Goal: Task Accomplishment & Management: Manage account settings

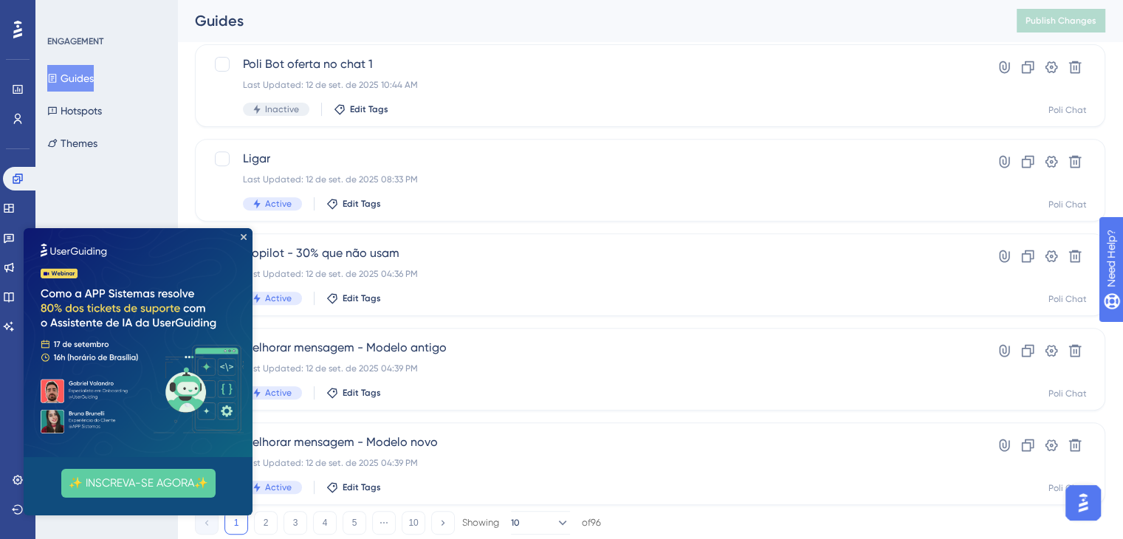
click at [242, 232] on img at bounding box center [138, 342] width 229 height 229
click at [242, 236] on icon "Close Preview" at bounding box center [244, 237] width 6 height 6
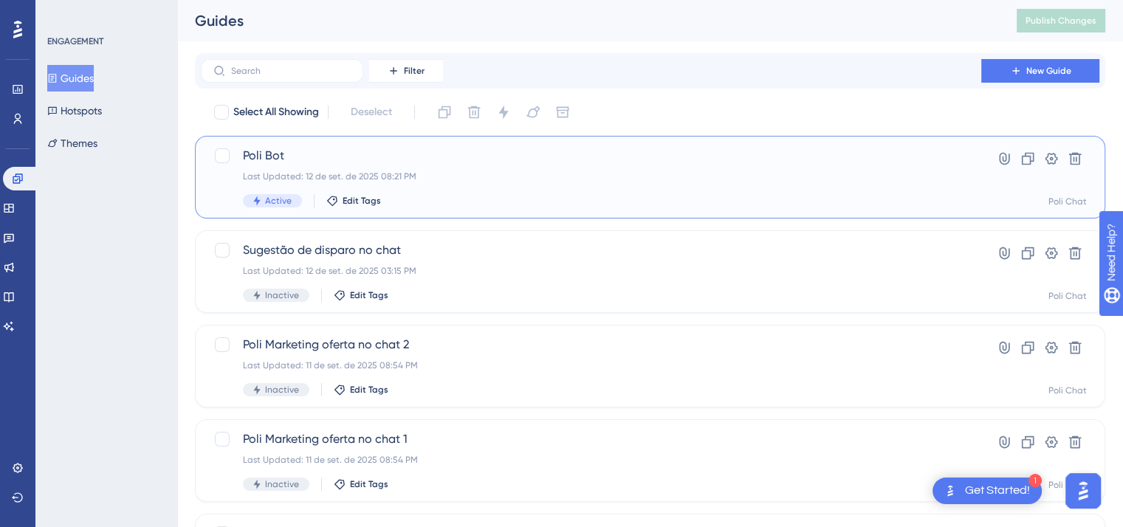
click at [647, 199] on div "Active Edit Tags" at bounding box center [591, 200] width 696 height 13
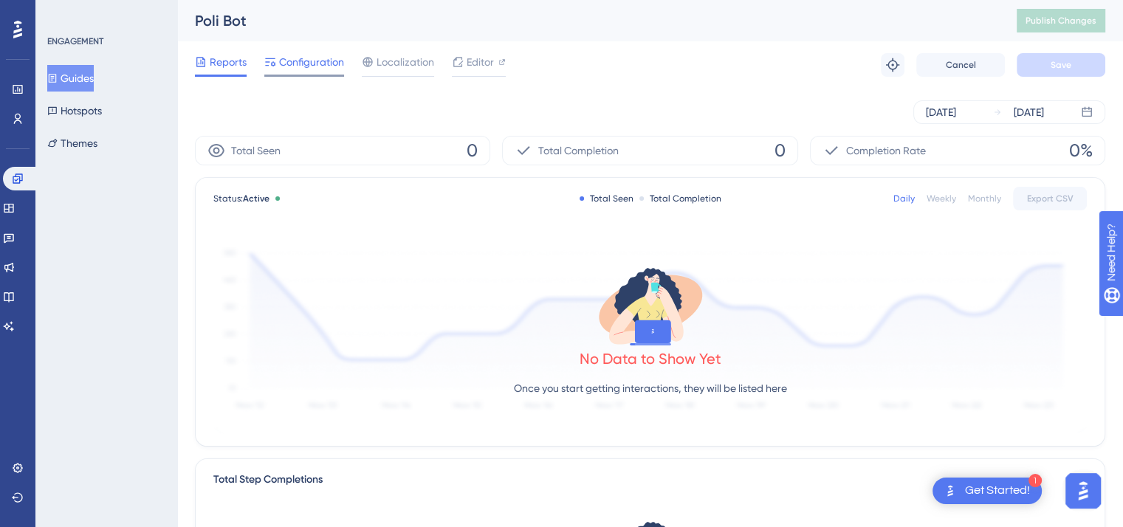
click at [289, 67] on span "Configuration" at bounding box center [311, 62] width 65 height 18
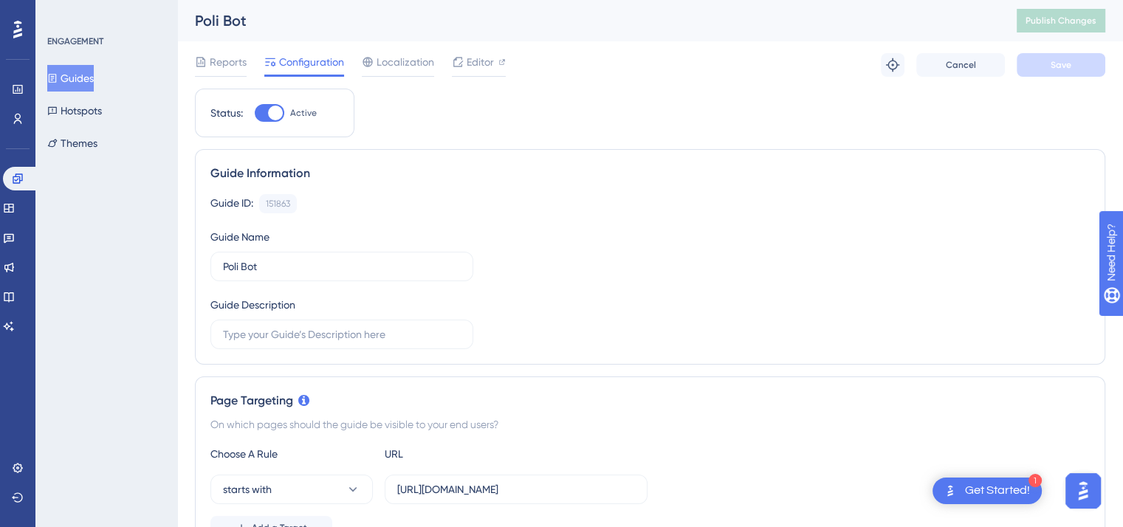
click at [264, 110] on div at bounding box center [270, 113] width 30 height 18
click at [255, 113] on input "Active" at bounding box center [254, 113] width 1 height 1
checkbox input "false"
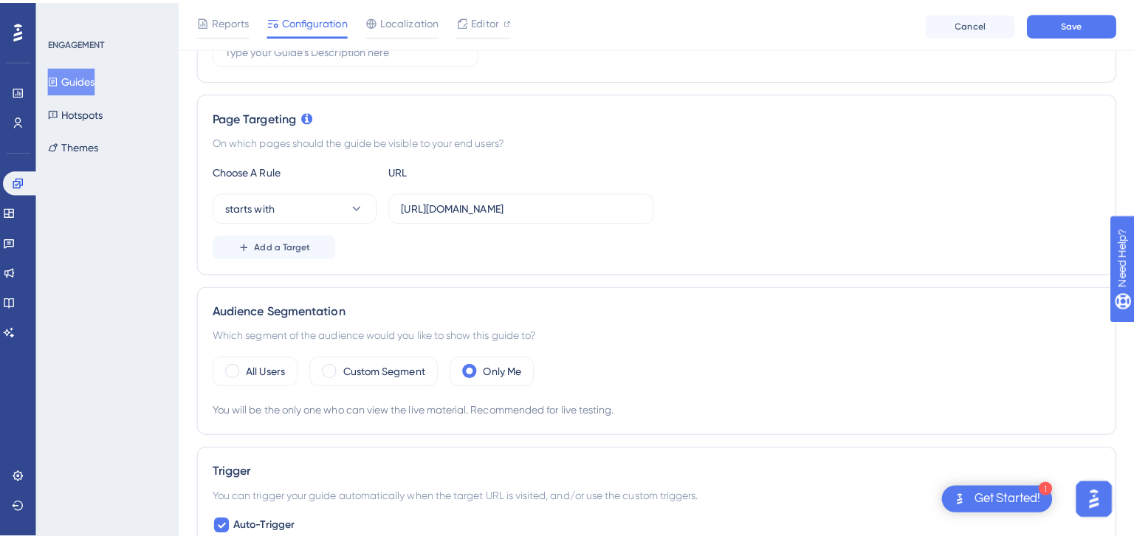
scroll to position [121, 0]
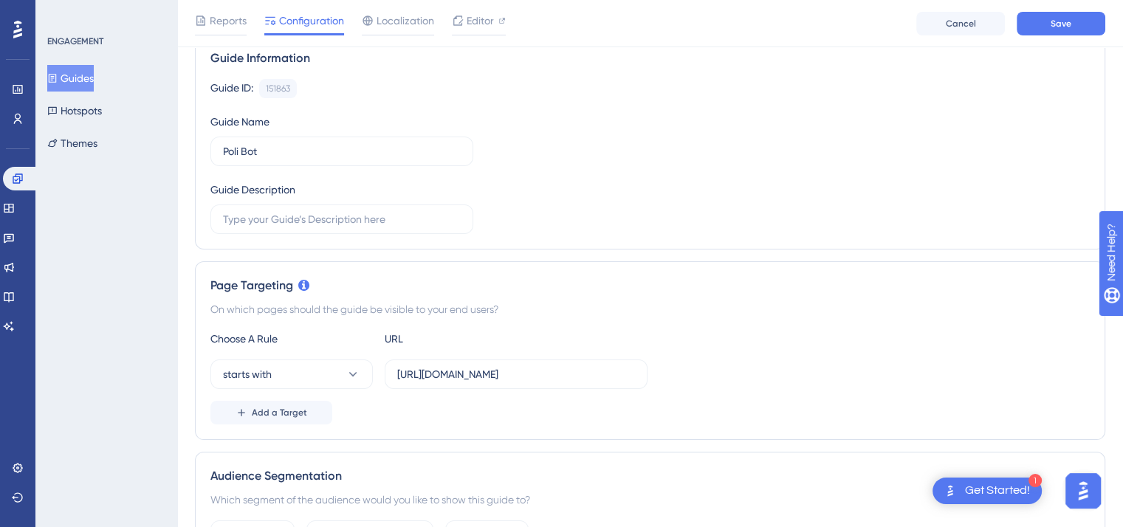
click at [94, 79] on button "Guides" at bounding box center [70, 78] width 47 height 27
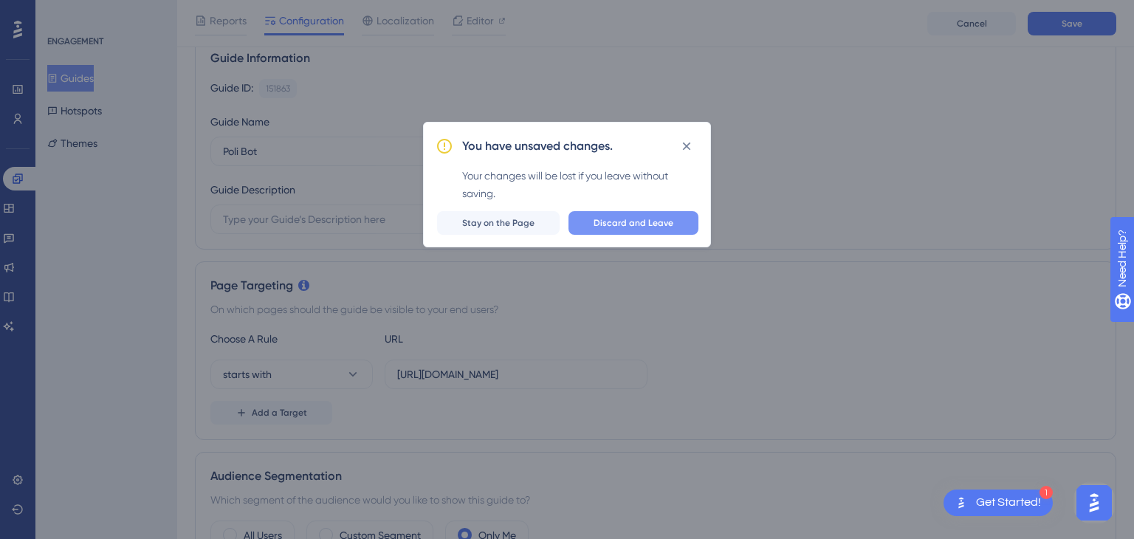
click at [608, 217] on span "Discard and Leave" at bounding box center [634, 223] width 80 height 12
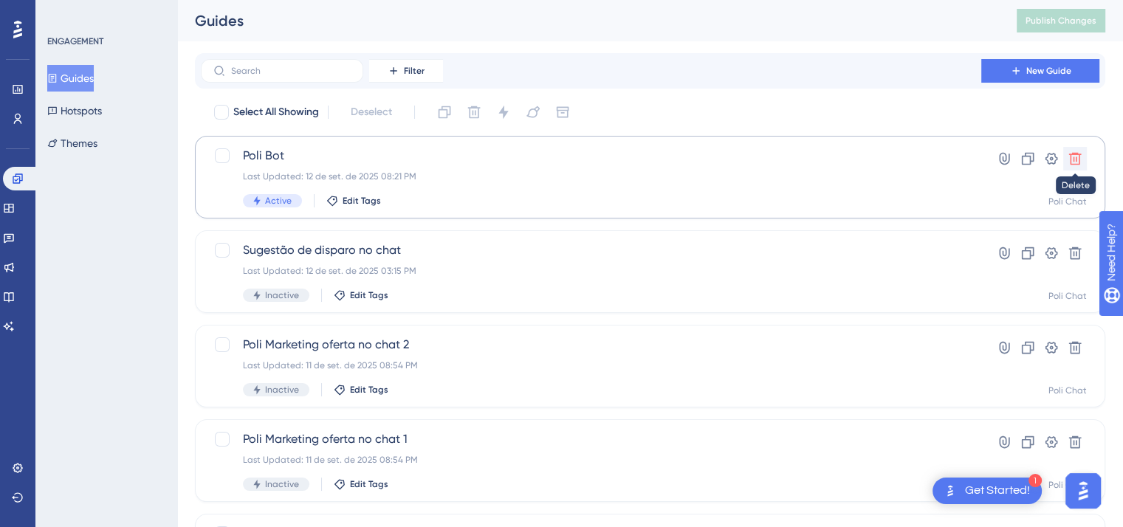
click at [753, 158] on icon at bounding box center [1075, 159] width 13 height 13
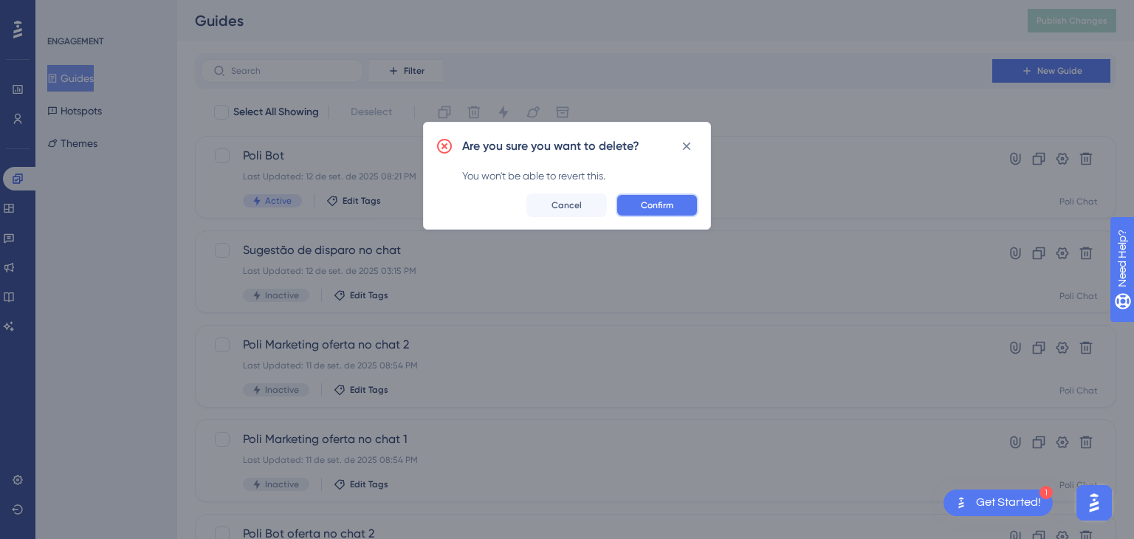
click at [662, 206] on span "Confirm" at bounding box center [657, 205] width 32 height 12
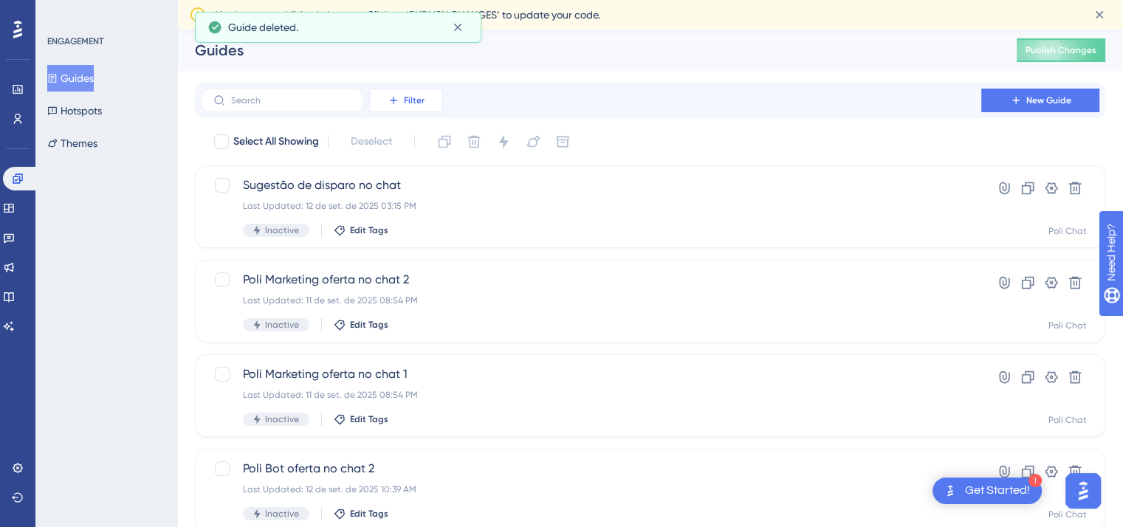
click at [434, 106] on button "Filter" at bounding box center [406, 101] width 74 height 24
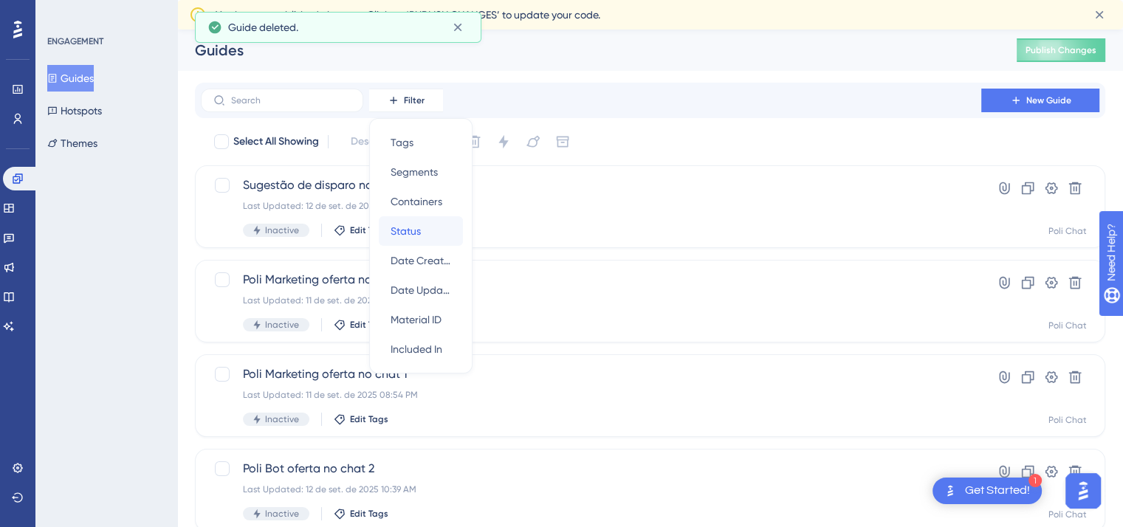
click at [414, 229] on span "Status" at bounding box center [406, 231] width 30 height 18
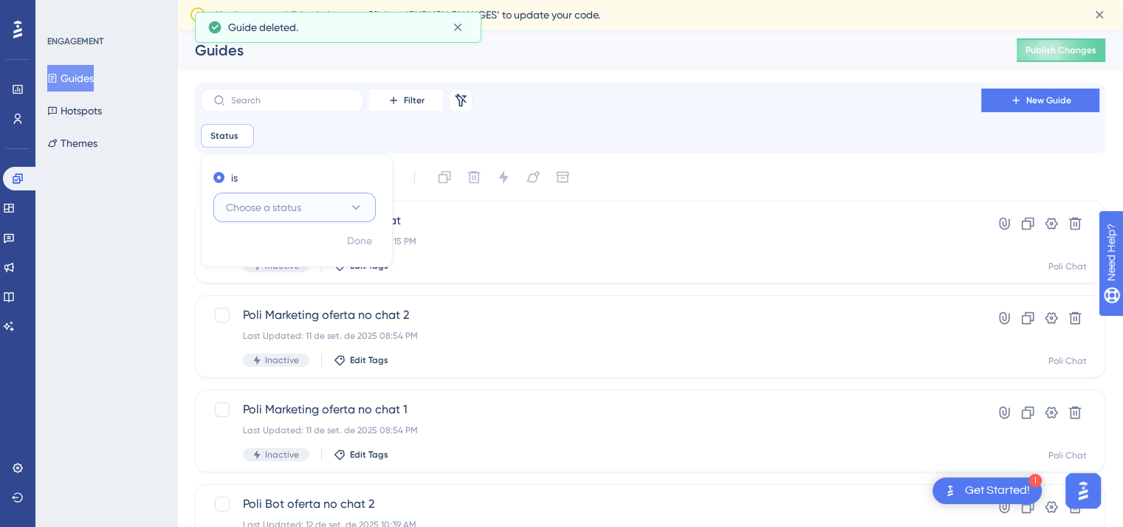
click at [260, 202] on span "Choose a status" at bounding box center [263, 208] width 75 height 18
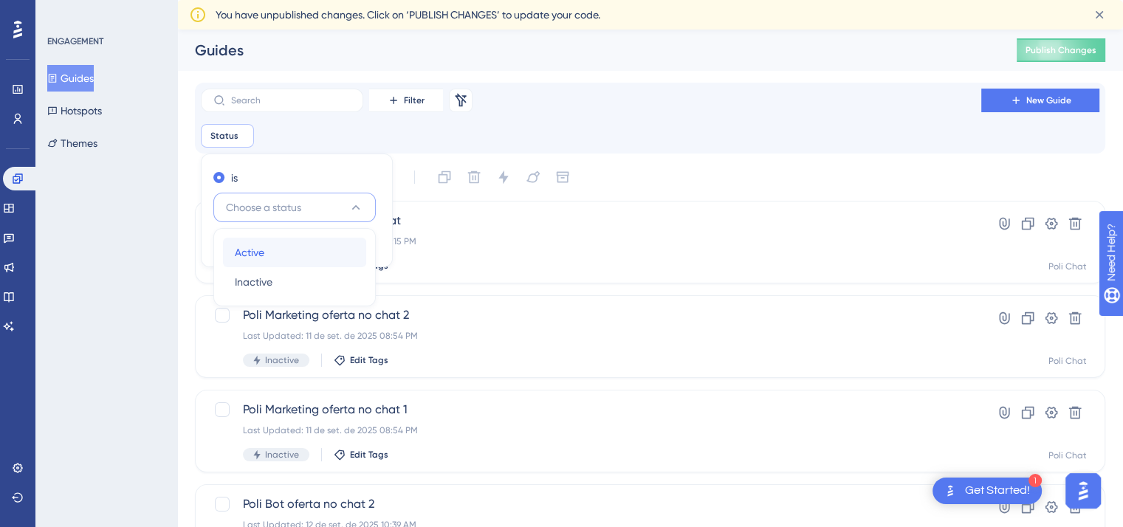
click at [257, 252] on span "Active" at bounding box center [250, 253] width 30 height 18
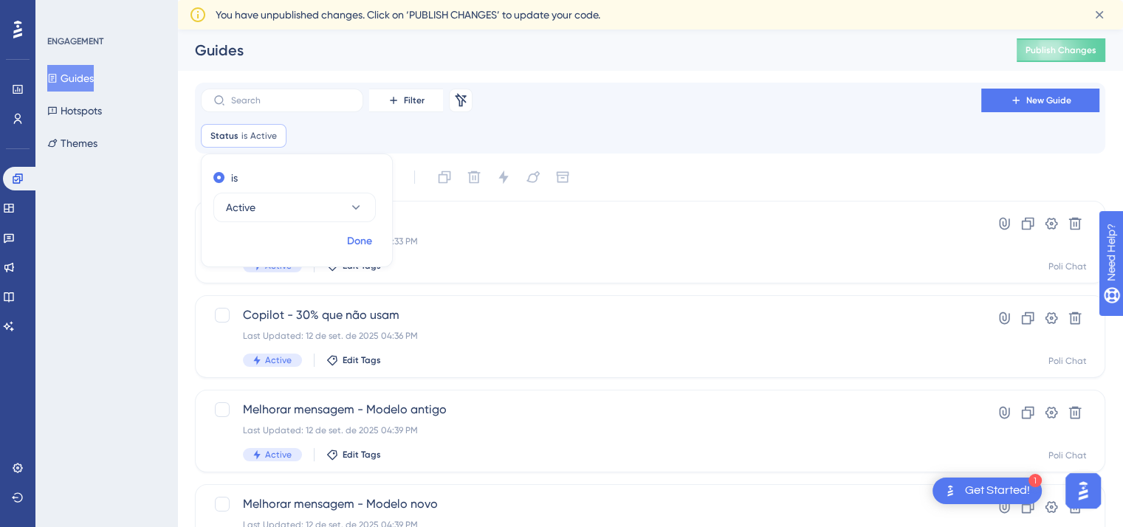
click at [360, 241] on span "Done" at bounding box center [359, 242] width 25 height 18
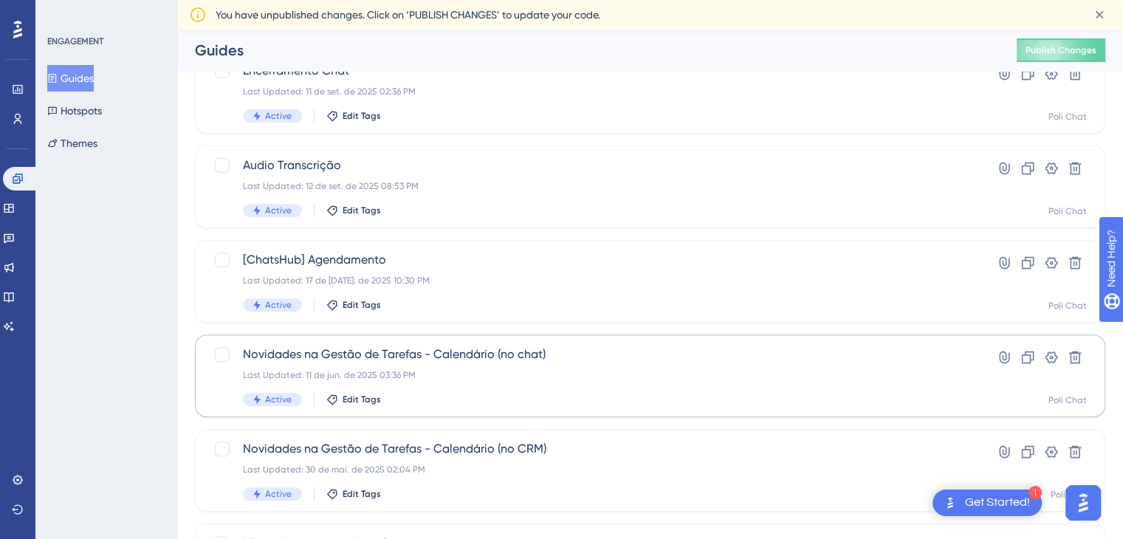
scroll to position [642, 0]
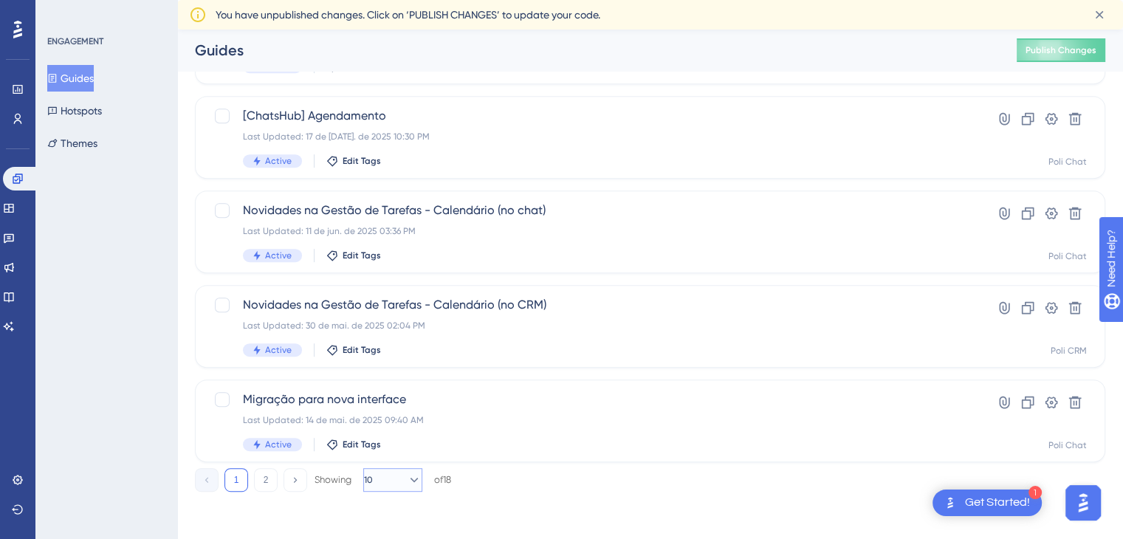
click at [410, 482] on icon at bounding box center [414, 480] width 15 height 15
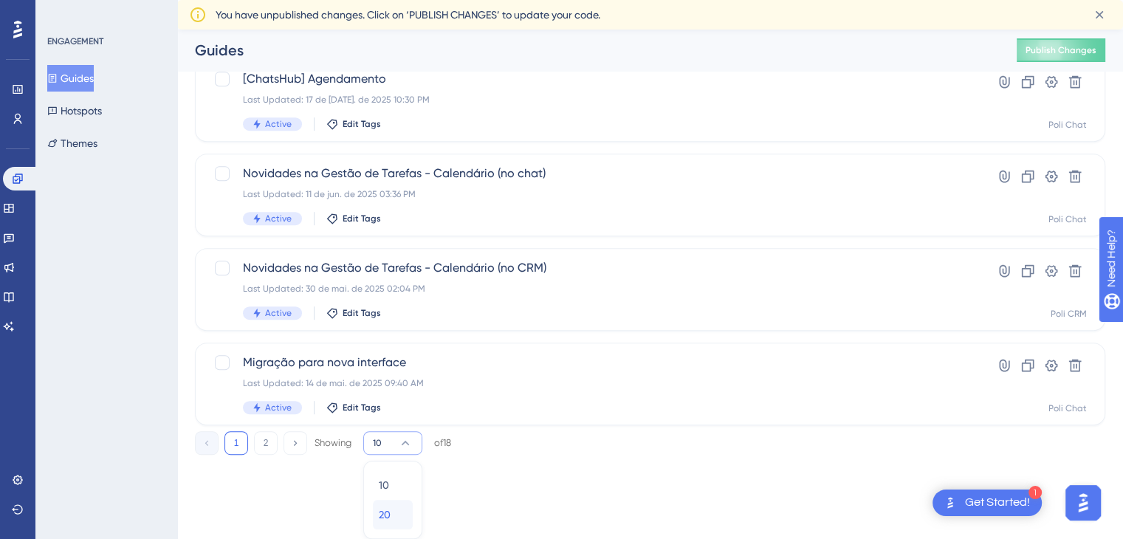
click at [397, 508] on div "20 20" at bounding box center [393, 515] width 28 height 30
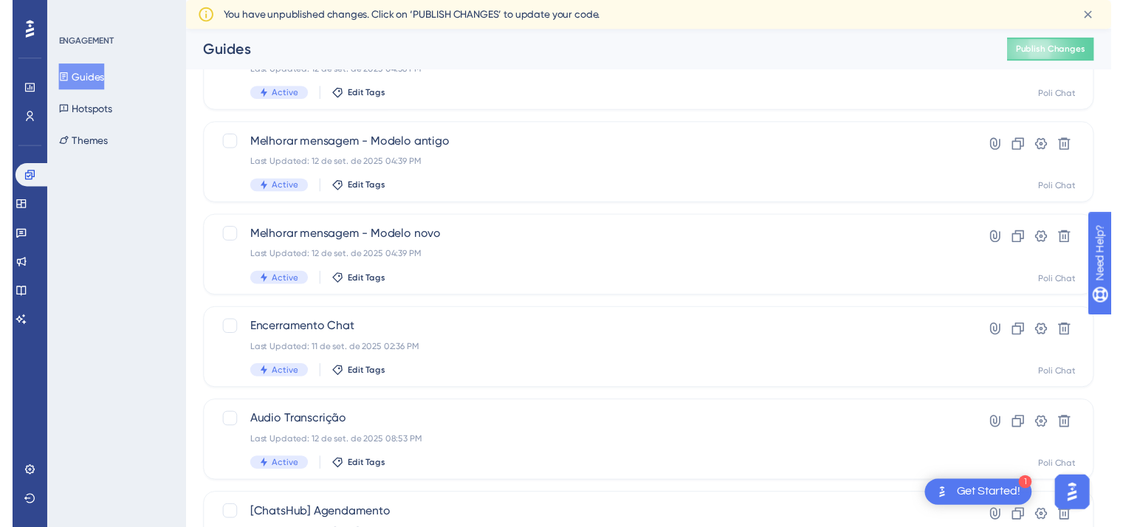
scroll to position [0, 0]
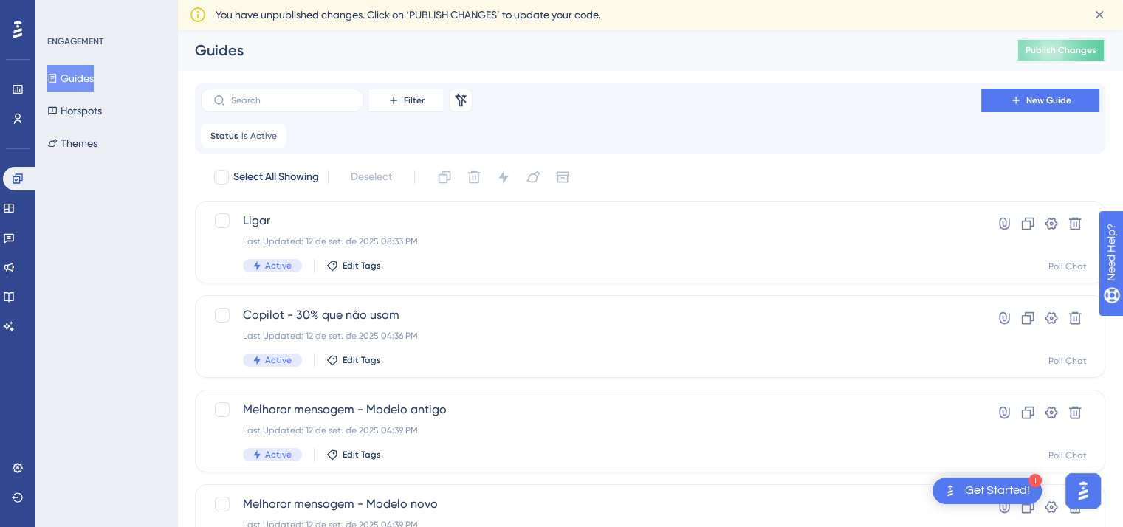
click at [753, 48] on span "Publish Changes" at bounding box center [1061, 50] width 71 height 12
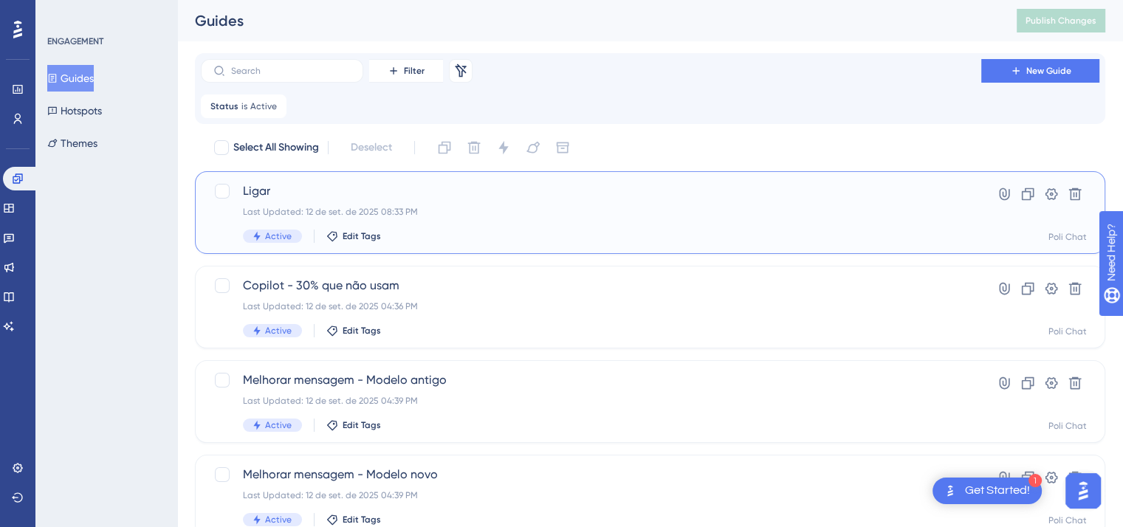
click at [482, 230] on div "Active Edit Tags" at bounding box center [591, 236] width 696 height 13
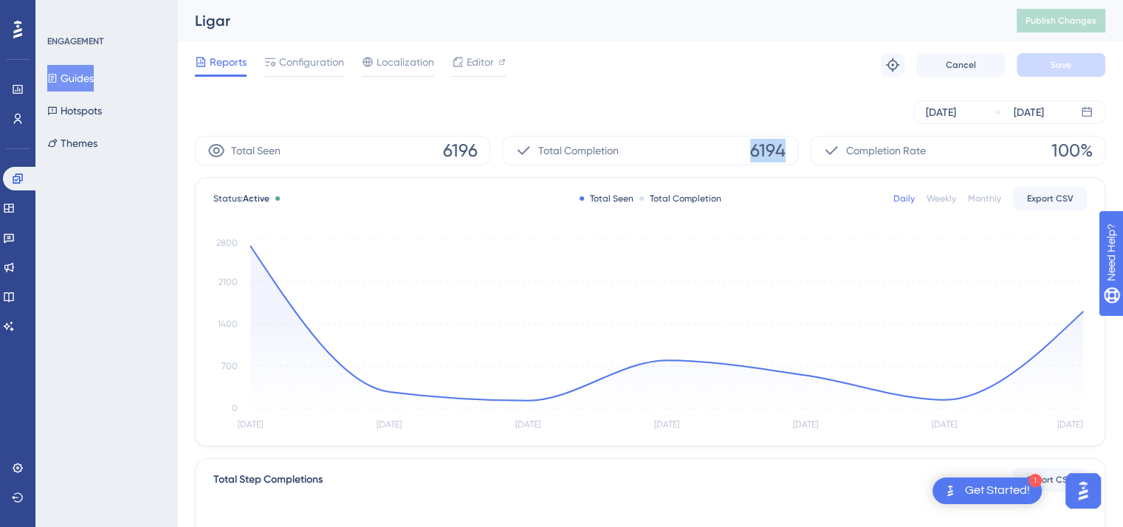
drag, startPoint x: 788, startPoint y: 153, endPoint x: 750, endPoint y: 146, distance: 39.0
click at [750, 146] on div "Total Completion 6194" at bounding box center [649, 151] width 295 height 30
copy span "6194"
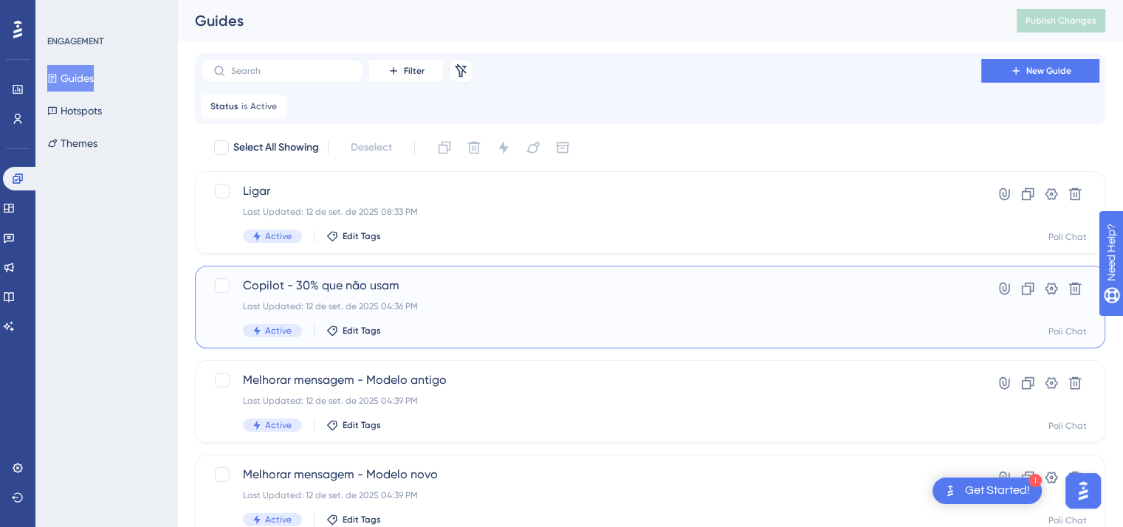
click at [396, 327] on div "Active Edit Tags" at bounding box center [591, 330] width 696 height 13
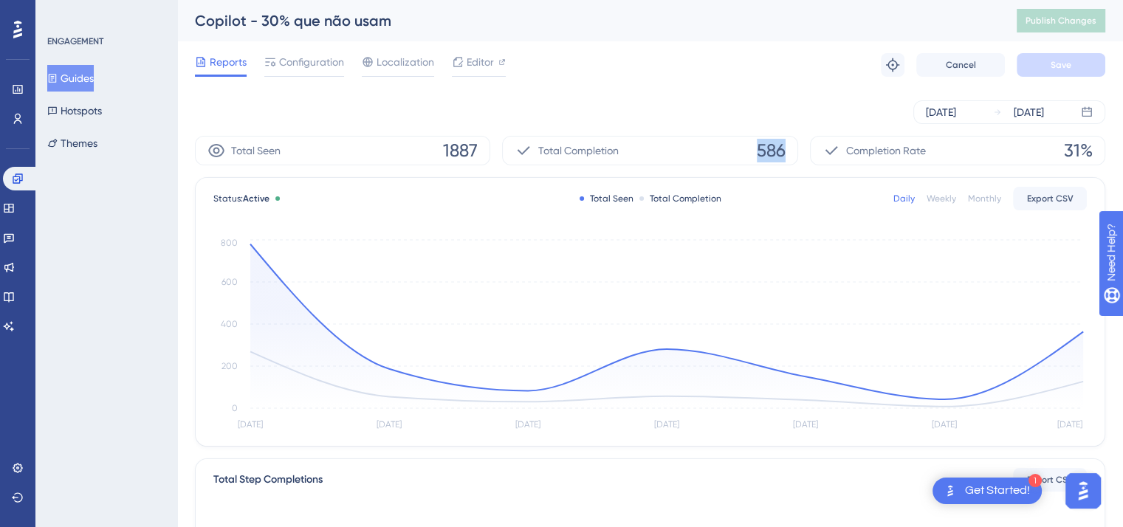
drag, startPoint x: 788, startPoint y: 148, endPoint x: 726, endPoint y: 140, distance: 62.6
click at [726, 140] on div "Total Completion 586" at bounding box center [649, 151] width 295 height 30
copy span "586"
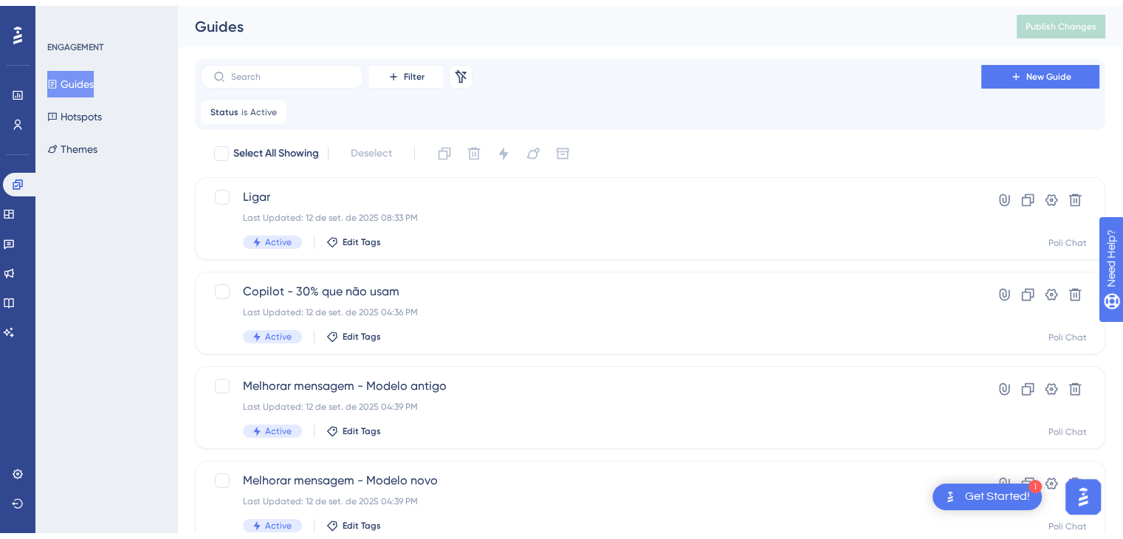
scroll to position [74, 0]
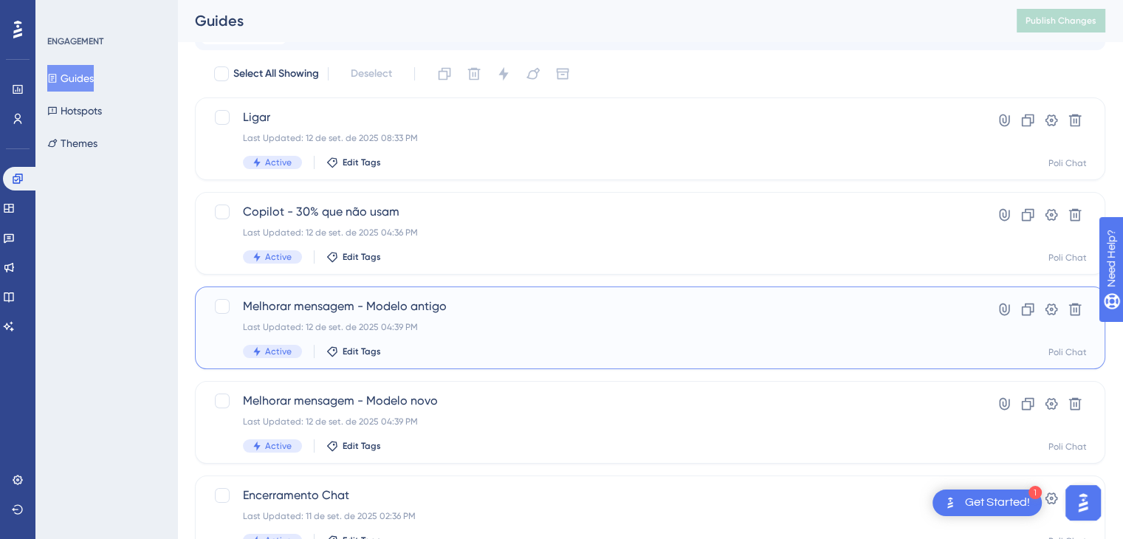
click at [476, 328] on div "Last Updated: 12 de set. de 2025 04:39 PM" at bounding box center [591, 327] width 696 height 12
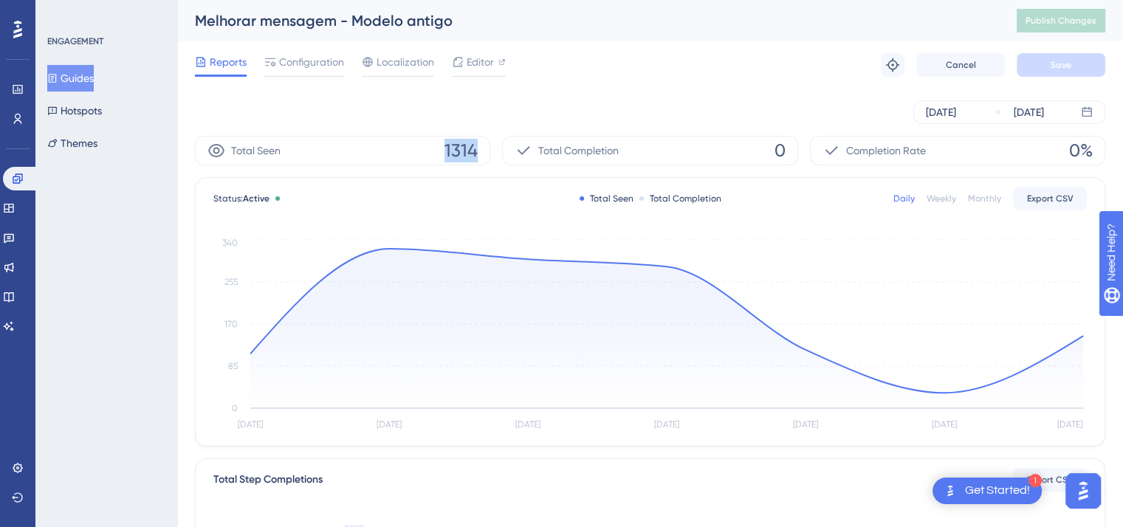
drag, startPoint x: 482, startPoint y: 148, endPoint x: 443, endPoint y: 151, distance: 39.2
click at [443, 151] on div "Total Seen 1314" at bounding box center [342, 151] width 295 height 30
copy span "1314"
click at [753, 122] on div "Sep 09 2025 Sep 15 2025" at bounding box center [1009, 112] width 192 height 24
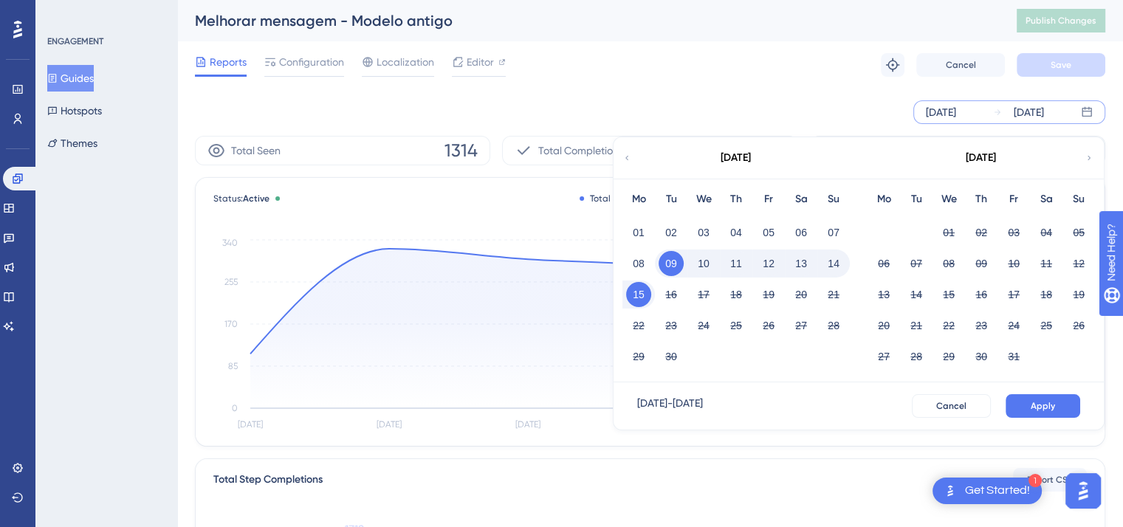
click at [623, 150] on div "September 2025" at bounding box center [736, 157] width 244 height 41
click at [630, 157] on icon at bounding box center [627, 157] width 9 height 13
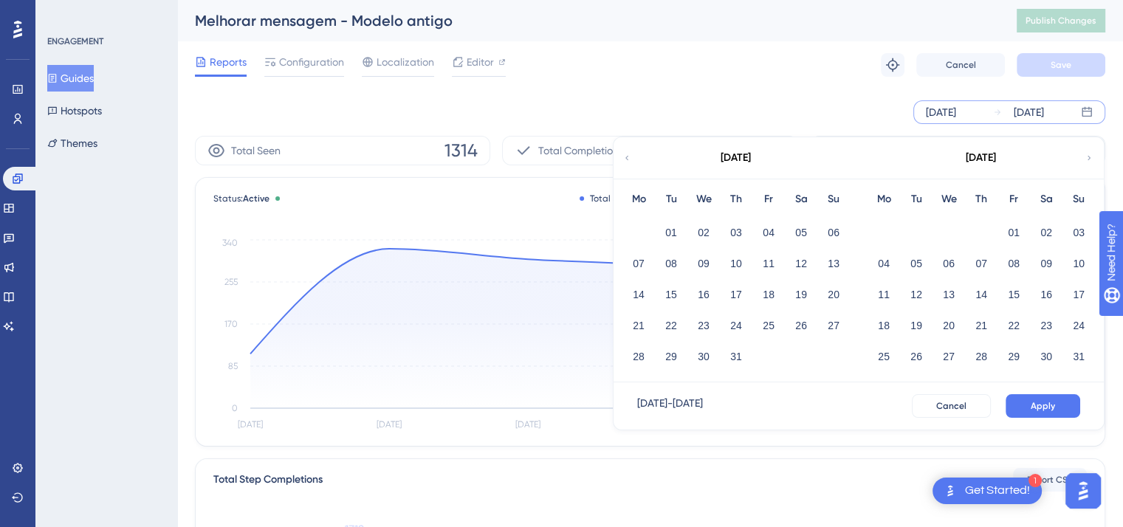
click at [89, 78] on button "Guides" at bounding box center [70, 78] width 47 height 27
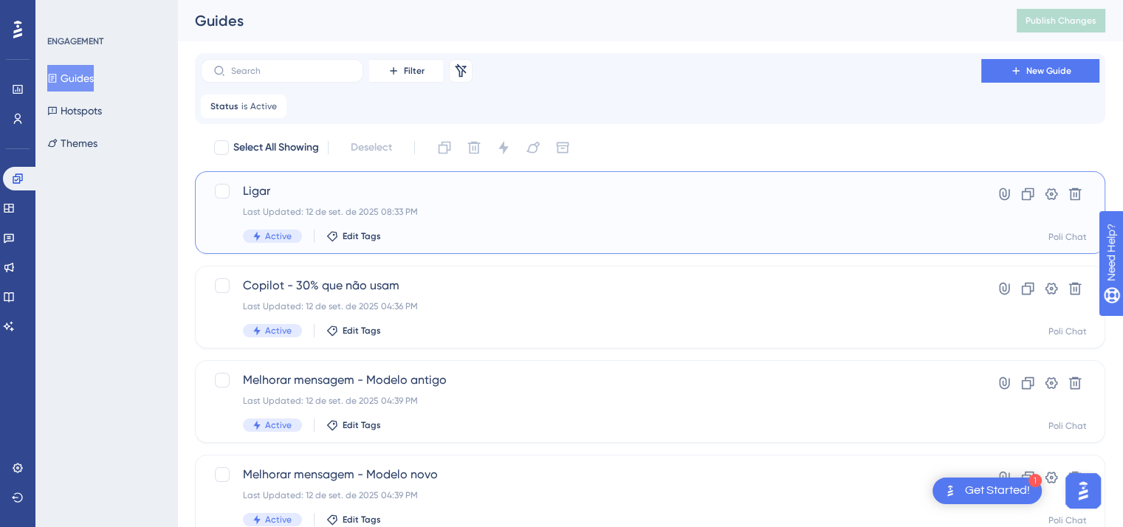
click at [506, 219] on div "Ligar Last Updated: 12 de set. de 2025 08:33 PM Active Edit Tags" at bounding box center [591, 212] width 696 height 61
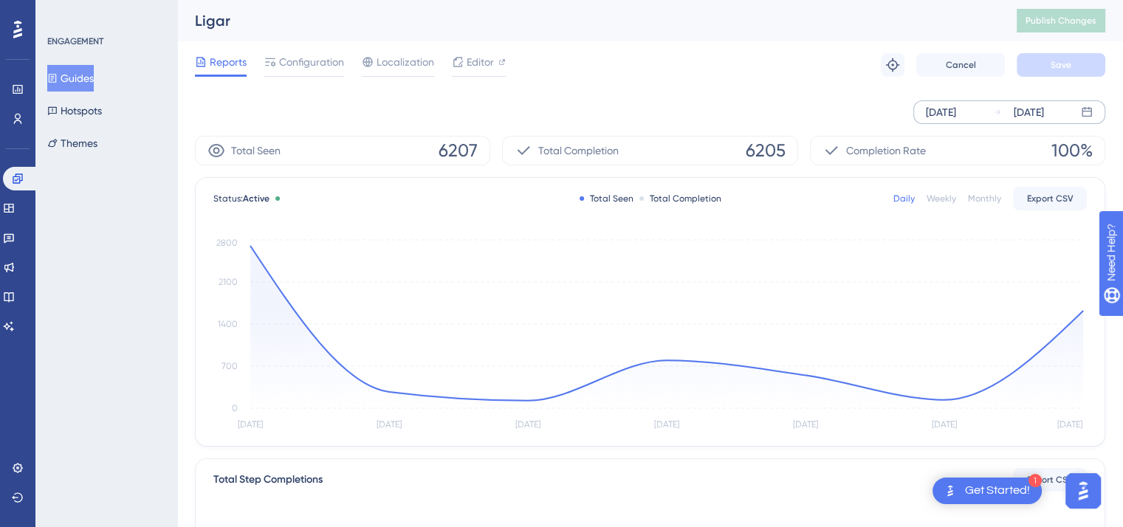
click at [753, 109] on div "Sep 09 2025" at bounding box center [941, 112] width 30 height 18
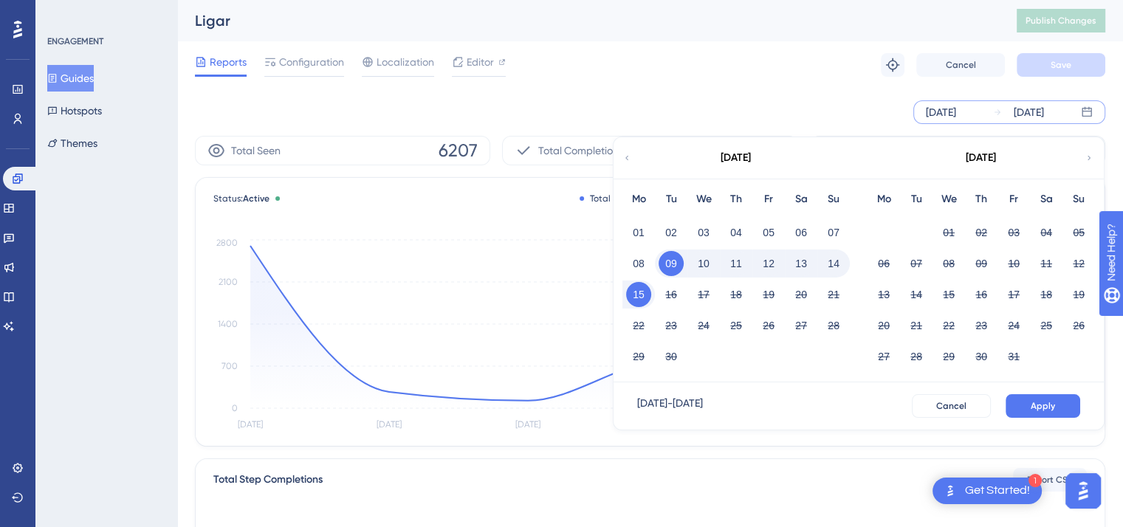
click at [628, 154] on icon at bounding box center [627, 157] width 9 height 13
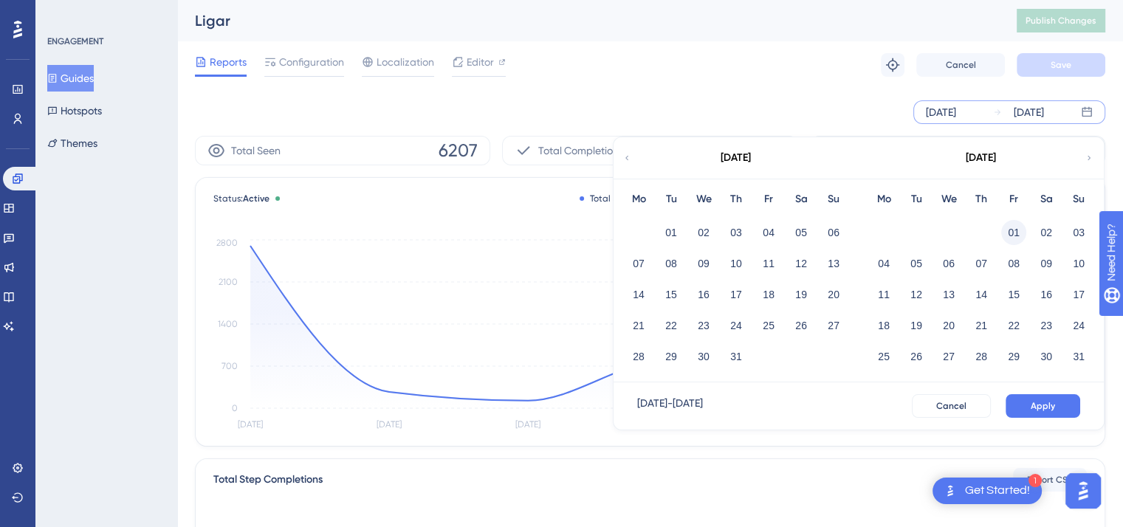
click at [753, 225] on button "01" at bounding box center [1013, 232] width 25 height 25
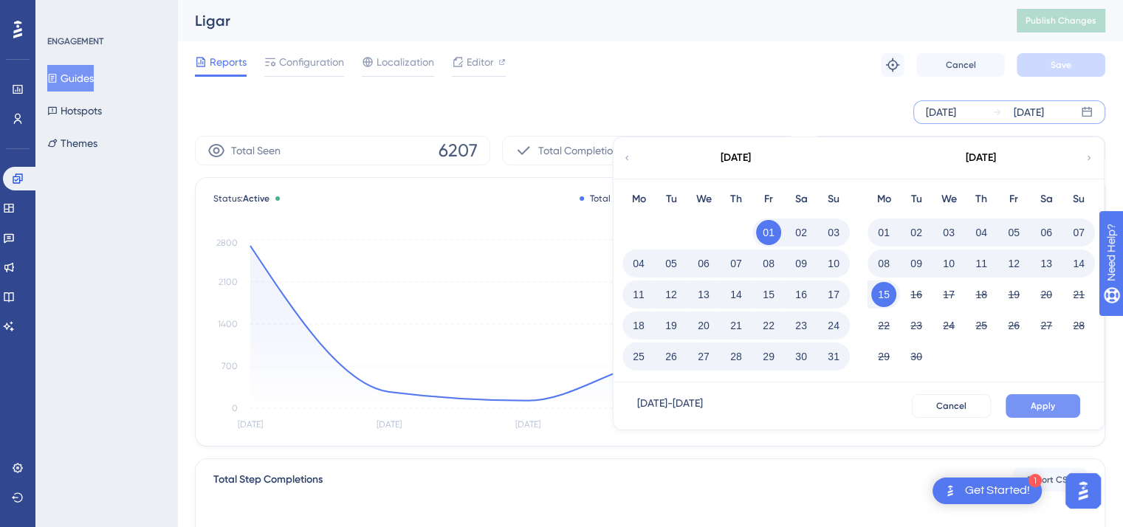
click at [753, 406] on span "Apply" at bounding box center [1043, 406] width 24 height 12
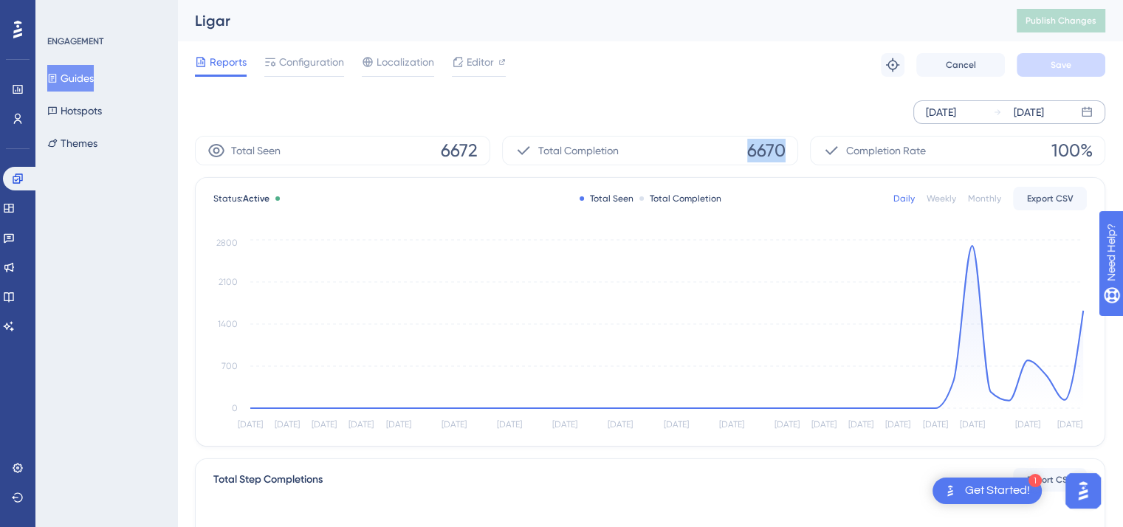
drag, startPoint x: 786, startPoint y: 150, endPoint x: 744, endPoint y: 148, distance: 41.4
click at [744, 148] on div "Total Completion 6670" at bounding box center [649, 151] width 295 height 30
copy span "6670"
click at [83, 86] on button "Guides" at bounding box center [70, 78] width 47 height 27
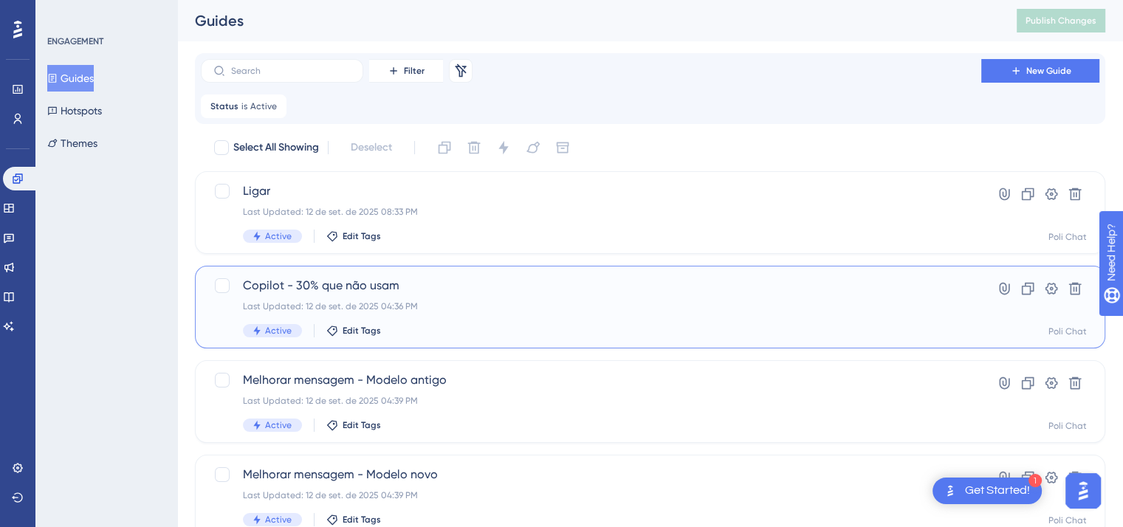
click at [467, 298] on div "Copilot - 30% que não usam Last Updated: 12 de set. de 2025 04:36 PM Active Edi…" at bounding box center [591, 307] width 696 height 61
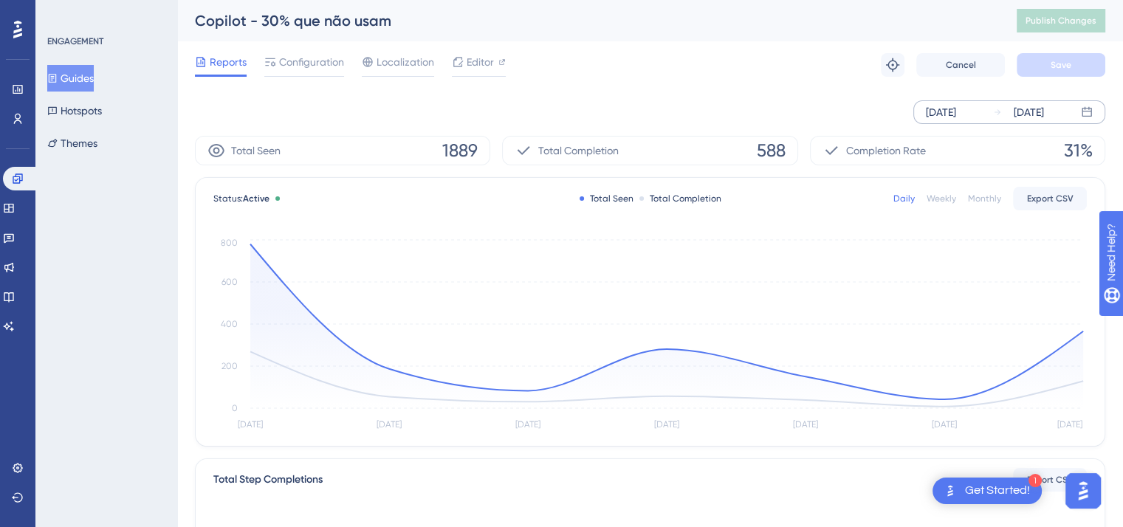
click at [753, 122] on div "Sep 09 2025 Sep 15 2025" at bounding box center [1009, 112] width 192 height 24
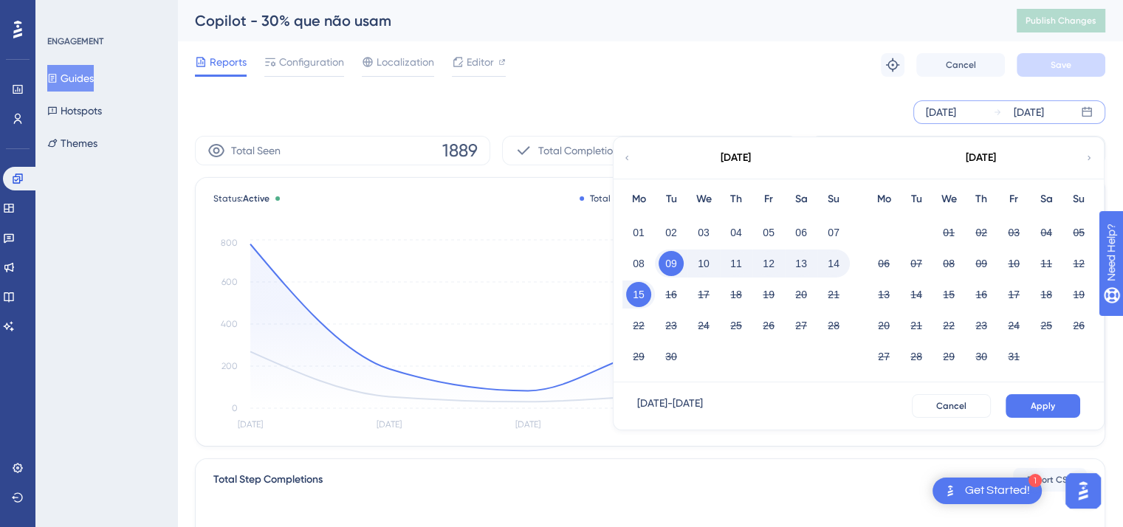
click at [625, 152] on icon at bounding box center [627, 157] width 9 height 13
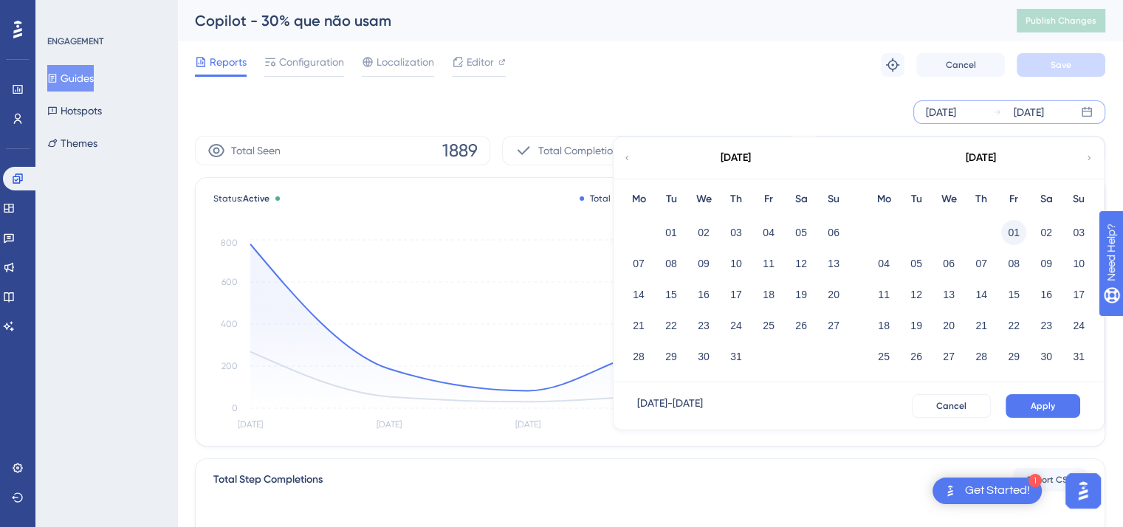
click at [753, 229] on button "01" at bounding box center [1013, 232] width 25 height 25
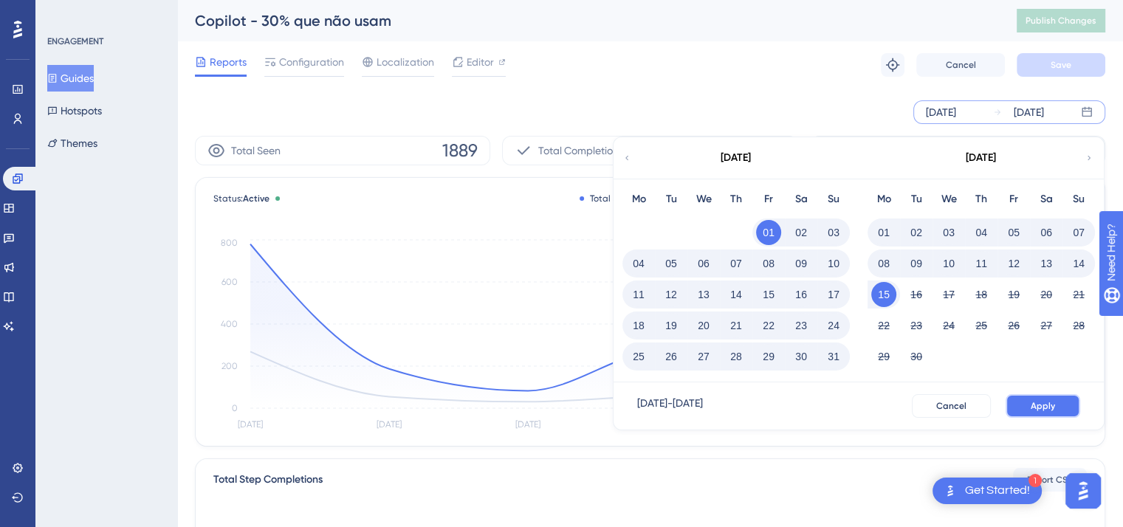
click at [753, 401] on button "Apply" at bounding box center [1043, 406] width 75 height 24
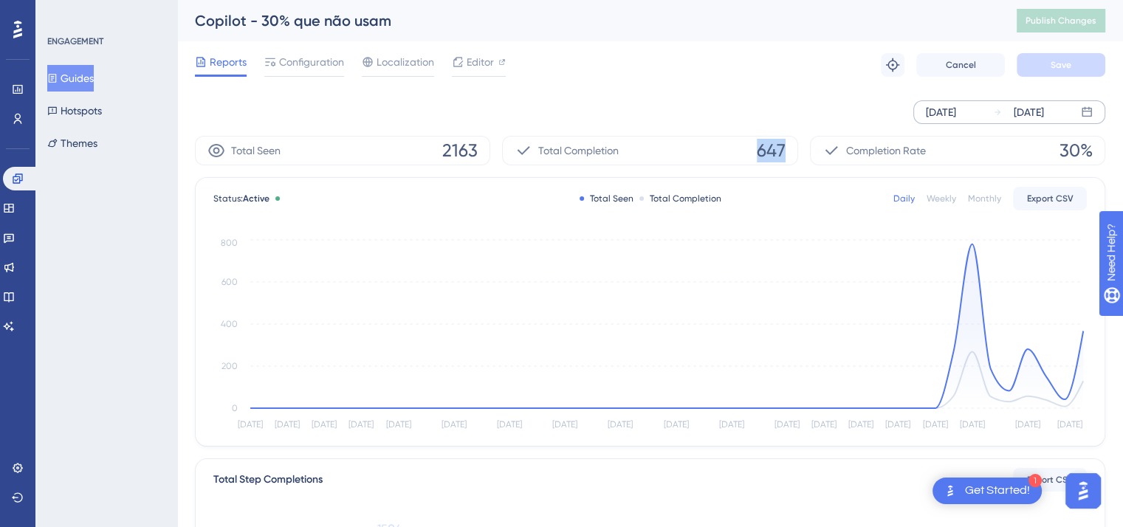
drag, startPoint x: 793, startPoint y: 149, endPoint x: 758, endPoint y: 158, distance: 36.5
click at [753, 158] on div "Total Completion 647" at bounding box center [649, 151] width 295 height 30
copy span "647"
click at [77, 78] on button "Guides" at bounding box center [70, 78] width 47 height 27
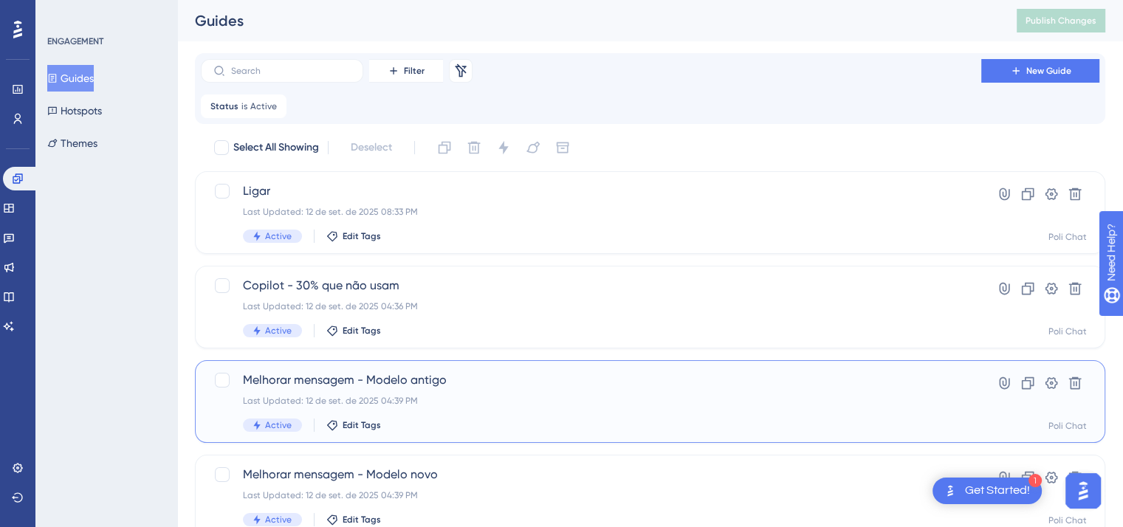
click at [539, 391] on div "Melhorar mensagem - Modelo antigo Last Updated: 12 de set. de 2025 04:39 PM Act…" at bounding box center [591, 401] width 696 height 61
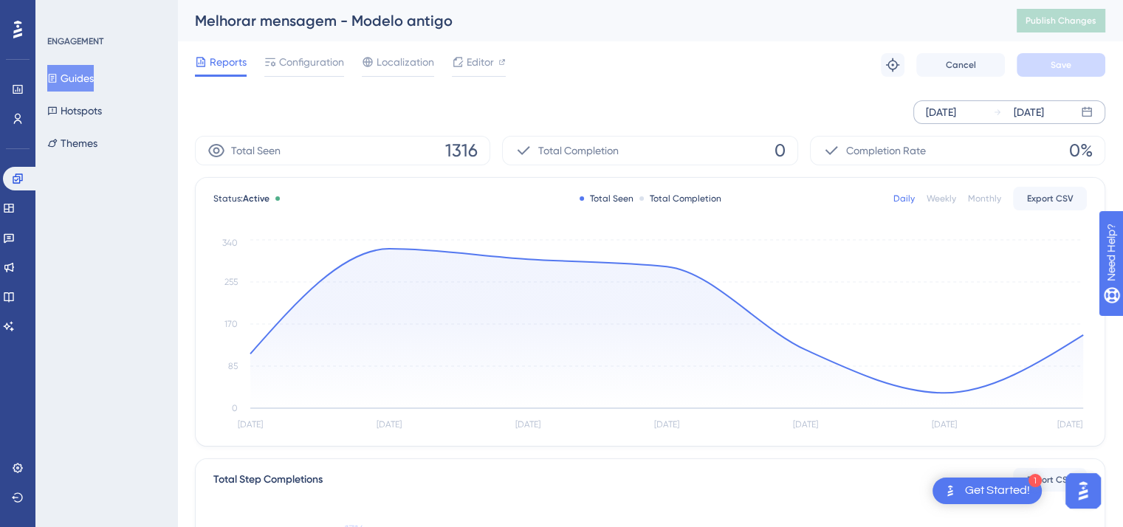
click at [753, 120] on div "Sep 09 2025" at bounding box center [941, 112] width 30 height 18
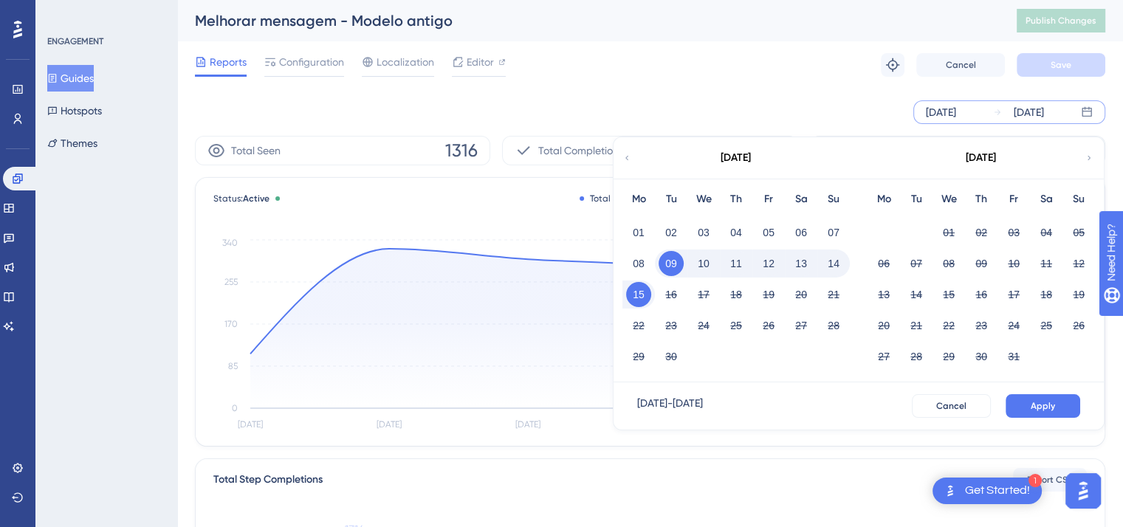
click at [622, 154] on div "September 2025" at bounding box center [736, 157] width 244 height 41
click at [622, 155] on div "September 2025" at bounding box center [736, 157] width 244 height 41
click at [626, 156] on icon at bounding box center [627, 157] width 9 height 13
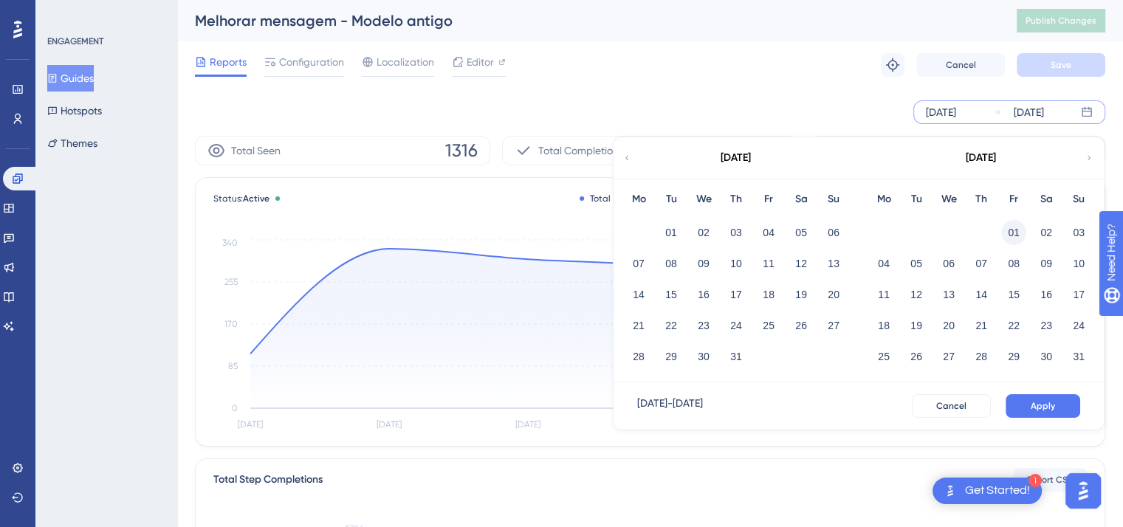
click at [753, 239] on button "01" at bounding box center [1013, 232] width 25 height 25
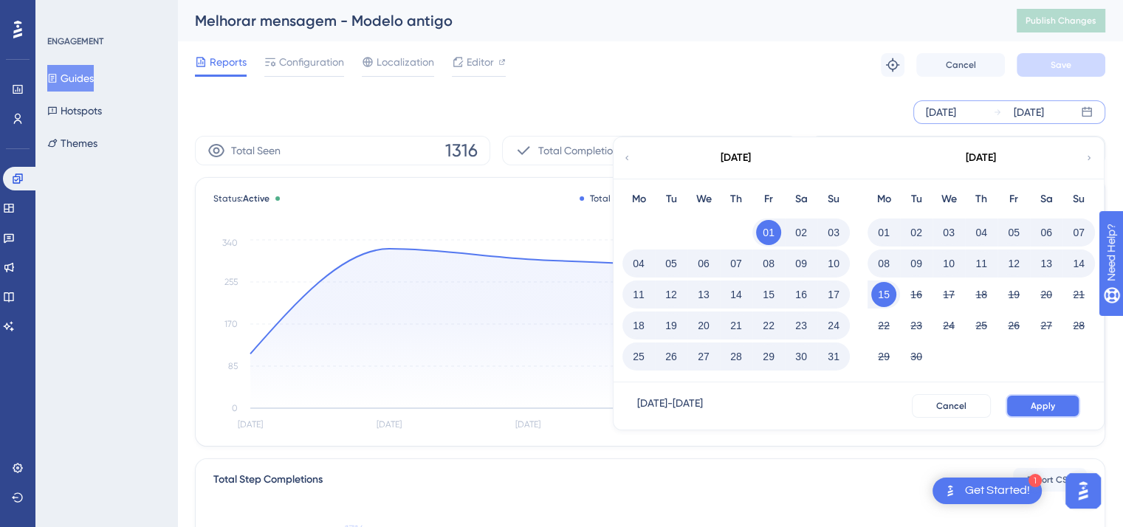
click at [753, 401] on span "Apply" at bounding box center [1043, 406] width 24 height 12
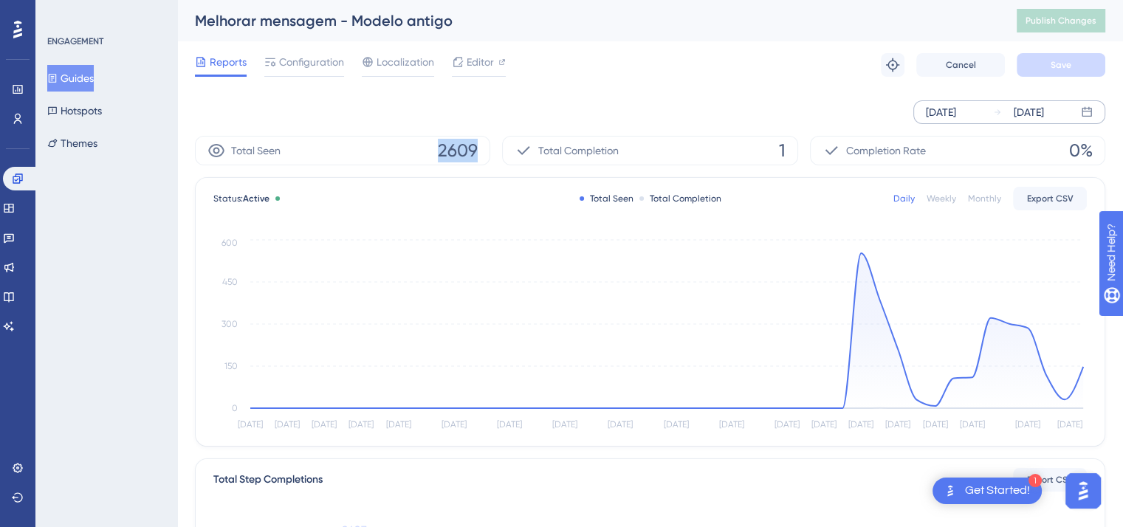
drag, startPoint x: 481, startPoint y: 154, endPoint x: 439, endPoint y: 151, distance: 42.9
click at [439, 151] on div "Total Seen 2609" at bounding box center [342, 151] width 295 height 30
copy span "2609"
click at [69, 81] on button "Guides" at bounding box center [70, 78] width 47 height 27
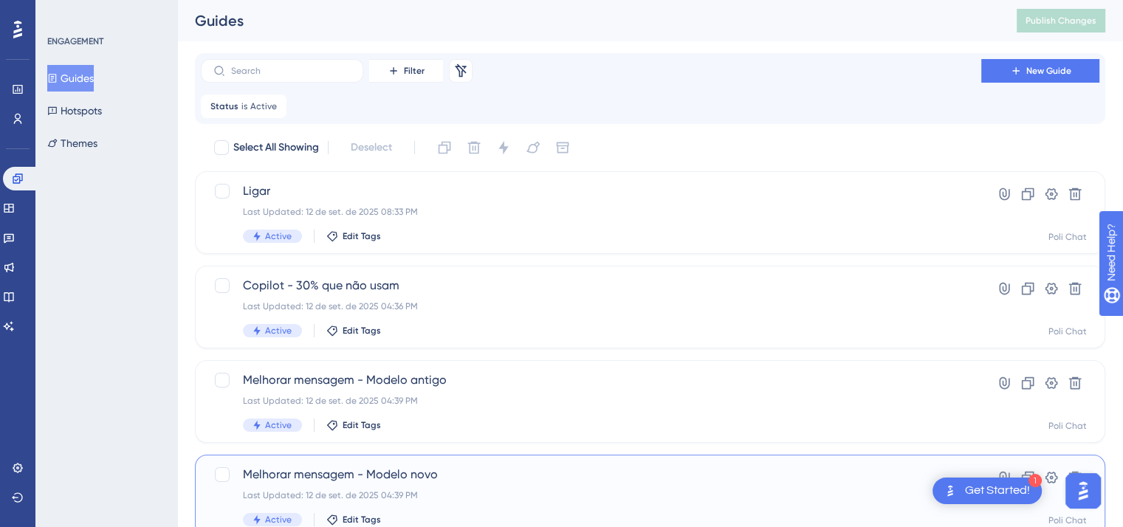
click at [413, 470] on span "Melhorar mensagem - Modelo novo" at bounding box center [591, 475] width 696 height 18
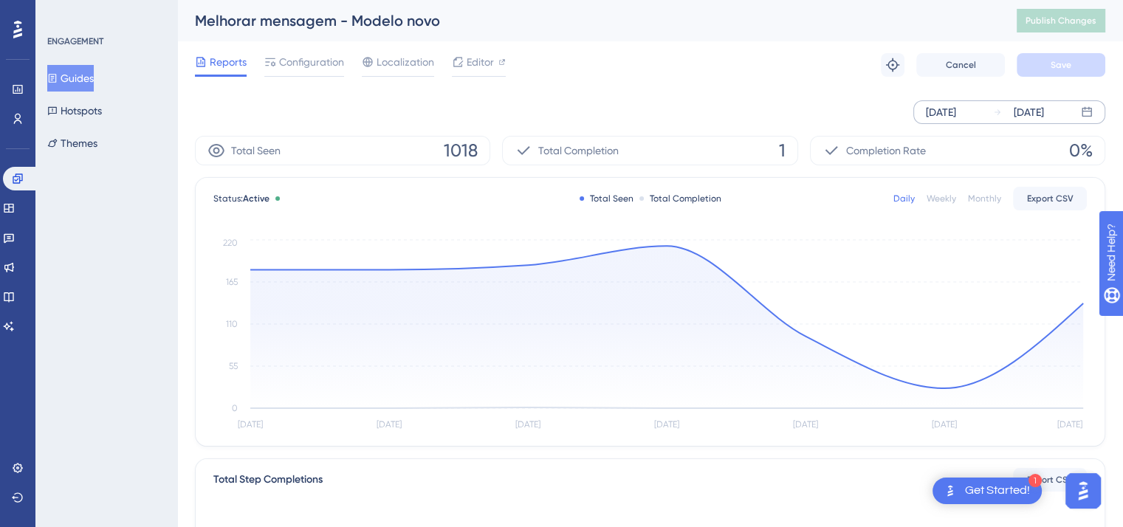
click at [753, 114] on div "Sep 09 2025" at bounding box center [941, 112] width 30 height 18
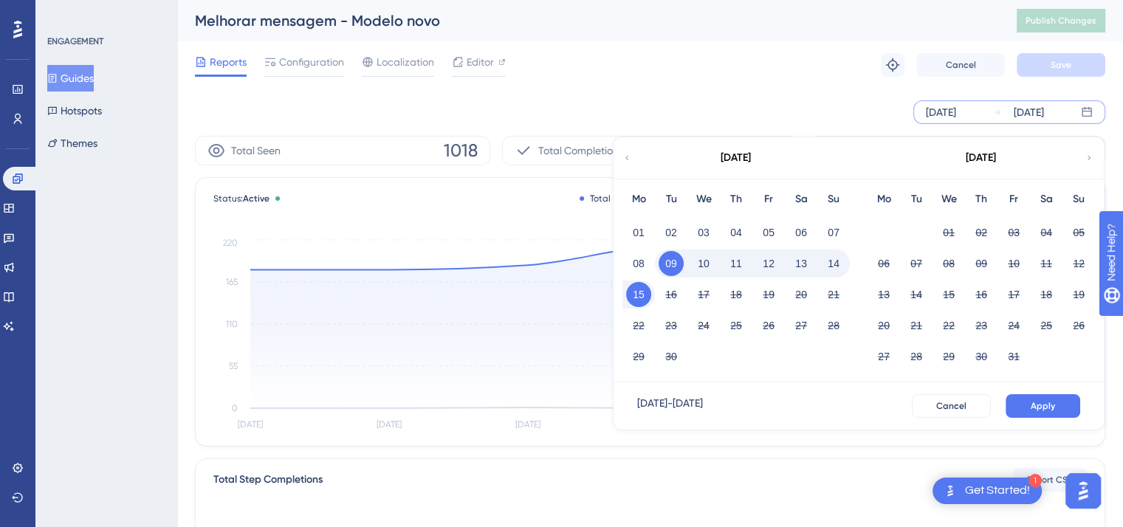
click at [624, 158] on icon at bounding box center [627, 157] width 9 height 13
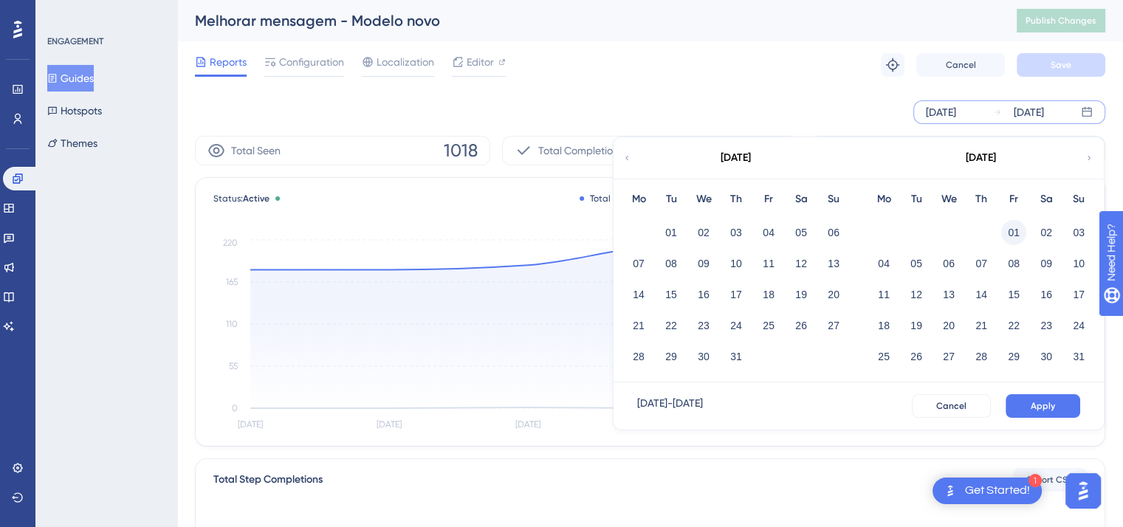
click at [753, 232] on button "01" at bounding box center [1013, 232] width 25 height 25
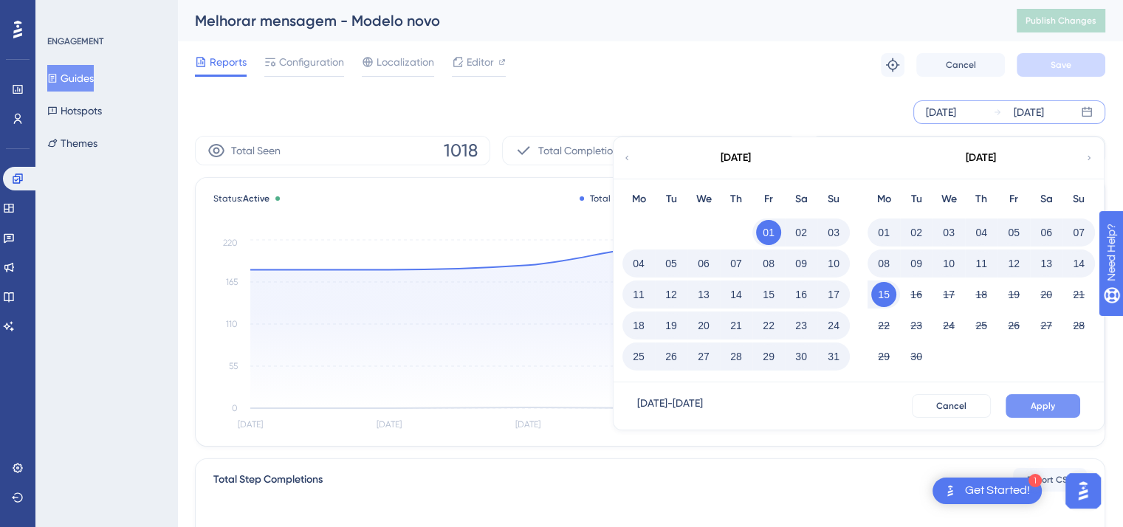
click at [753, 411] on button "Apply" at bounding box center [1043, 406] width 75 height 24
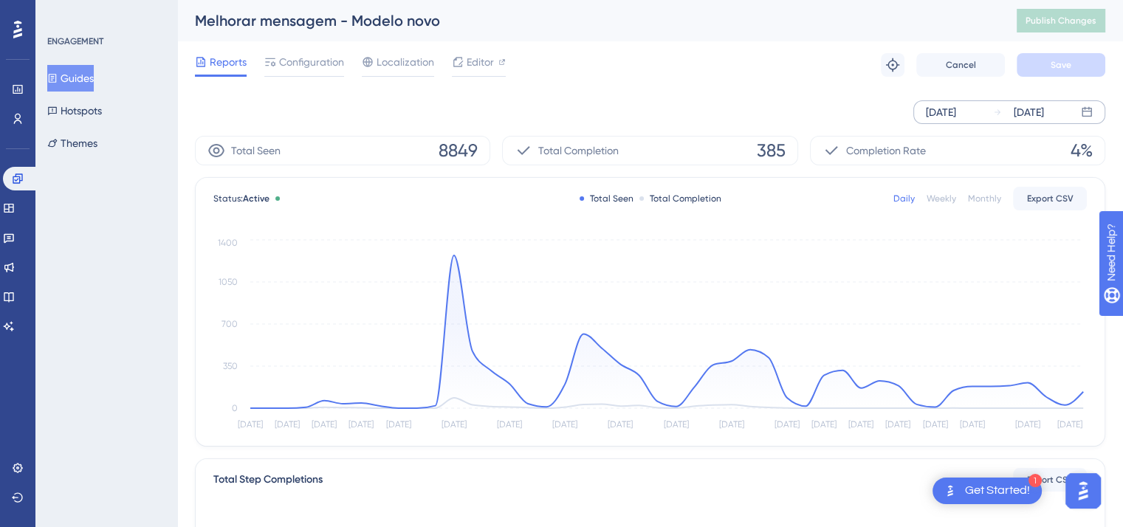
click at [753, 151] on span "385" at bounding box center [771, 151] width 29 height 24
copy span "385"
click at [89, 80] on button "Guides" at bounding box center [70, 78] width 47 height 27
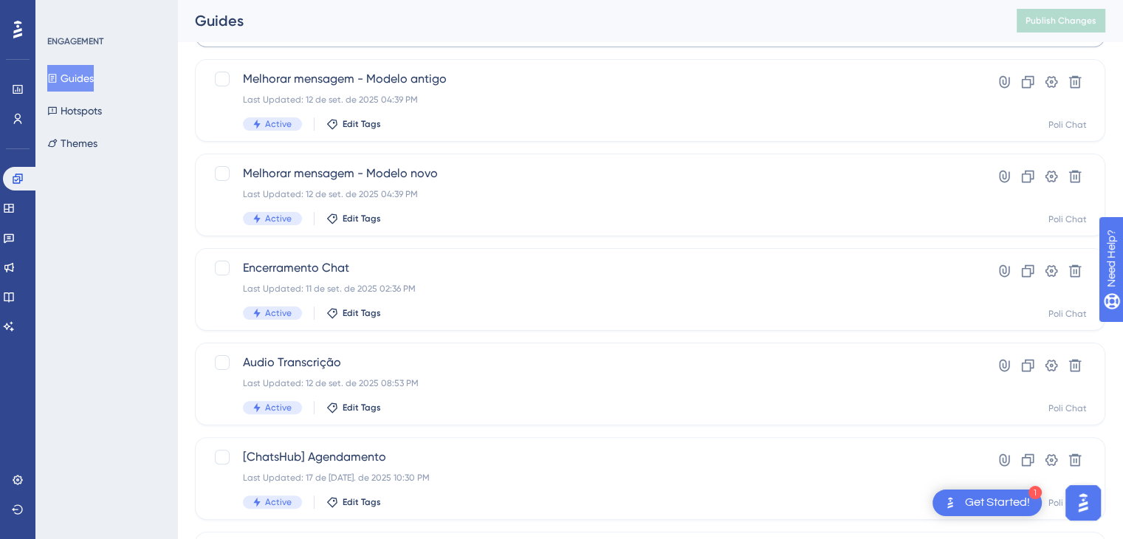
scroll to position [369, 0]
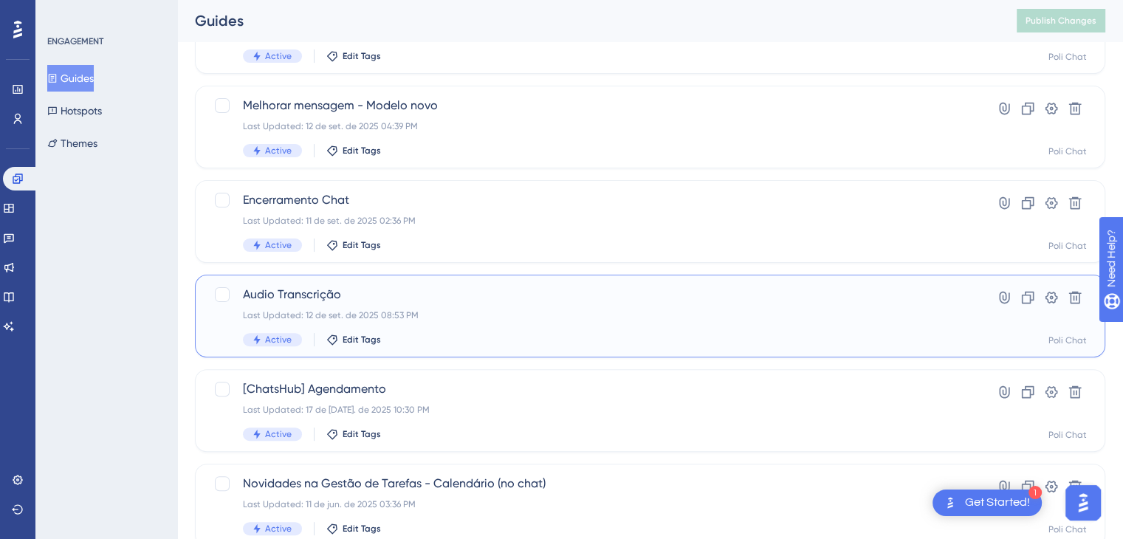
click at [414, 311] on div "Last Updated: 12 de set. de 2025 08:53 PM" at bounding box center [591, 315] width 696 height 12
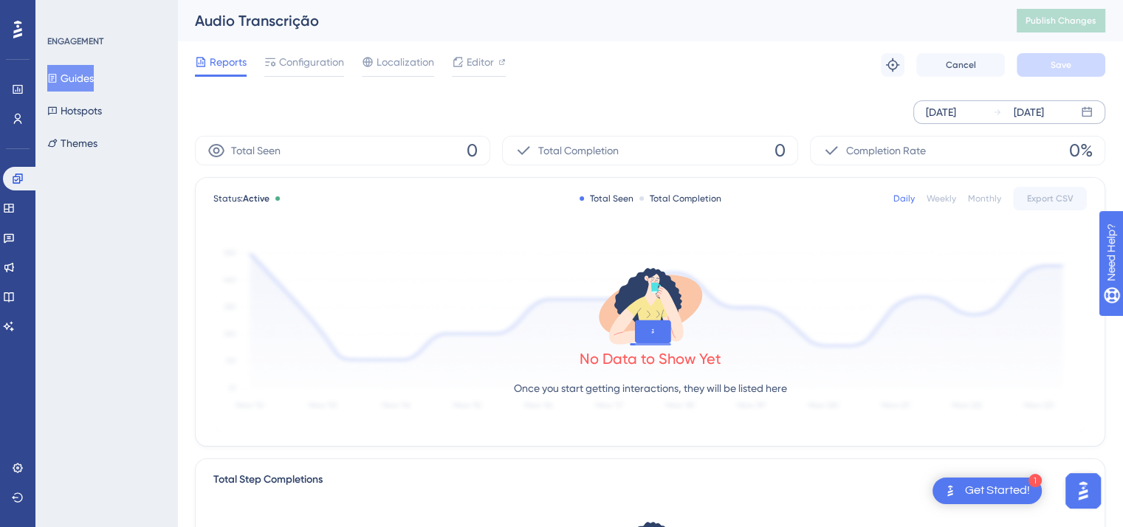
click at [753, 112] on div "Sep 09 2025" at bounding box center [941, 112] width 30 height 18
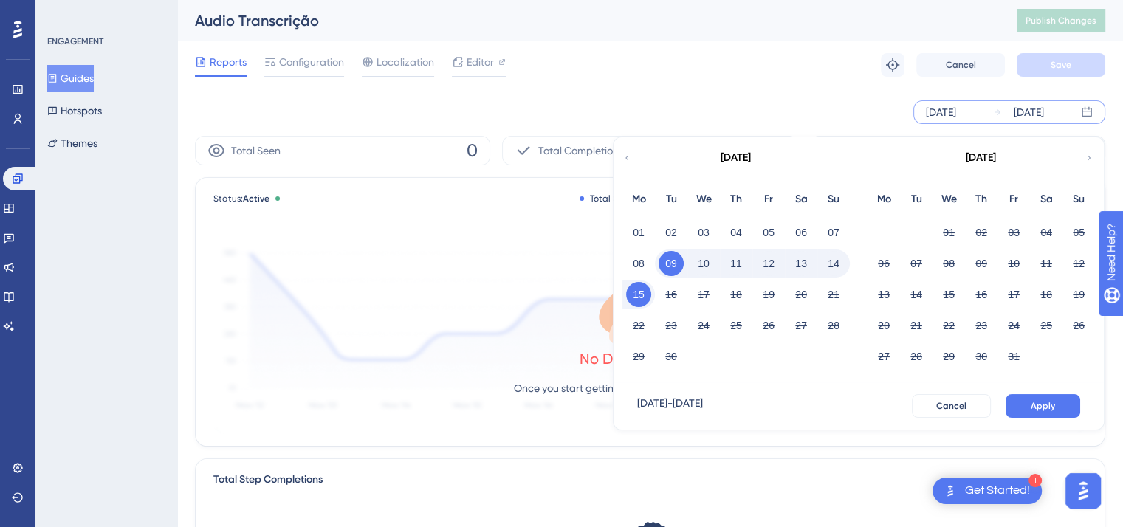
click at [625, 158] on icon at bounding box center [627, 157] width 9 height 13
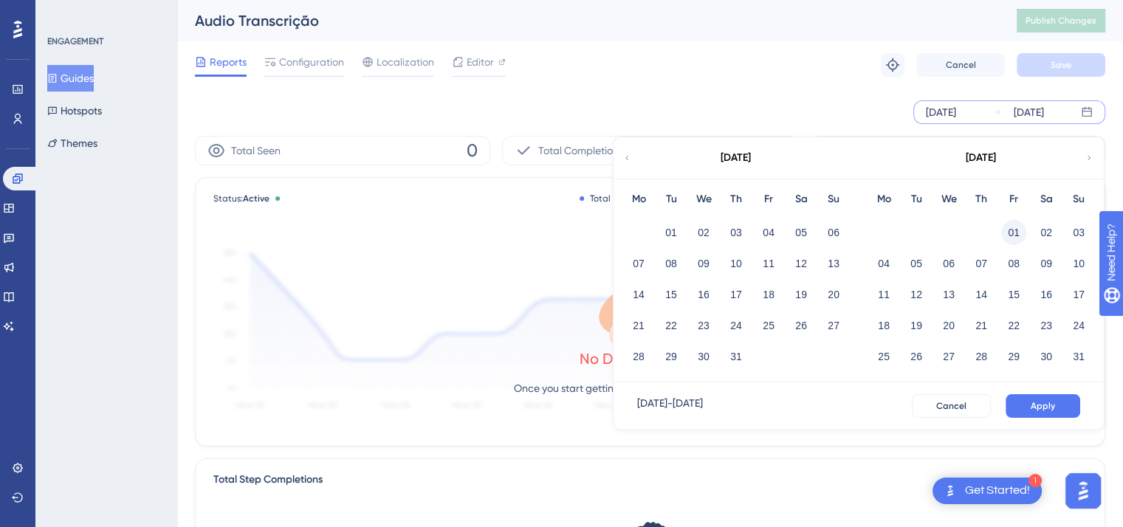
click at [753, 231] on button "01" at bounding box center [1013, 232] width 25 height 25
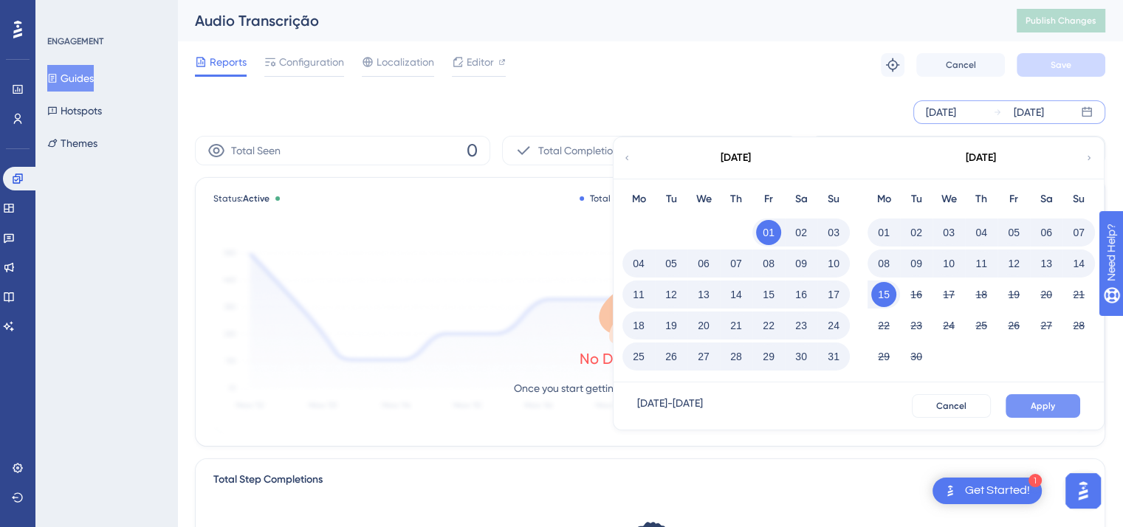
click at [753, 412] on button "Apply" at bounding box center [1043, 406] width 75 height 24
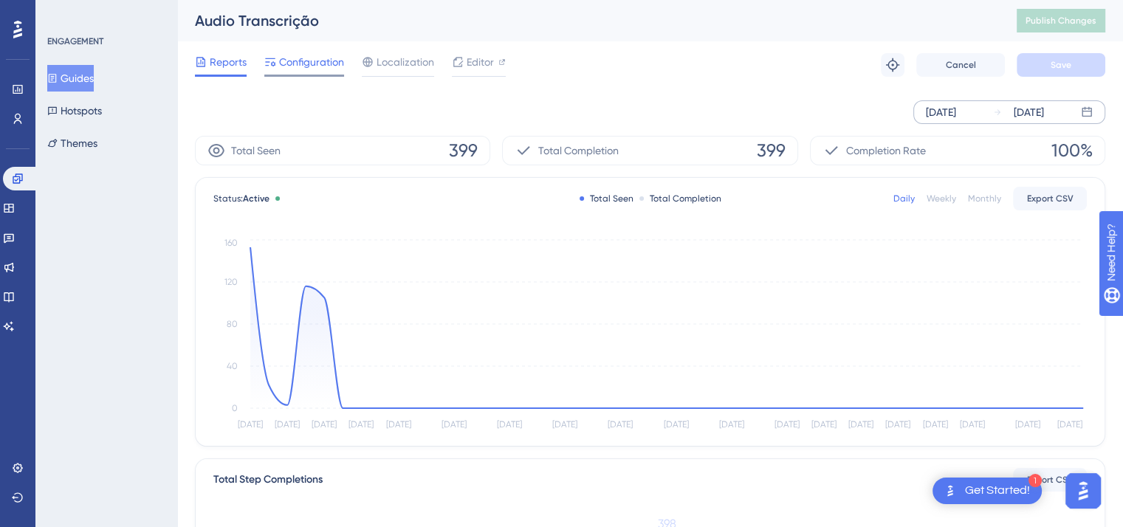
click at [306, 63] on span "Configuration" at bounding box center [311, 62] width 65 height 18
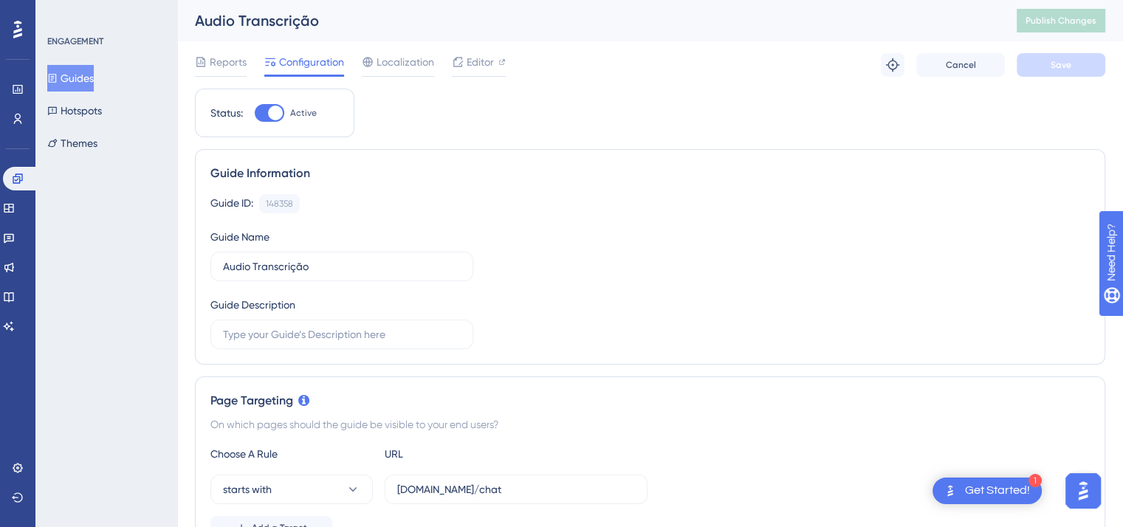
click at [261, 119] on div at bounding box center [270, 113] width 30 height 18
click at [255, 114] on input "Active" at bounding box center [254, 113] width 1 height 1
checkbox input "false"
click at [753, 59] on span "Save" at bounding box center [1061, 65] width 21 height 12
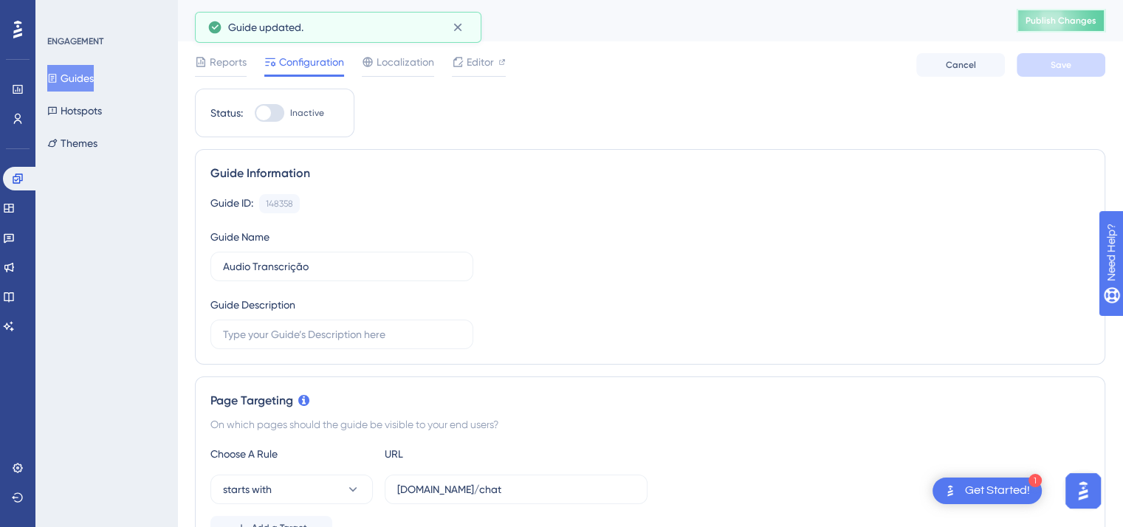
click at [753, 25] on span "Publish Changes" at bounding box center [1061, 21] width 71 height 12
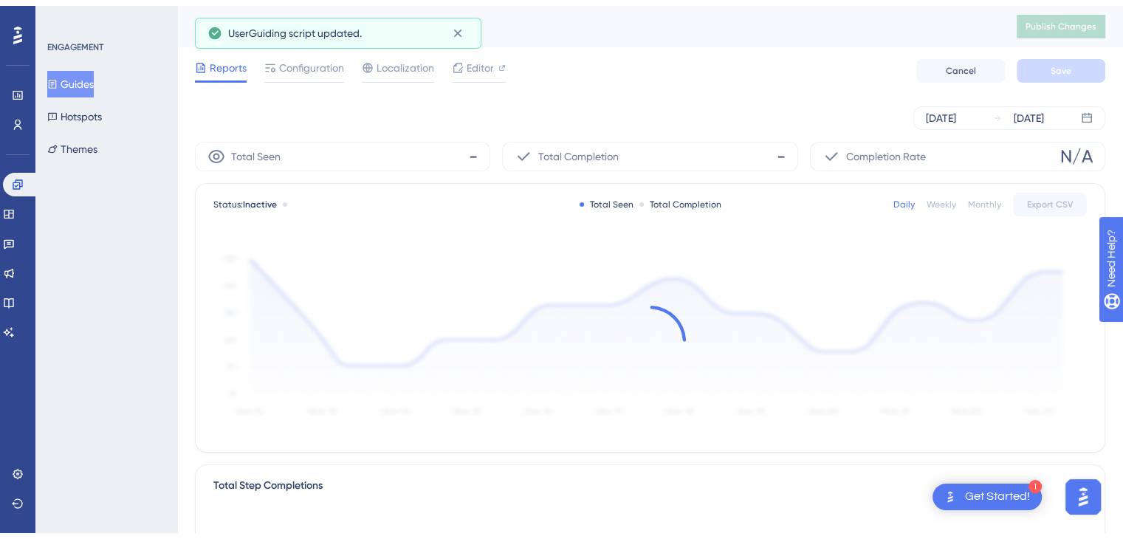
scroll to position [322, 0]
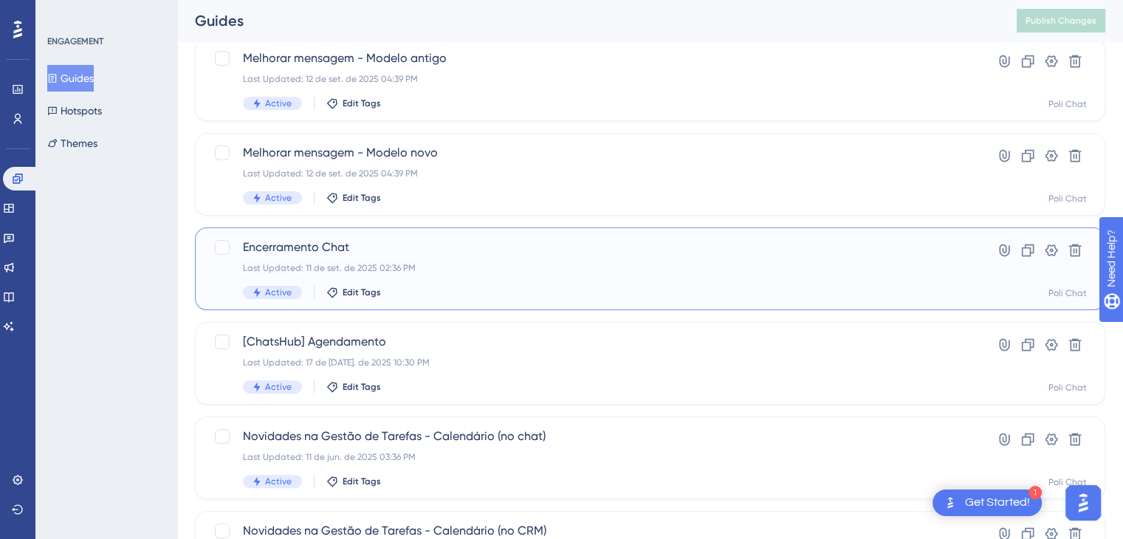
click at [493, 259] on div "Encerramento Chat Last Updated: 11 de set. de 2025 02:36 PM Active Edit Tags" at bounding box center [591, 269] width 696 height 61
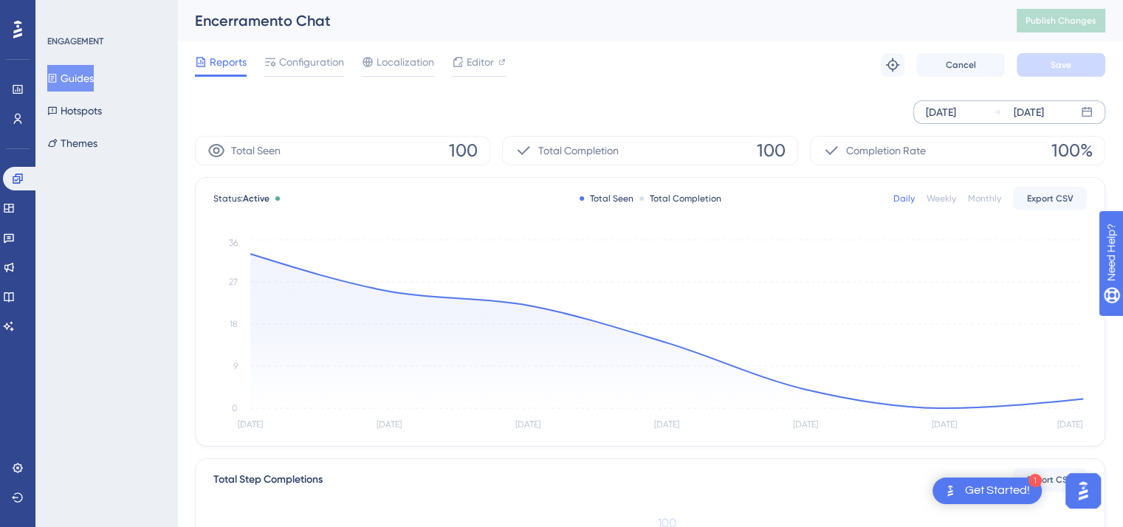
click at [753, 107] on div "Sep 09 2025" at bounding box center [941, 112] width 30 height 18
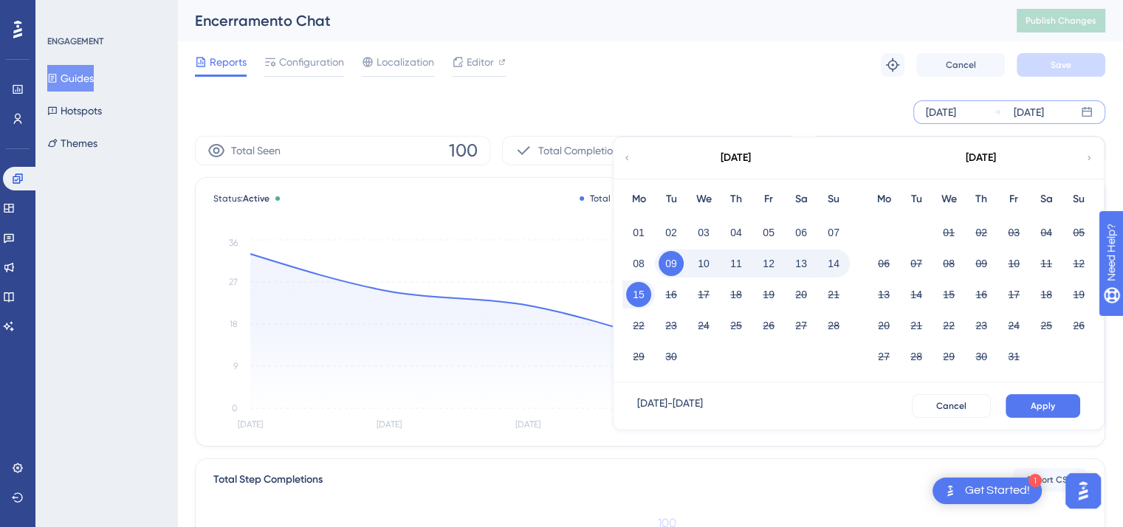
click at [623, 162] on icon at bounding box center [627, 157] width 9 height 13
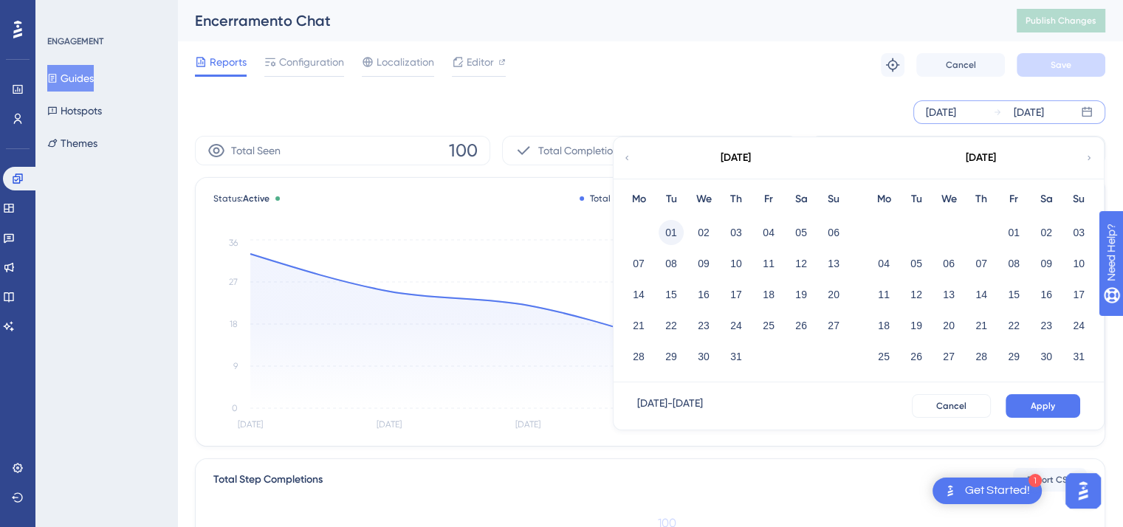
click at [661, 228] on button "01" at bounding box center [671, 232] width 25 height 25
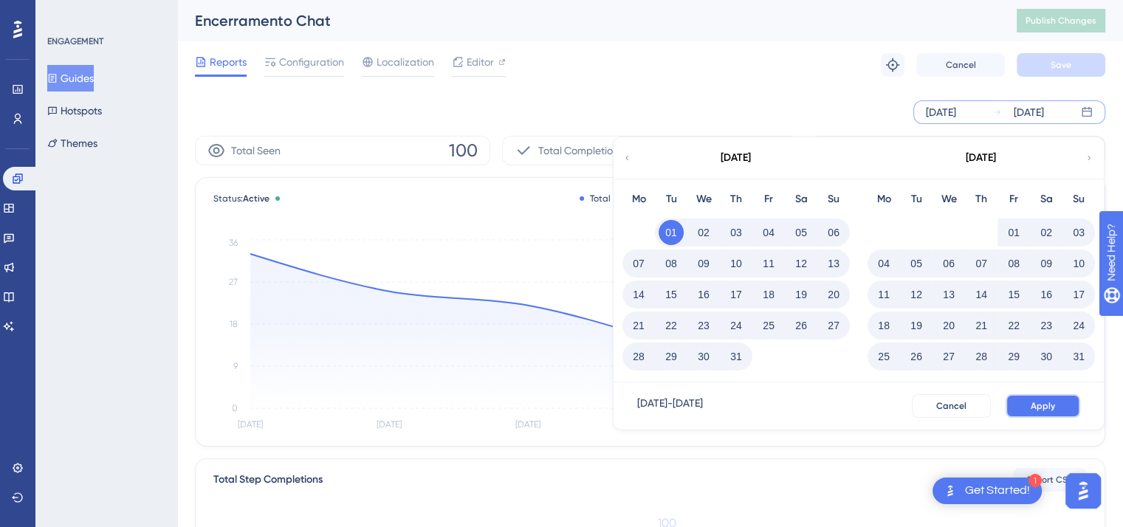
click at [753, 407] on span "Apply" at bounding box center [1043, 406] width 24 height 12
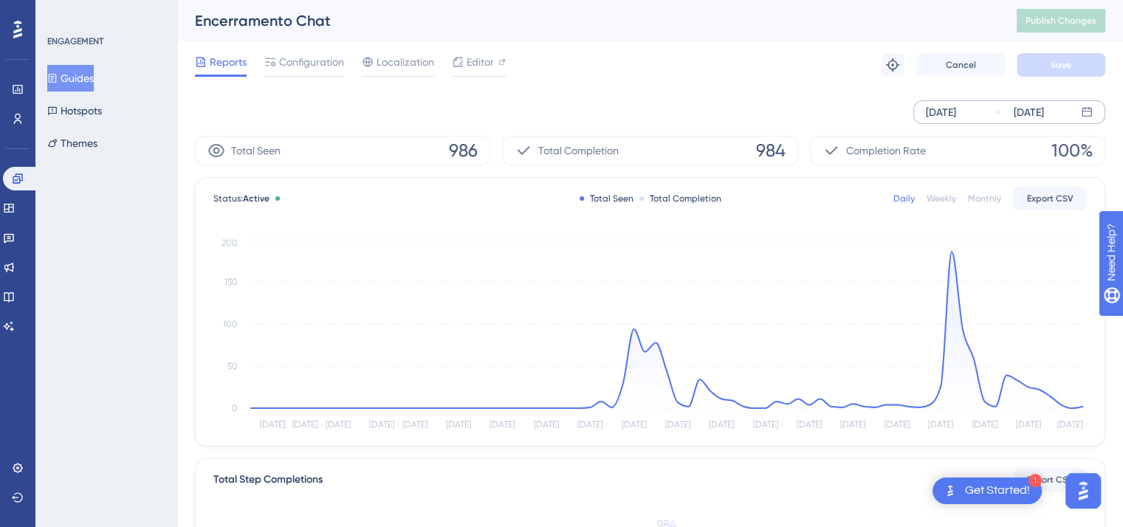
click at [753, 148] on span "984" at bounding box center [771, 151] width 30 height 24
copy span "984"
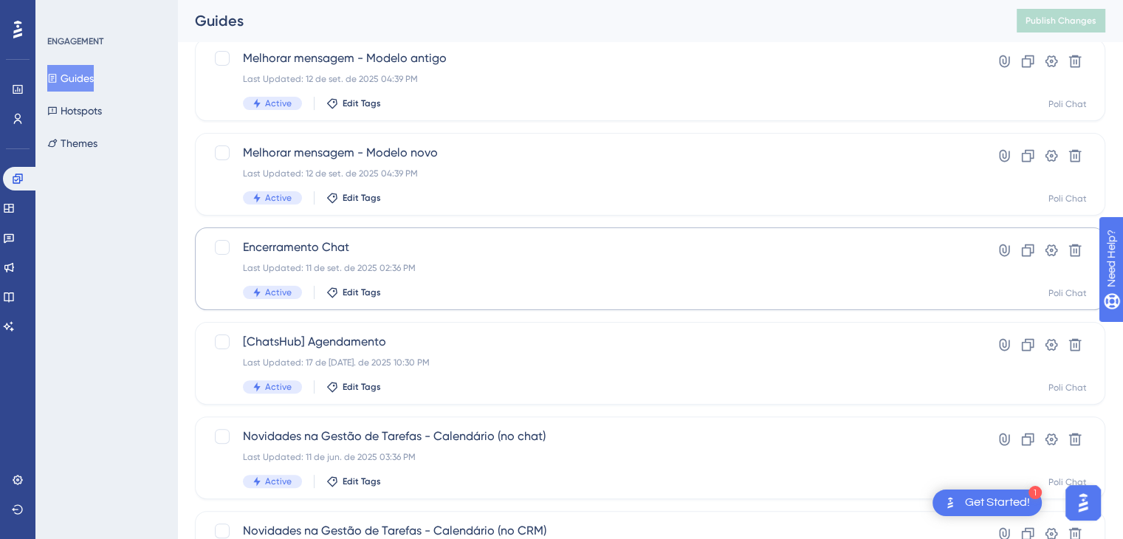
scroll to position [396, 0]
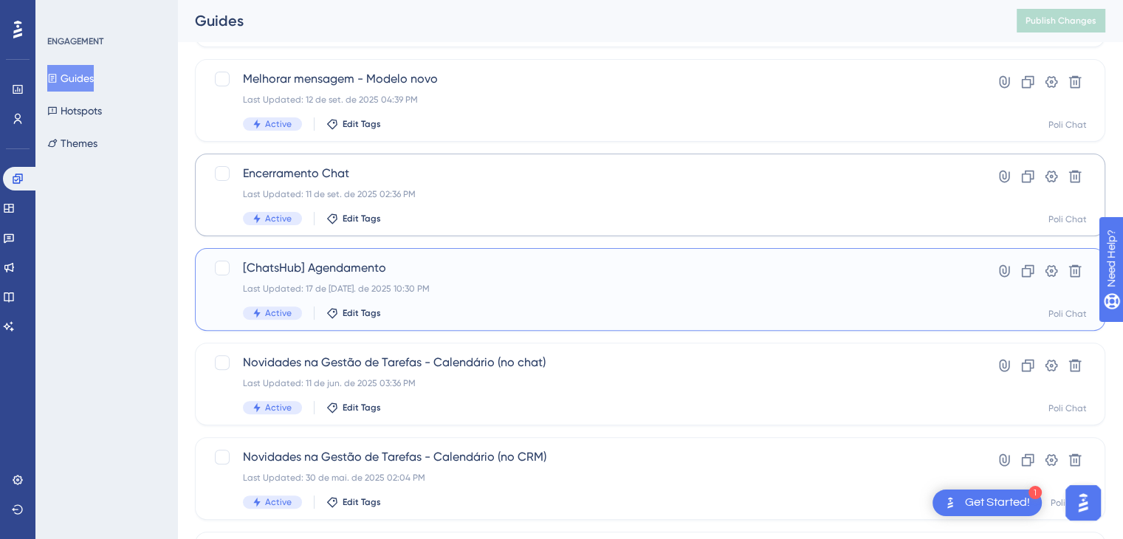
click at [501, 300] on div "[ChatsHub] Agendamento Last Updated: 17 de jul. de 2025 10:30 PM Active Edit Ta…" at bounding box center [591, 289] width 696 height 61
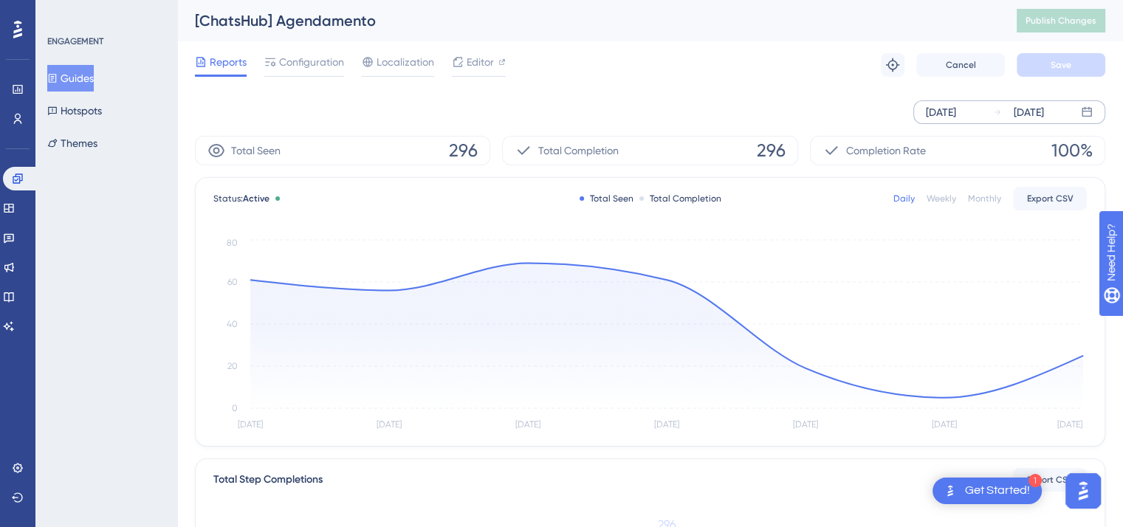
click at [753, 103] on div "Sep 09 2025" at bounding box center [941, 112] width 30 height 18
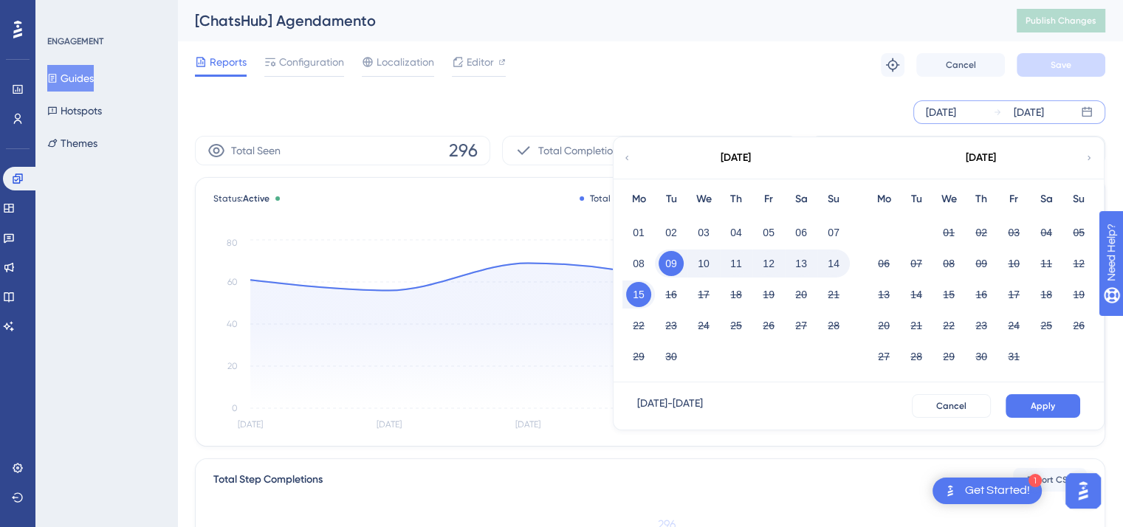
click at [626, 154] on icon at bounding box center [627, 157] width 9 height 13
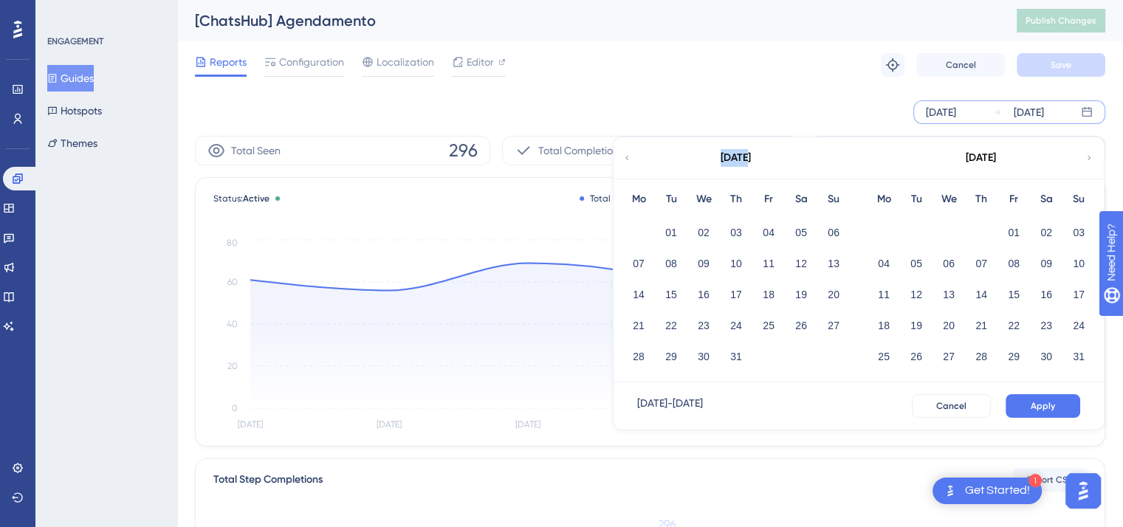
click at [626, 154] on icon at bounding box center [627, 157] width 9 height 13
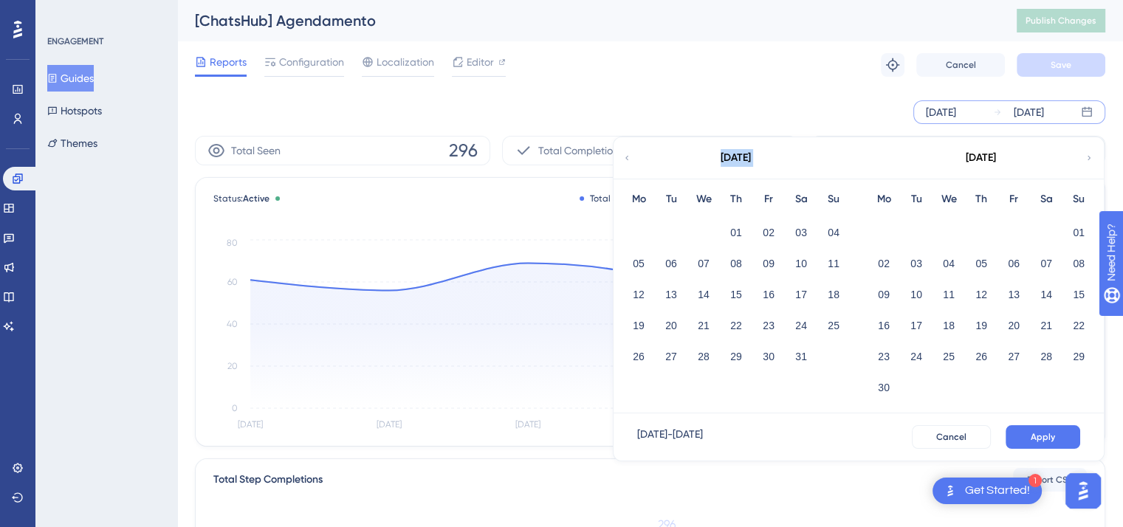
click at [626, 154] on icon at bounding box center [627, 157] width 9 height 13
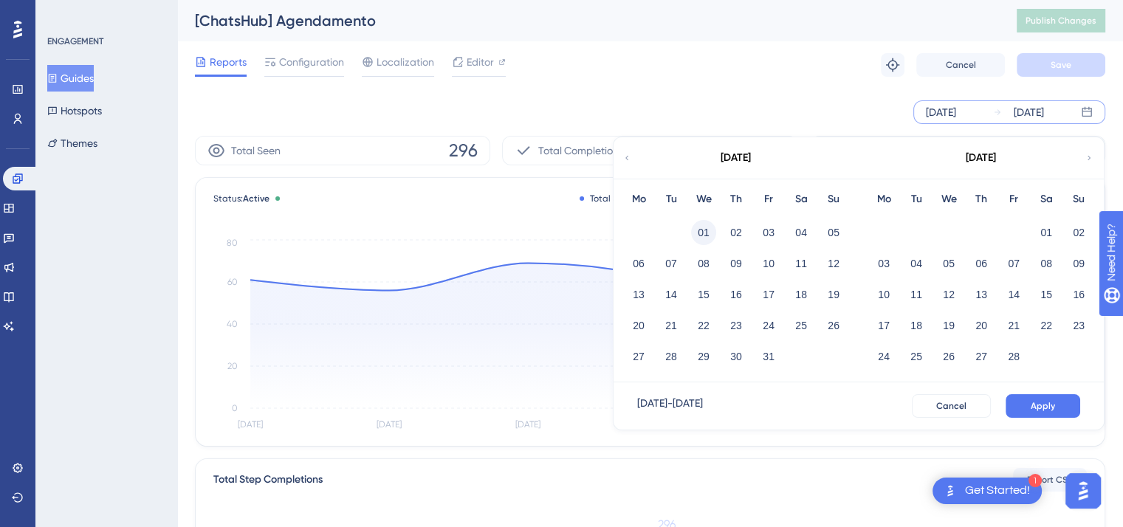
click at [710, 234] on button "01" at bounding box center [703, 232] width 25 height 25
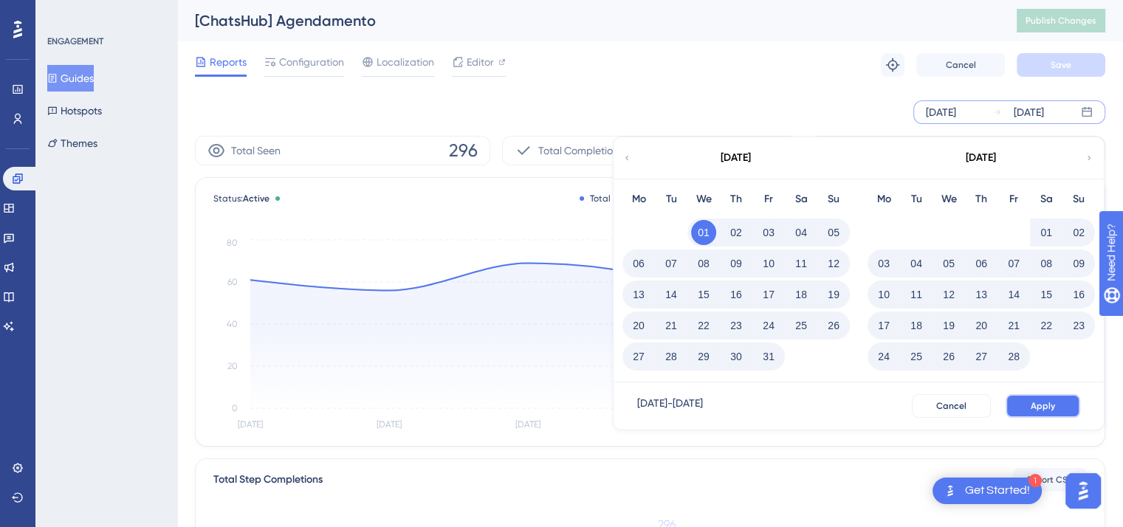
click at [753, 402] on button "Apply" at bounding box center [1043, 406] width 75 height 24
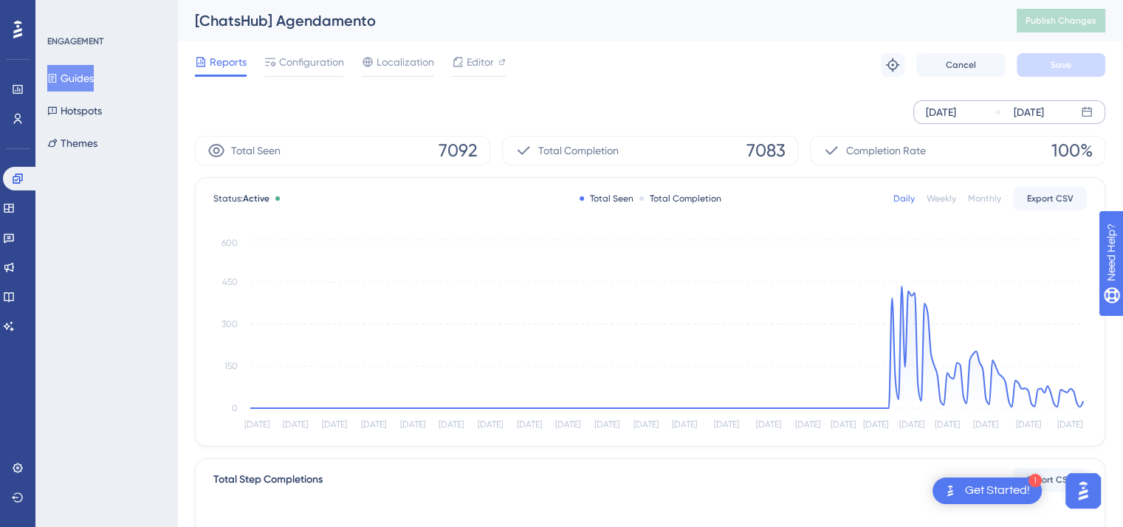
click at [753, 109] on div "Jan 01 2025" at bounding box center [941, 112] width 30 height 18
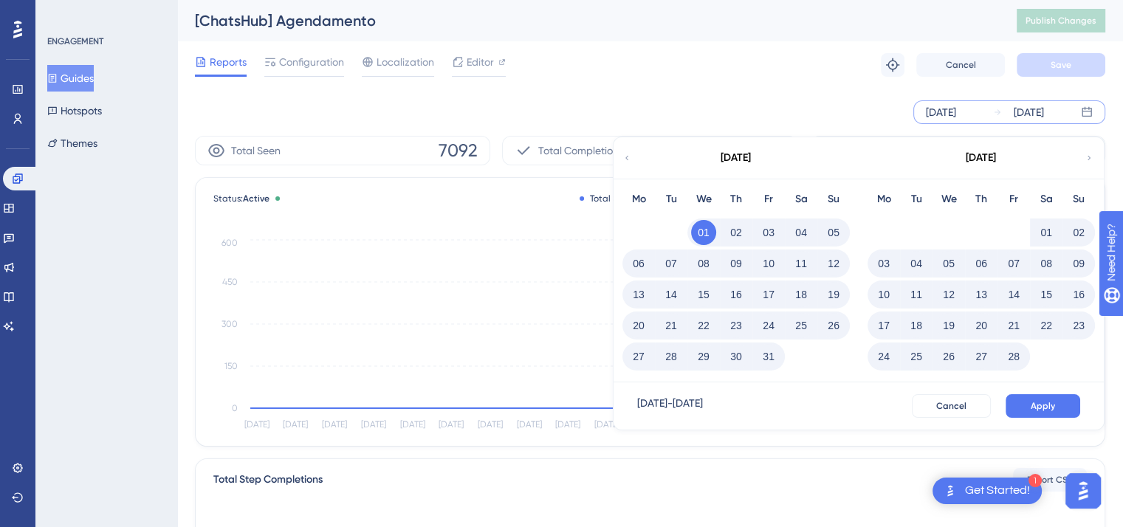
click at [632, 157] on div "January 2025" at bounding box center [736, 157] width 244 height 41
click at [623, 158] on icon at bounding box center [627, 157] width 9 height 13
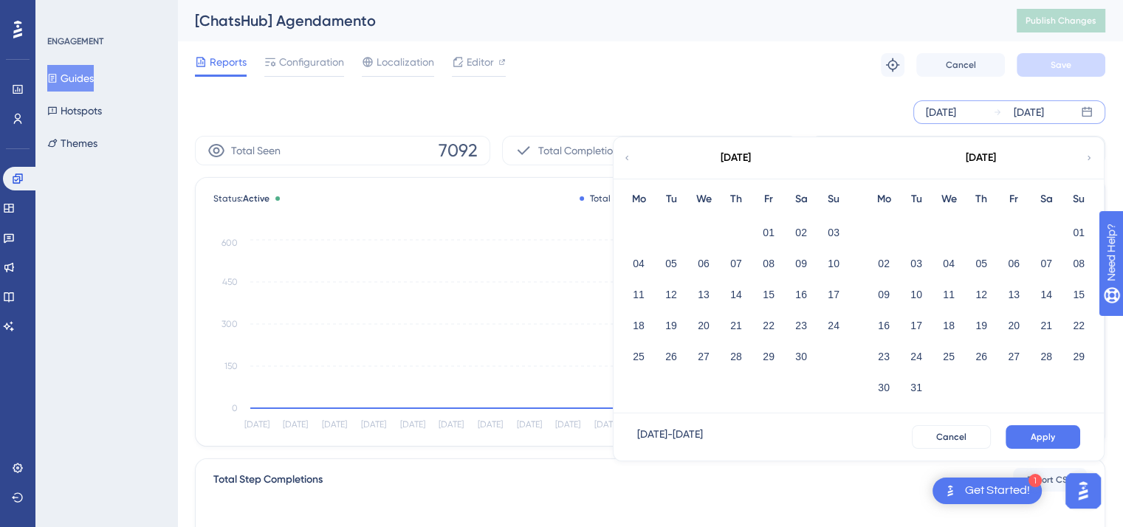
click at [623, 158] on icon at bounding box center [627, 157] width 9 height 13
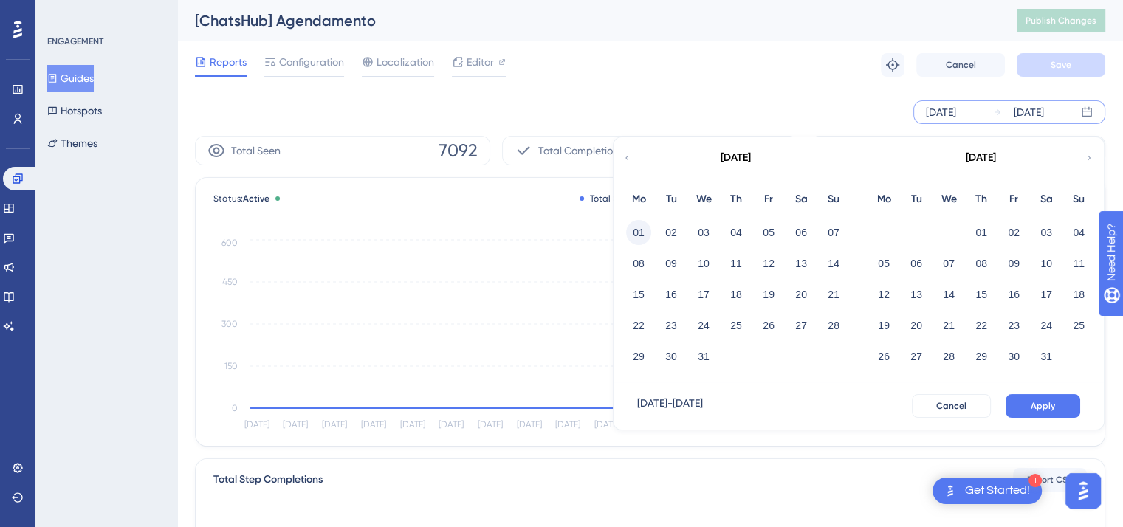
click at [639, 230] on button "01" at bounding box center [638, 232] width 25 height 25
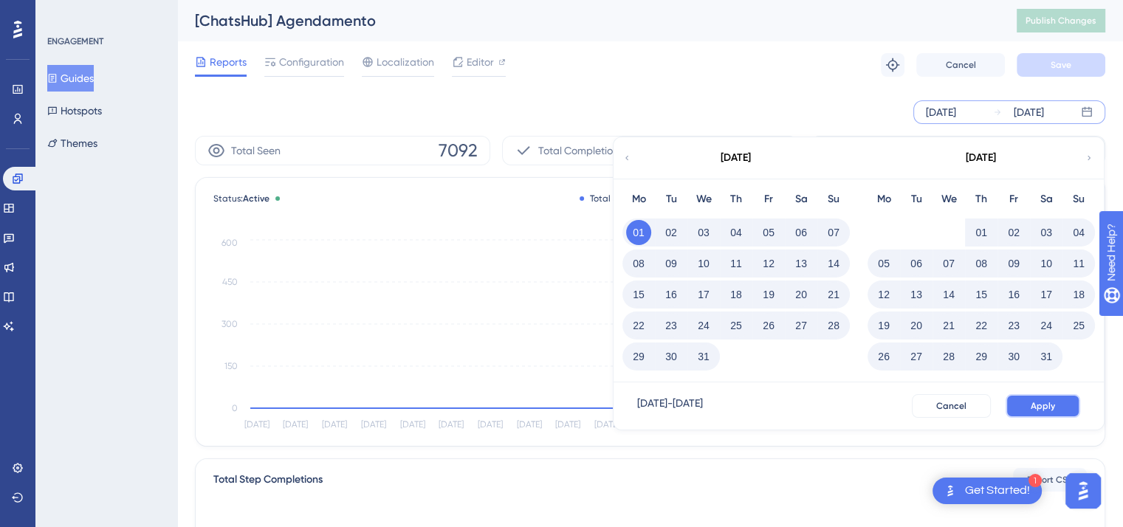
click at [753, 402] on button "Apply" at bounding box center [1043, 406] width 75 height 24
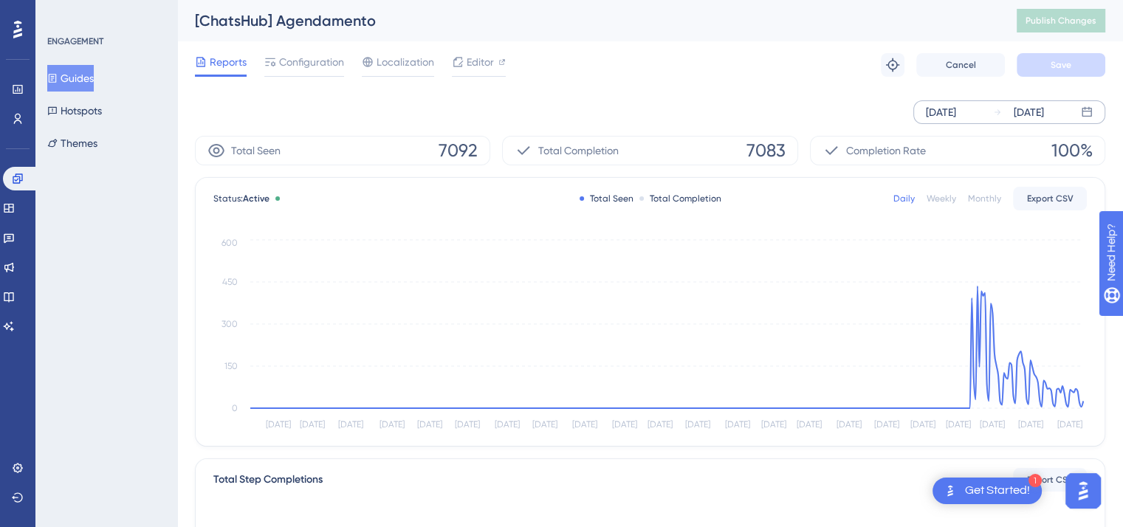
click at [753, 148] on span "7083" at bounding box center [766, 151] width 39 height 24
copy span "7083"
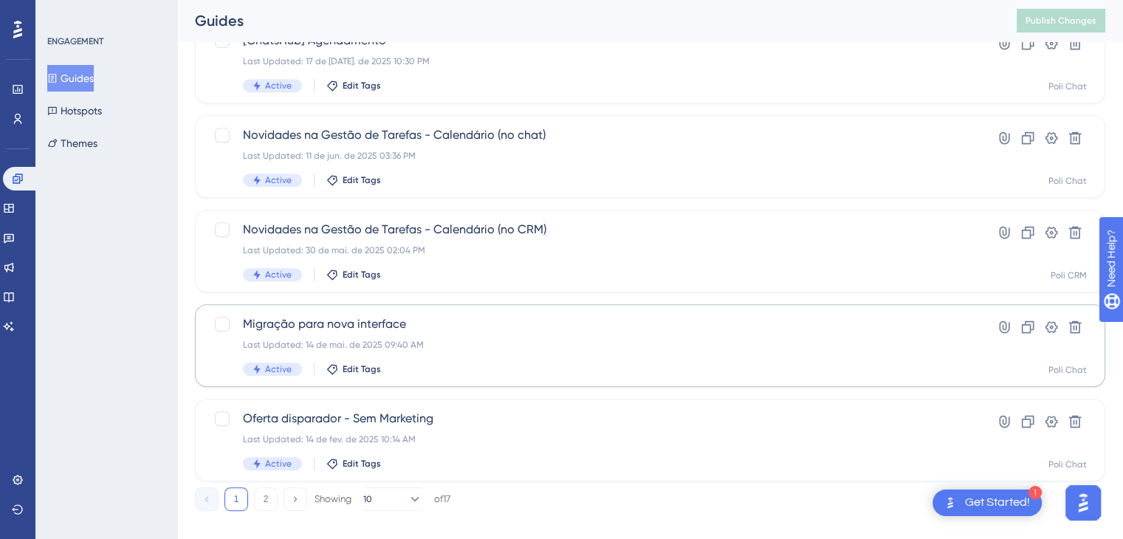
scroll to position [642, 0]
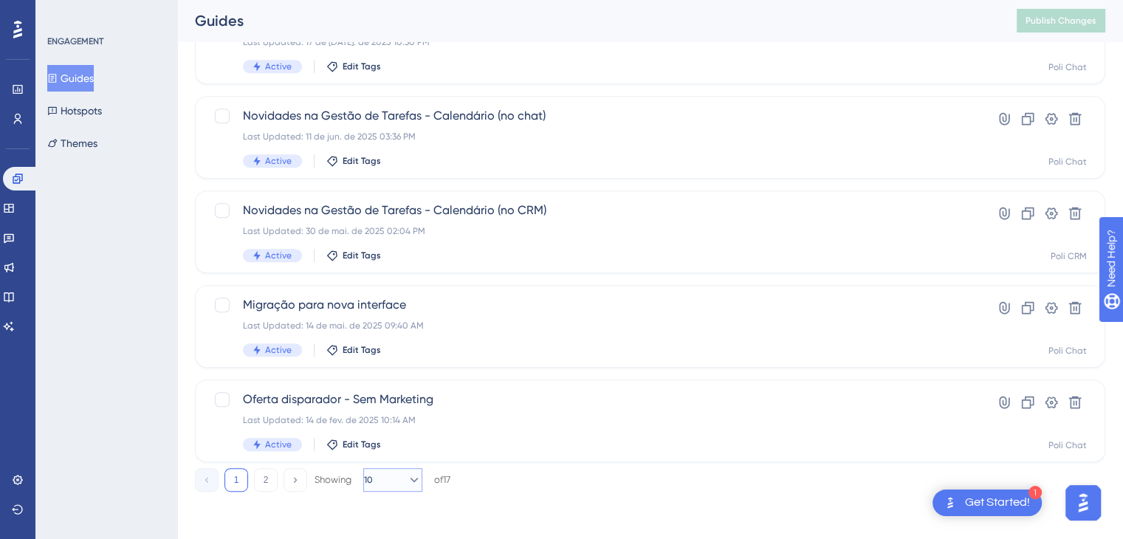
click at [415, 490] on button "10" at bounding box center [392, 480] width 59 height 24
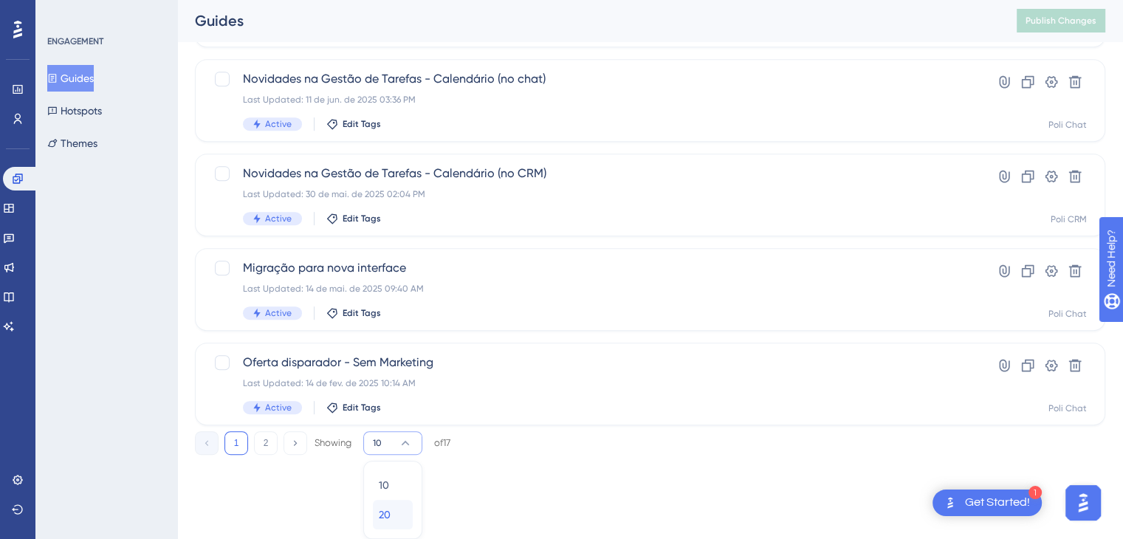
click at [389, 519] on span "20" at bounding box center [385, 515] width 12 height 18
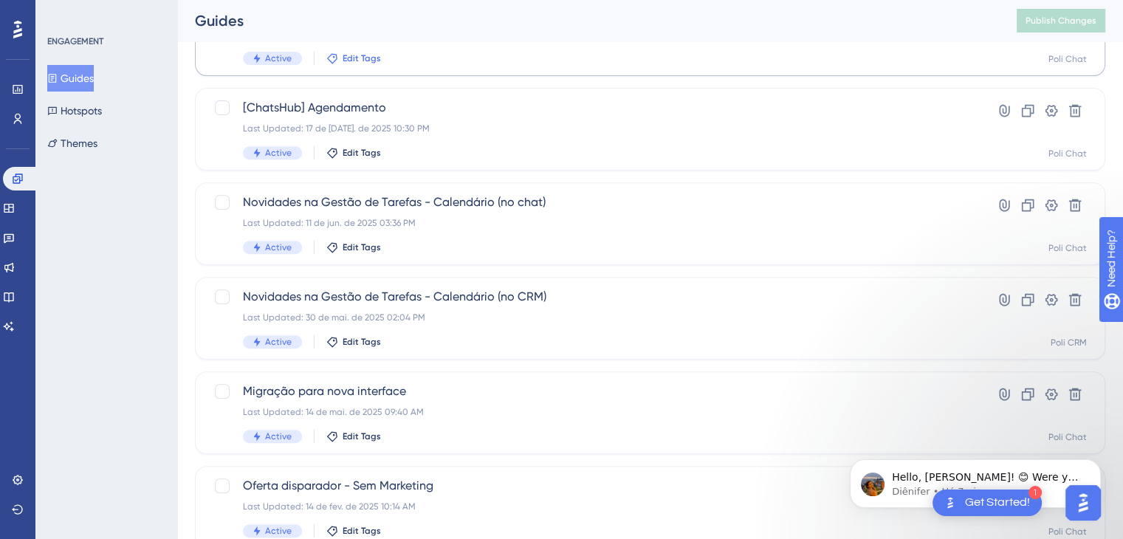
scroll to position [566, 0]
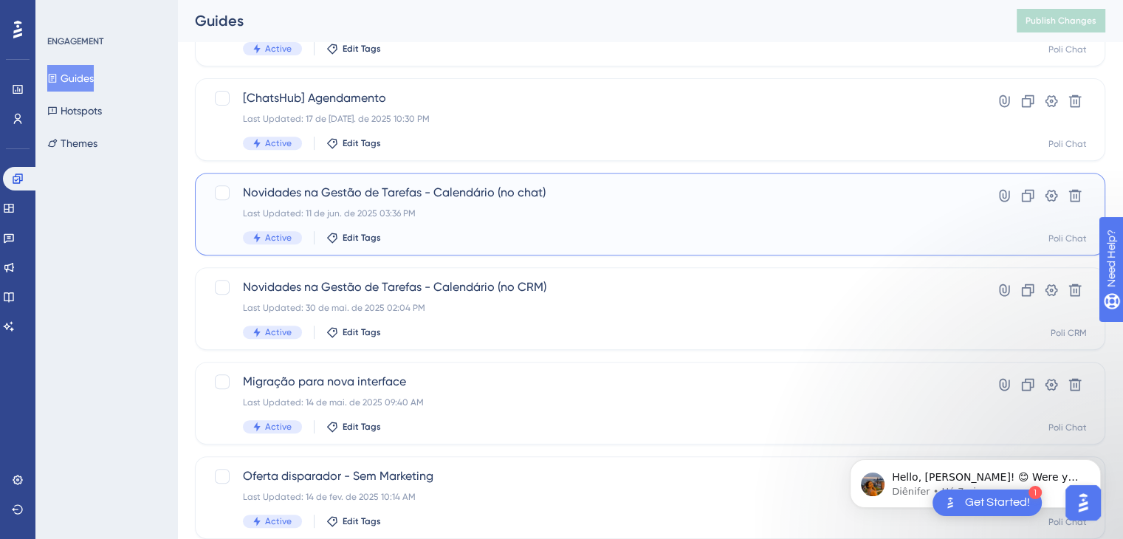
click at [535, 215] on div "Last Updated: 11 de jun. de 2025 03:36 PM" at bounding box center [591, 214] width 696 height 12
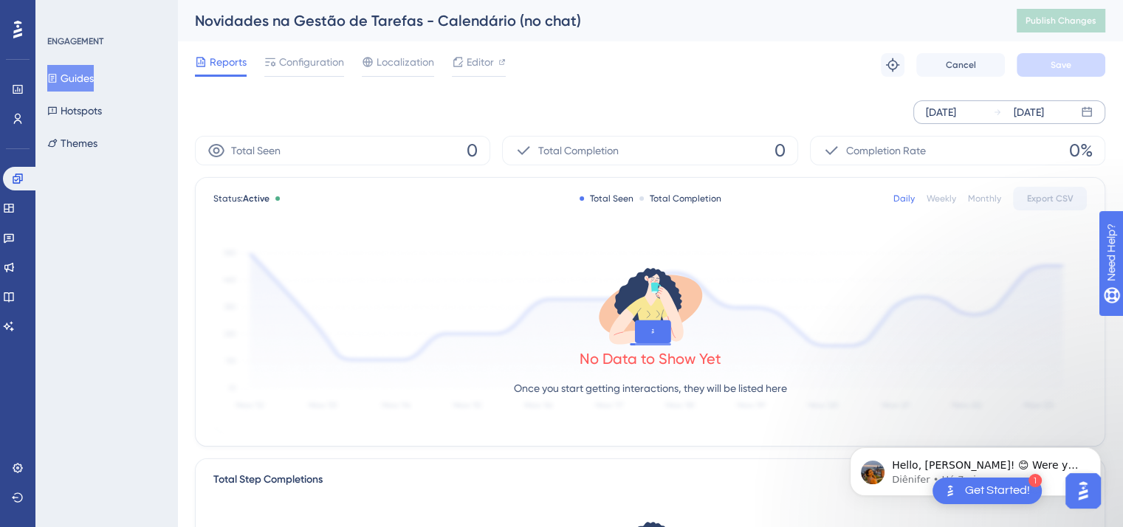
click at [753, 113] on div "Sep 09 2025" at bounding box center [941, 112] width 30 height 18
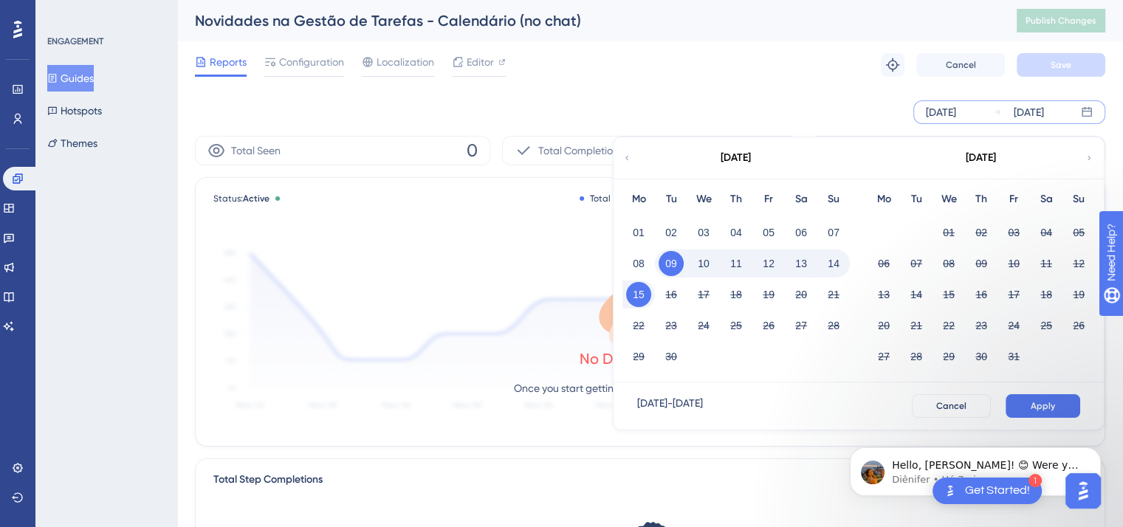
click at [631, 154] on div "September 2025" at bounding box center [736, 157] width 244 height 41
click at [627, 160] on icon at bounding box center [627, 157] width 9 height 13
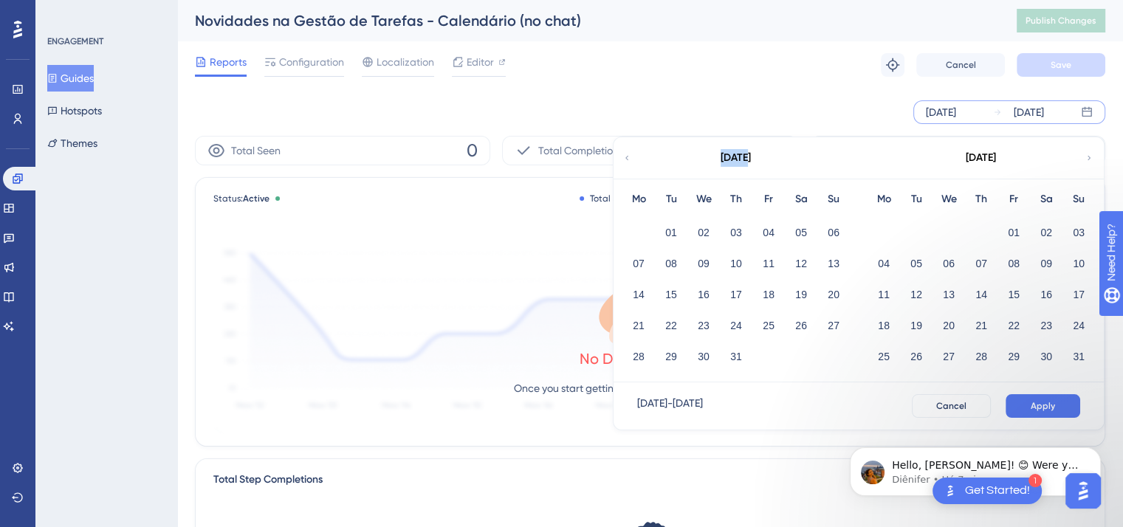
click at [627, 160] on icon at bounding box center [627, 157] width 9 height 13
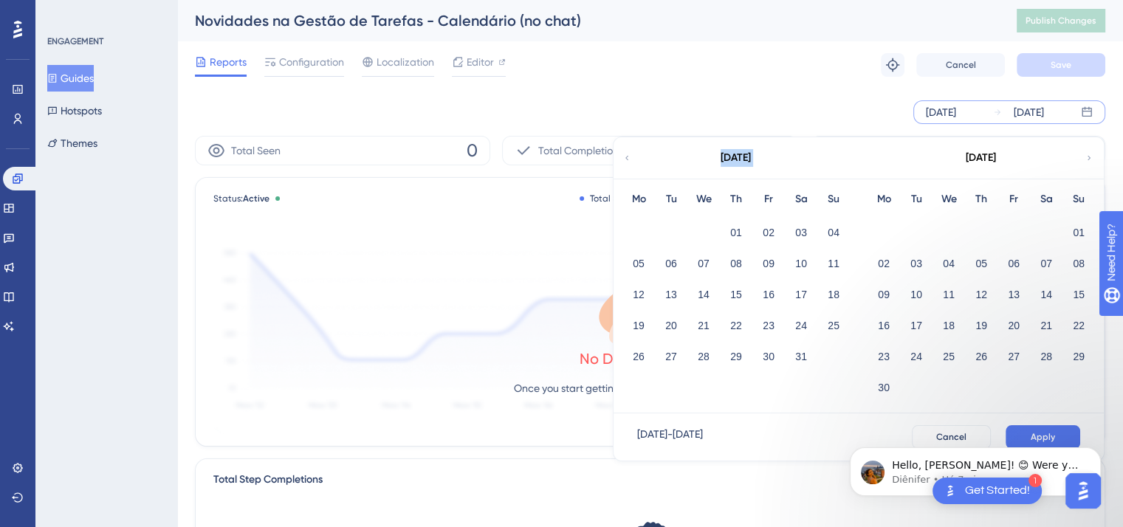
click at [627, 160] on icon at bounding box center [627, 157] width 9 height 13
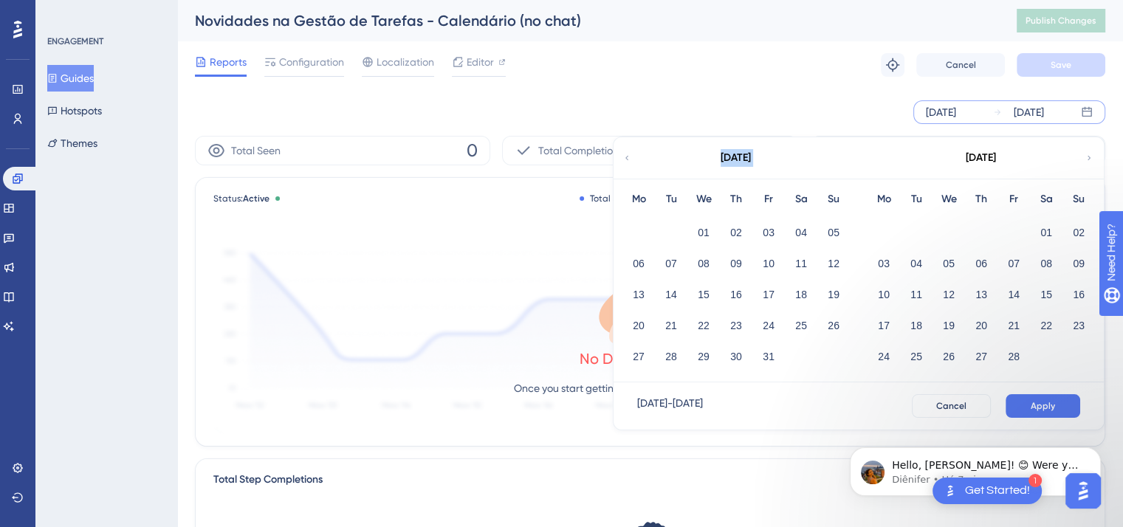
click at [627, 160] on icon at bounding box center [627, 157] width 9 height 13
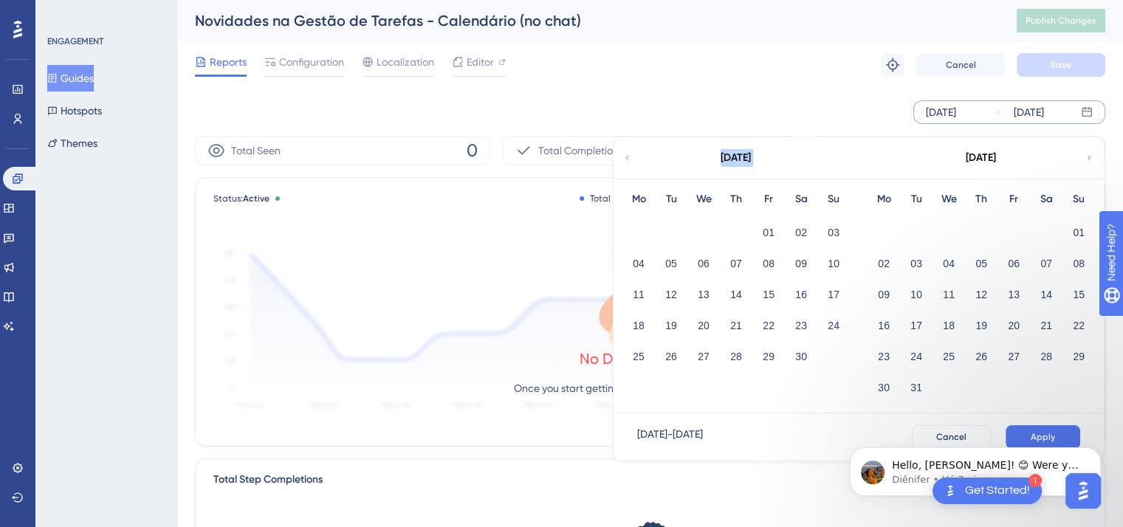
click at [627, 160] on icon at bounding box center [627, 157] width 9 height 13
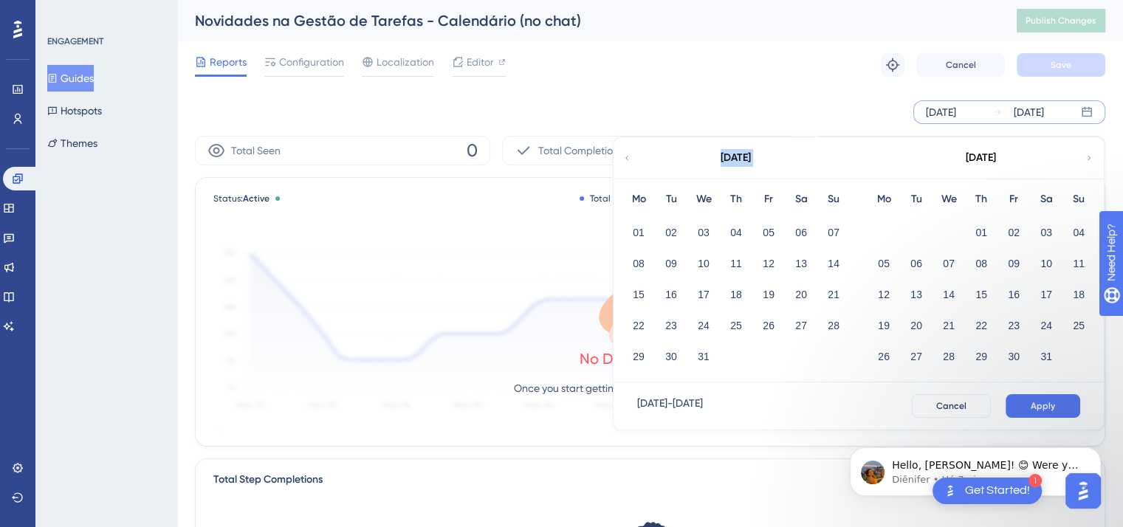
click at [627, 160] on icon at bounding box center [627, 157] width 9 height 13
click at [704, 226] on button "01" at bounding box center [703, 232] width 25 height 25
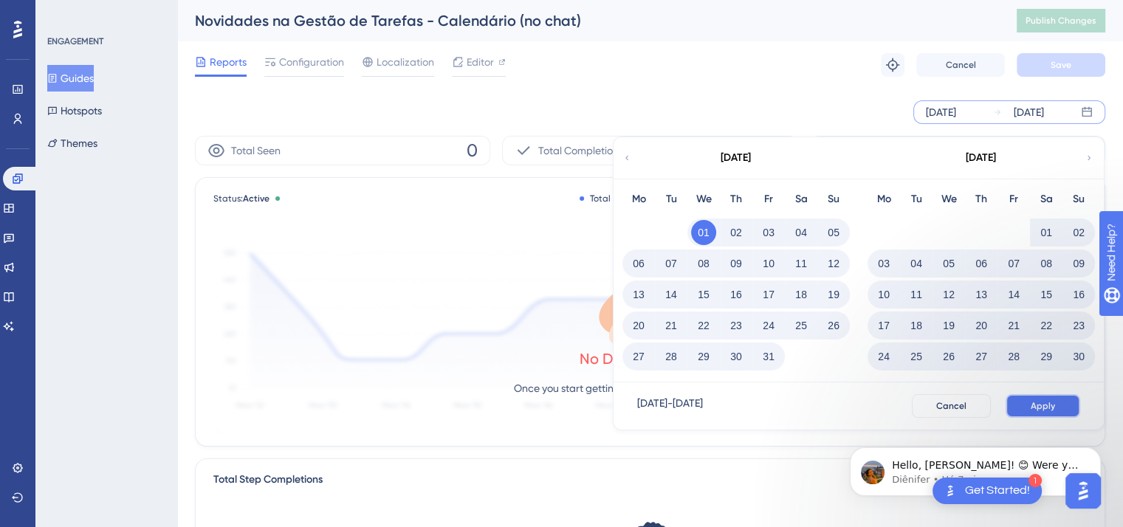
click at [753, 412] on button "Apply" at bounding box center [1043, 406] width 75 height 24
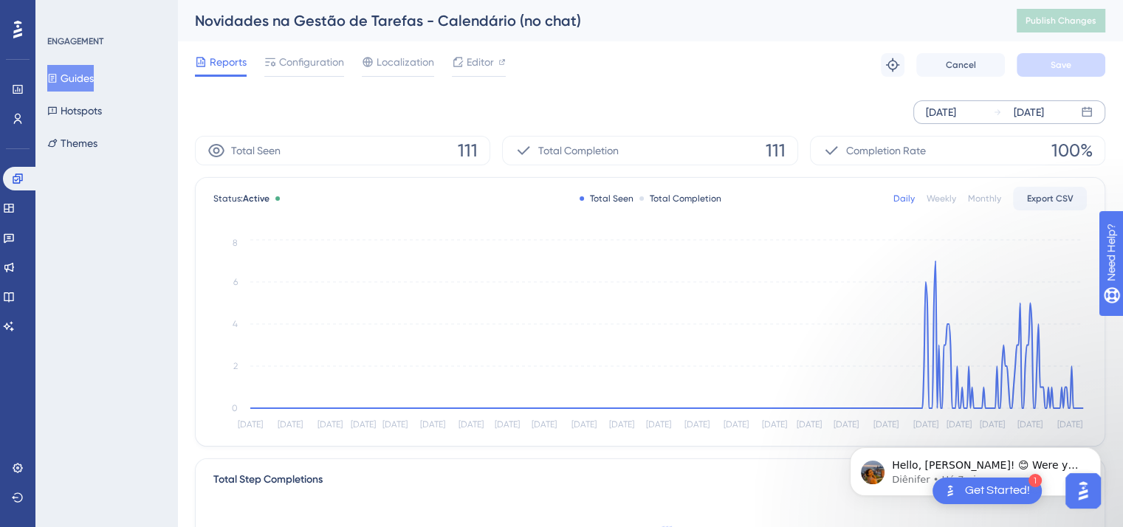
click at [753, 152] on span "111" at bounding box center [776, 151] width 20 height 24
copy span "111"
click at [345, 18] on div "Novidades na Gestão de Tarefas - Calendário (no chat)" at bounding box center [587, 20] width 785 height 21
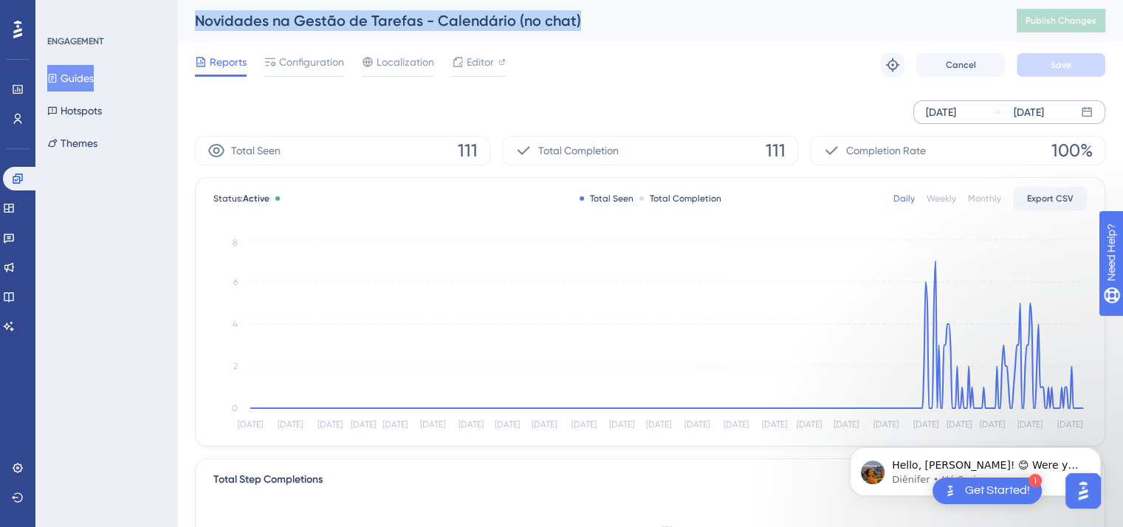
click at [345, 18] on div "Novidades na Gestão de Tarefas - Calendário (no chat)" at bounding box center [587, 20] width 785 height 21
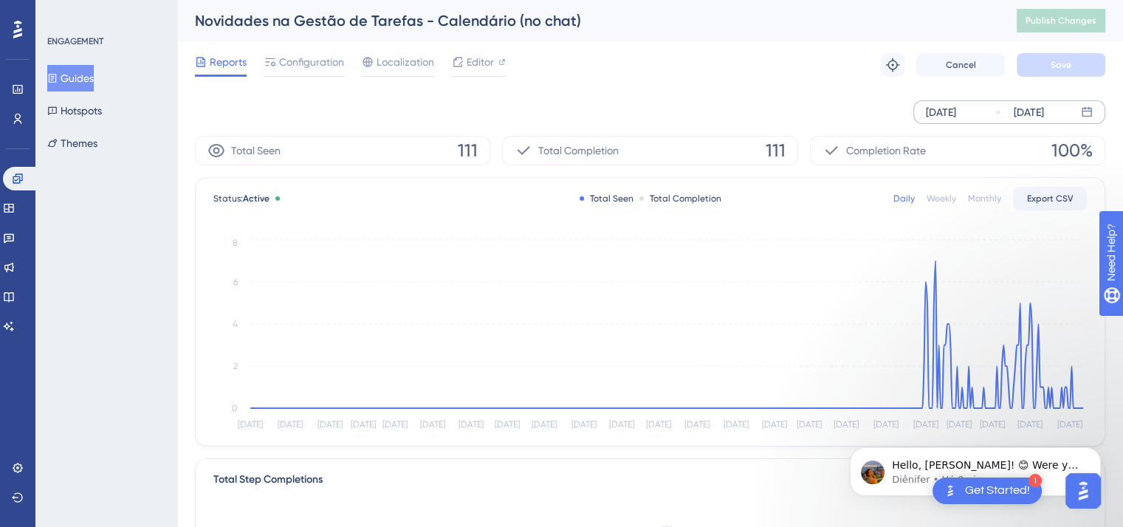
click at [753, 148] on span "111" at bounding box center [776, 151] width 20 height 24
click at [310, 63] on span "Configuration" at bounding box center [311, 62] width 65 height 18
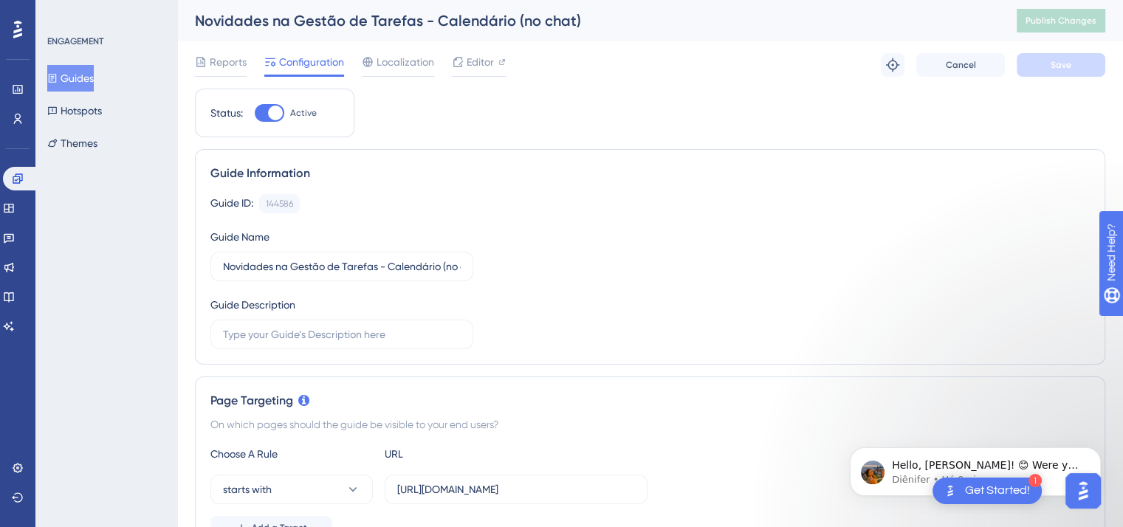
click at [260, 116] on div at bounding box center [270, 113] width 30 height 18
click at [255, 114] on input "Active" at bounding box center [254, 113] width 1 height 1
checkbox input "false"
click at [753, 73] on button "Save" at bounding box center [1061, 65] width 89 height 24
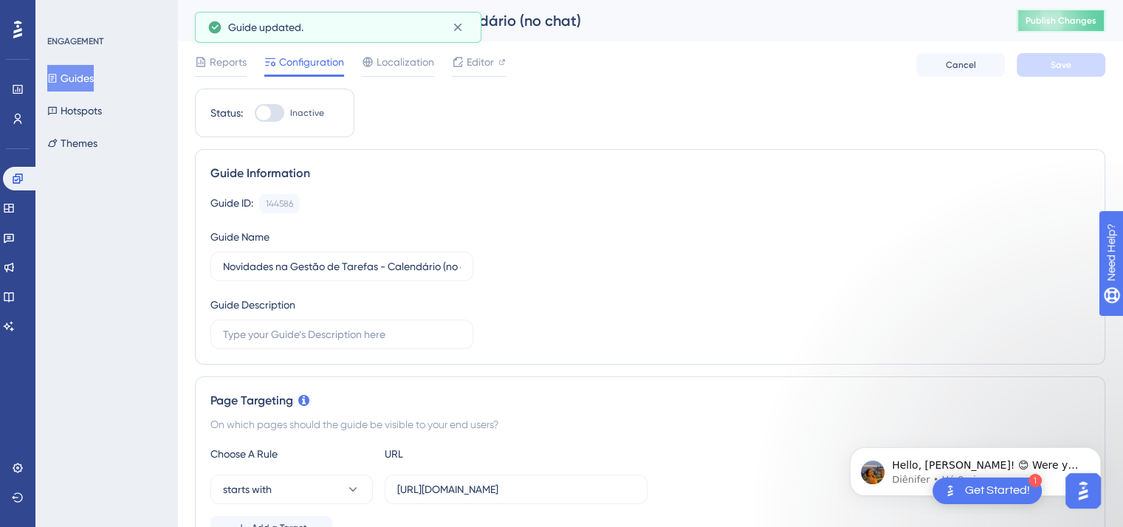
click at [753, 16] on span "Publish Changes" at bounding box center [1061, 21] width 71 height 12
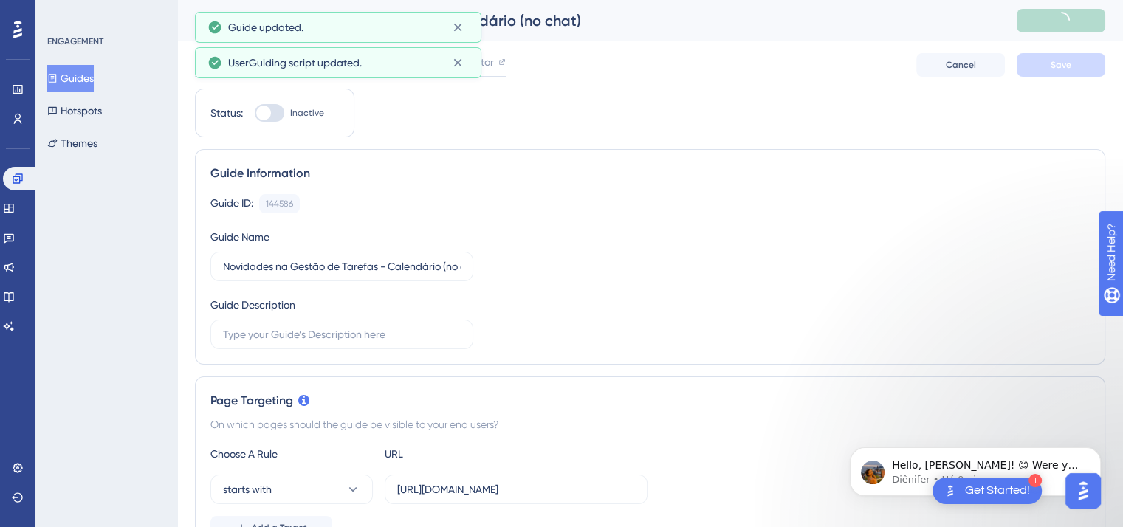
click at [88, 72] on button "Guides" at bounding box center [70, 78] width 47 height 27
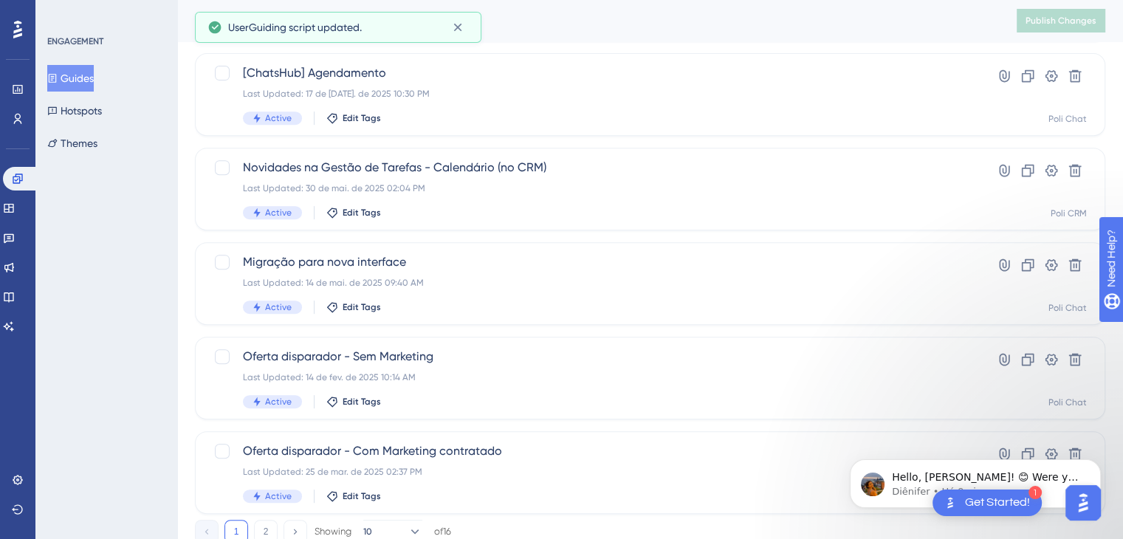
scroll to position [642, 0]
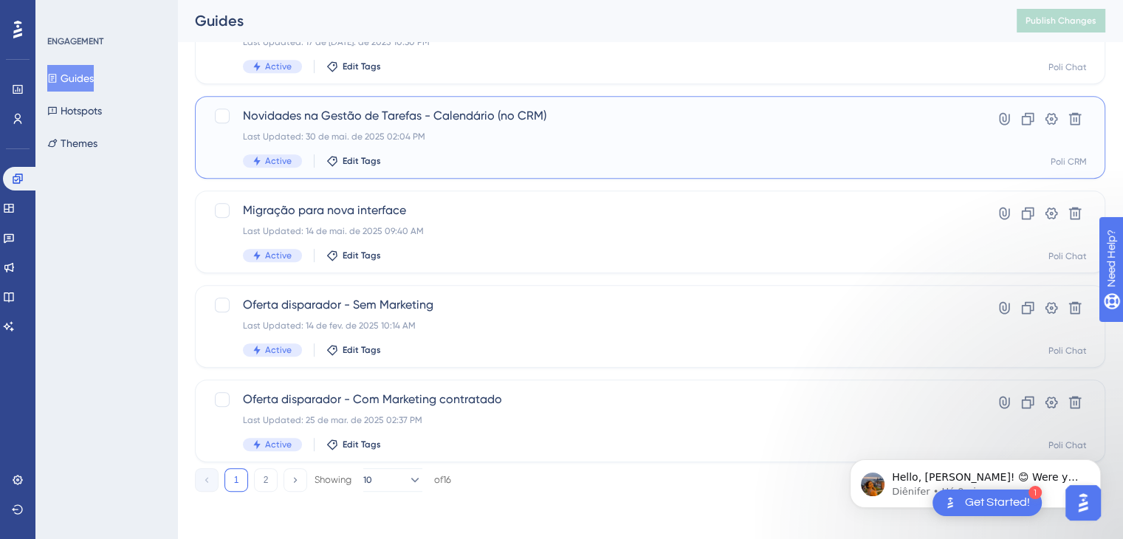
click at [570, 143] on div "Novidades na Gestão de Tarefas - Calendário (no CRM) Last Updated: 30 de mai. d…" at bounding box center [591, 137] width 696 height 61
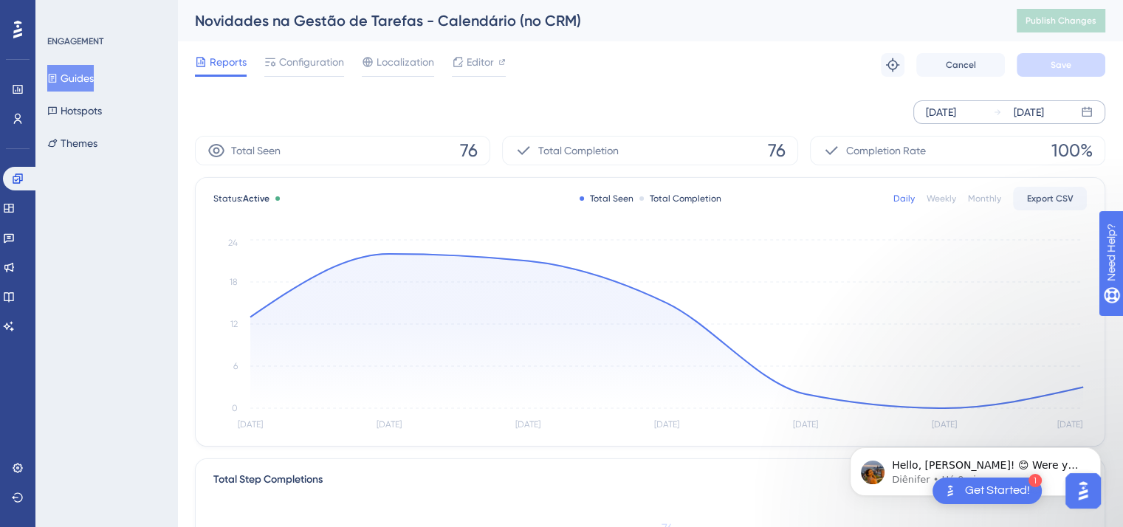
click at [753, 109] on div "Sep 09 2025" at bounding box center [941, 112] width 30 height 18
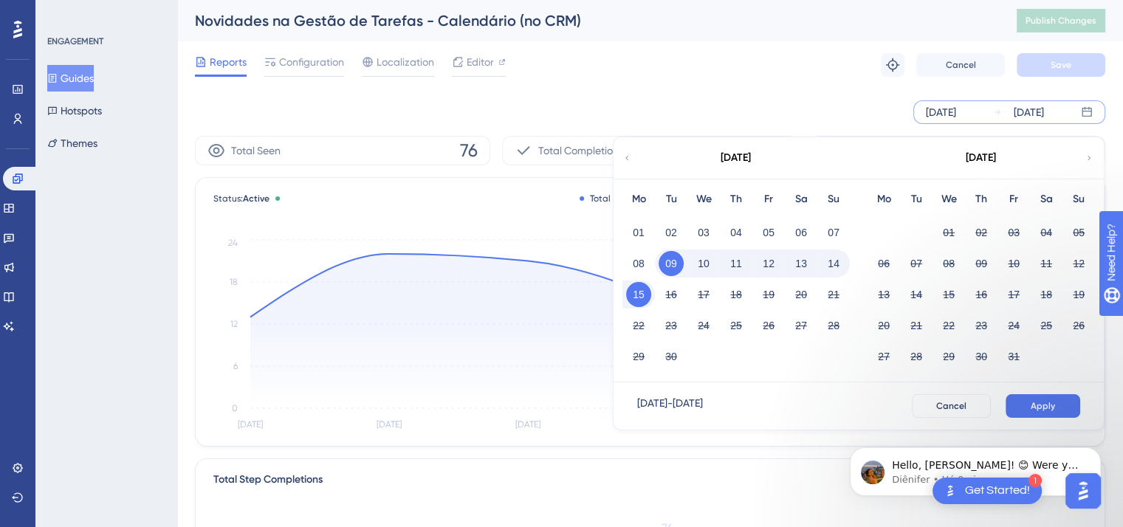
click at [633, 160] on div "September 2025" at bounding box center [736, 157] width 244 height 41
click at [624, 159] on icon at bounding box center [627, 157] width 9 height 13
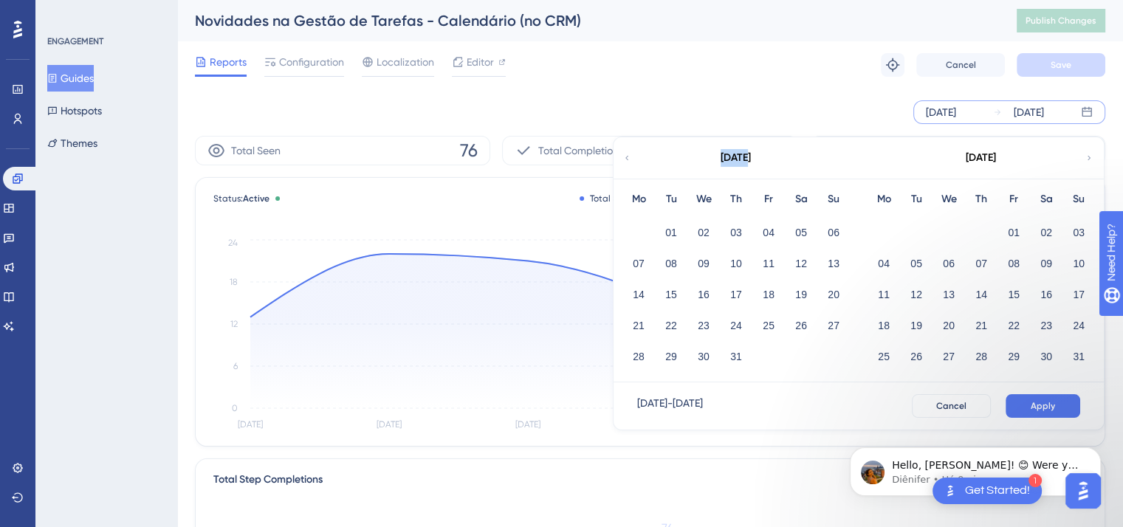
click at [624, 159] on icon at bounding box center [627, 157] width 9 height 13
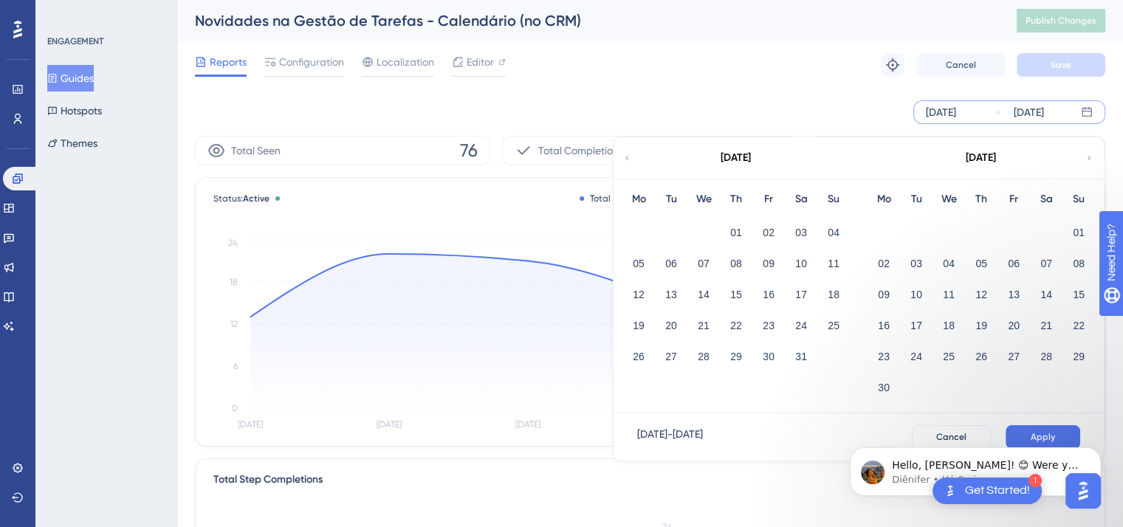
click at [624, 159] on icon at bounding box center [627, 157] width 9 height 13
click at [753, 228] on button "01" at bounding box center [916, 232] width 25 height 25
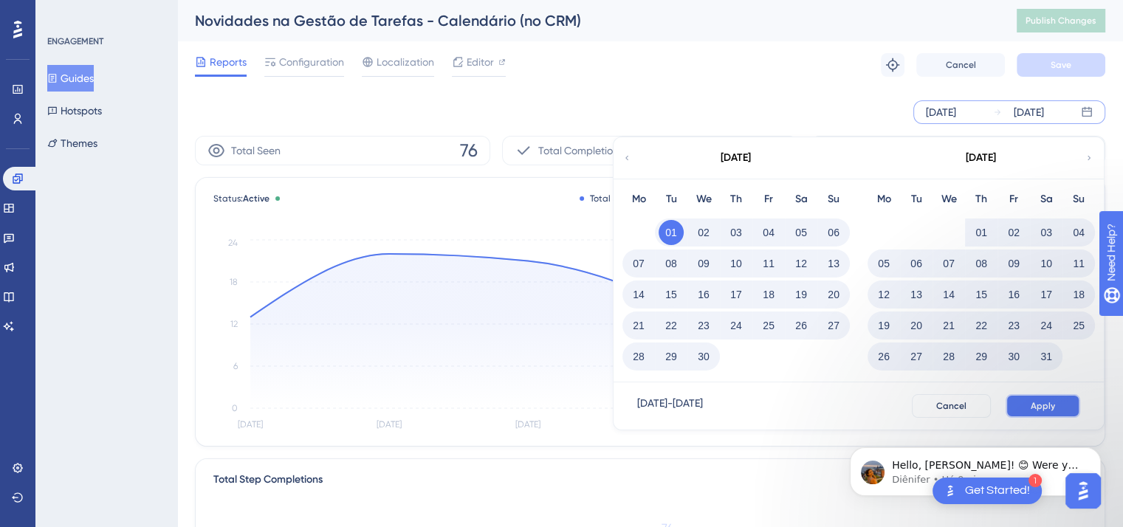
click at [753, 408] on span "Apply" at bounding box center [1043, 406] width 24 height 12
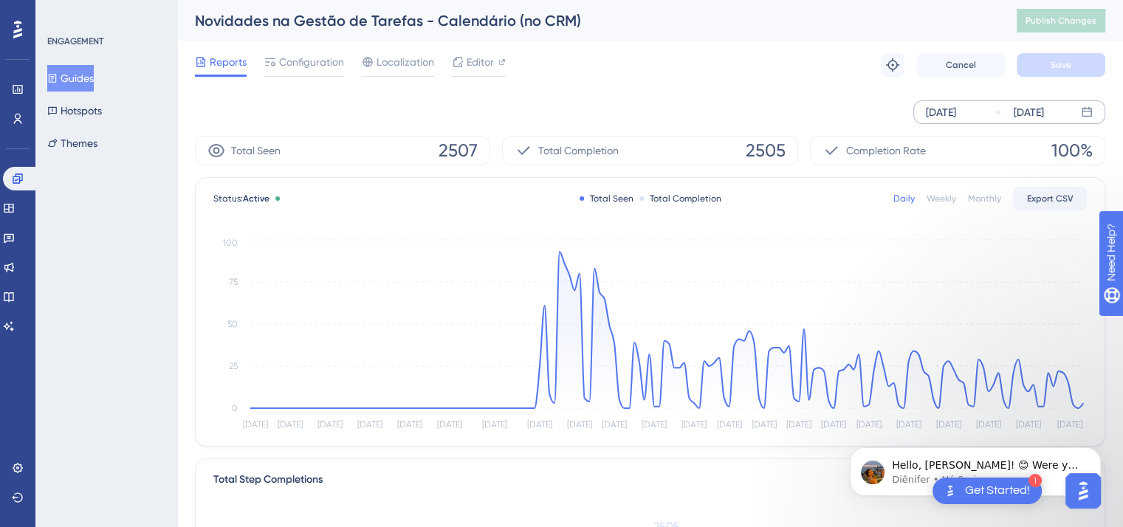
click at [753, 148] on span "2505" at bounding box center [766, 151] width 40 height 24
click at [294, 63] on span "Configuration" at bounding box center [311, 62] width 65 height 18
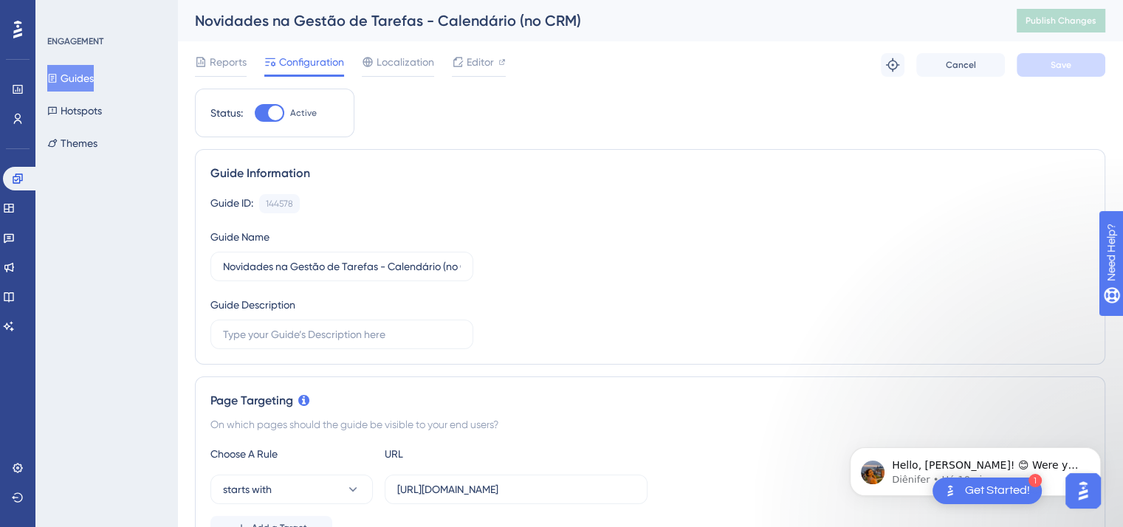
click at [94, 82] on button "Guides" at bounding box center [70, 78] width 47 height 27
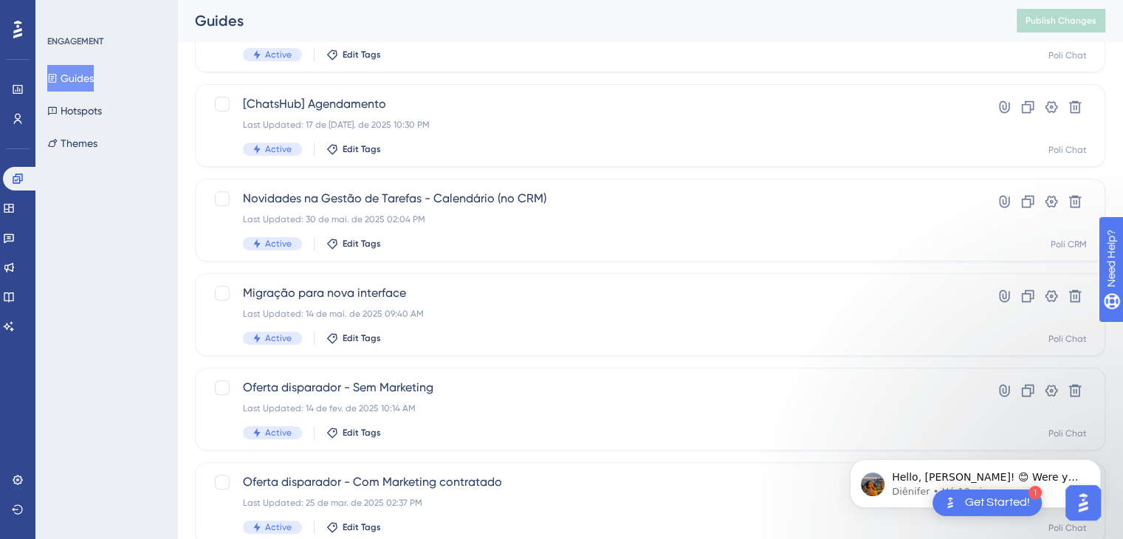
scroll to position [642, 0]
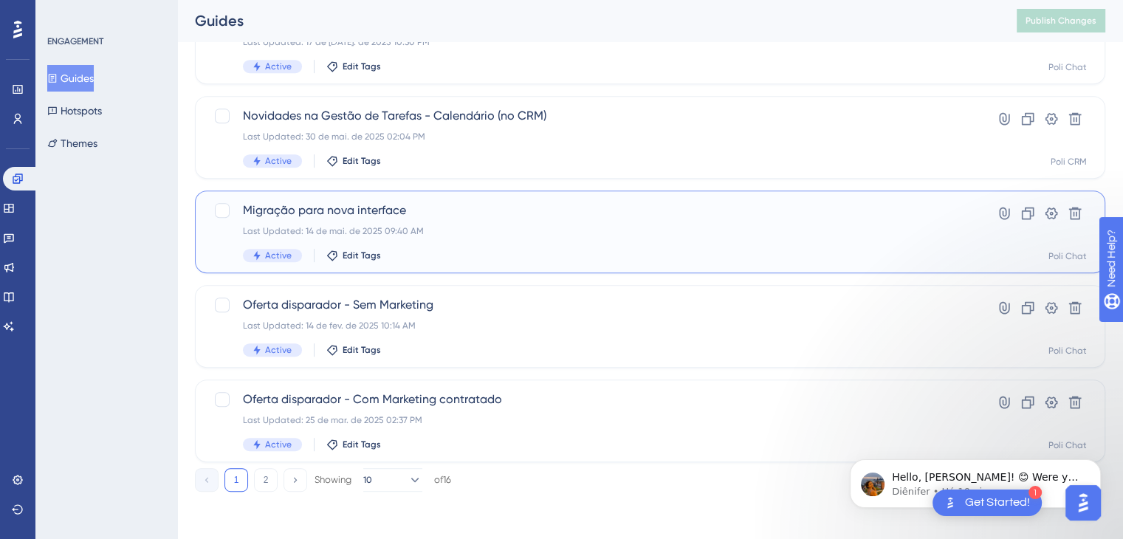
click at [411, 219] on span "Migração para nova interface" at bounding box center [591, 211] width 696 height 18
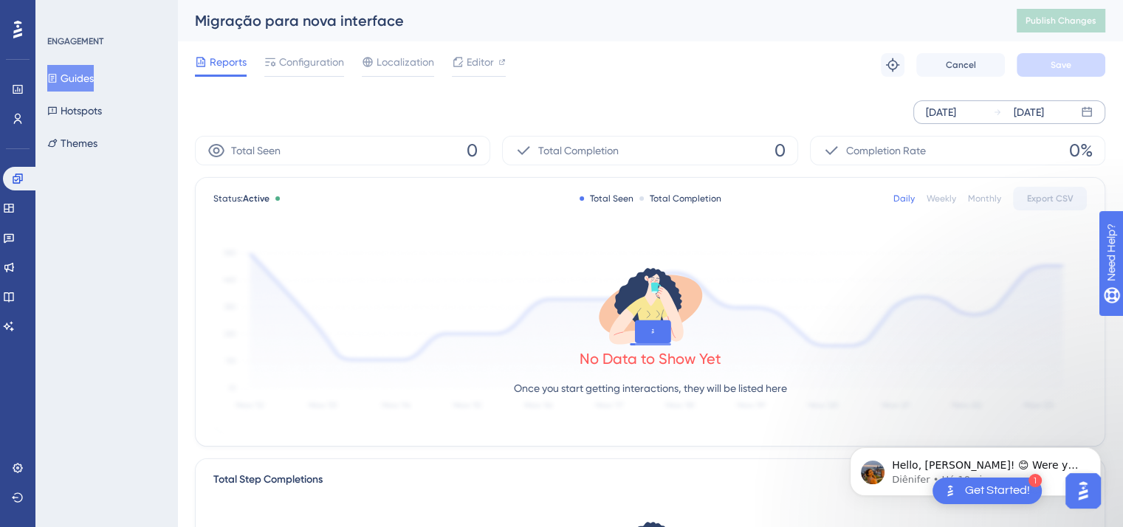
click at [753, 110] on div "Sep 09 2025" at bounding box center [941, 112] width 30 height 18
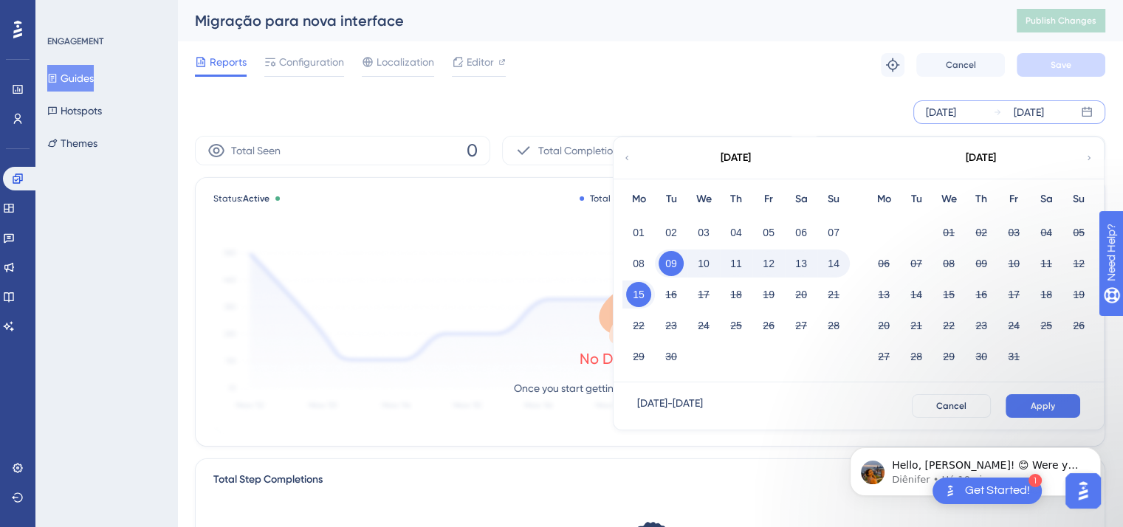
click at [625, 158] on icon at bounding box center [627, 157] width 9 height 13
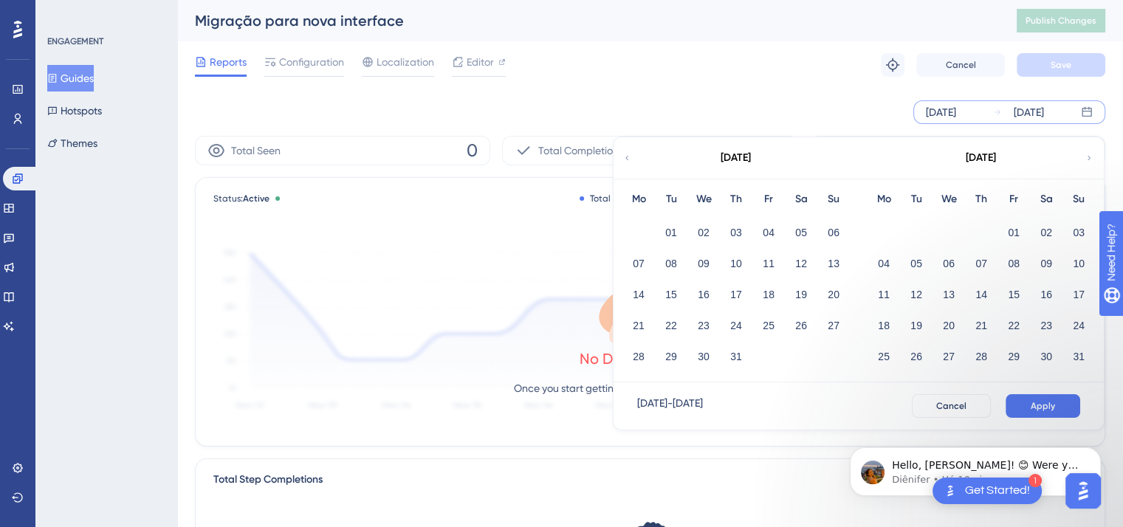
click at [625, 157] on icon at bounding box center [627, 157] width 9 height 13
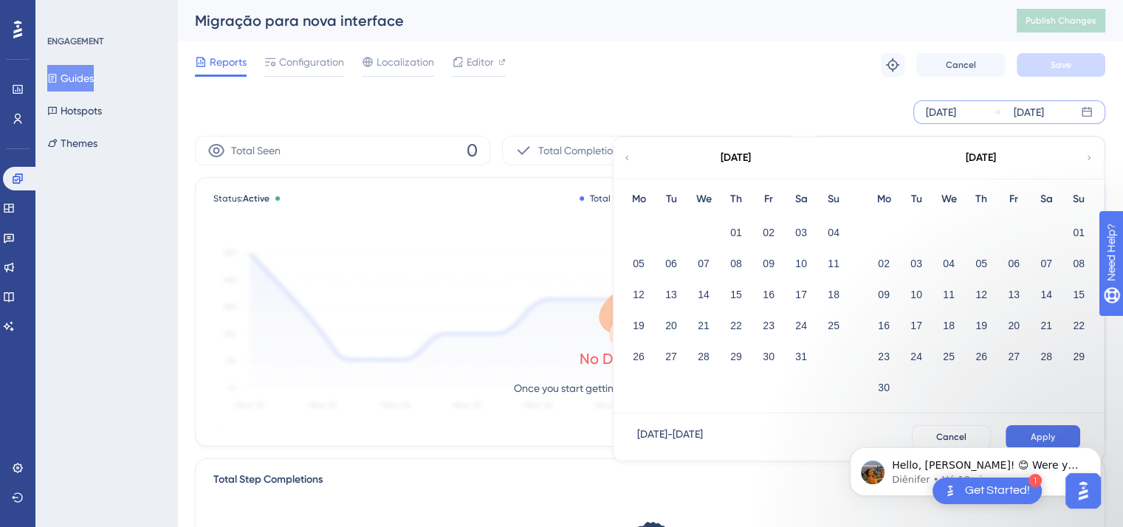
click at [625, 157] on icon at bounding box center [627, 157] width 9 height 13
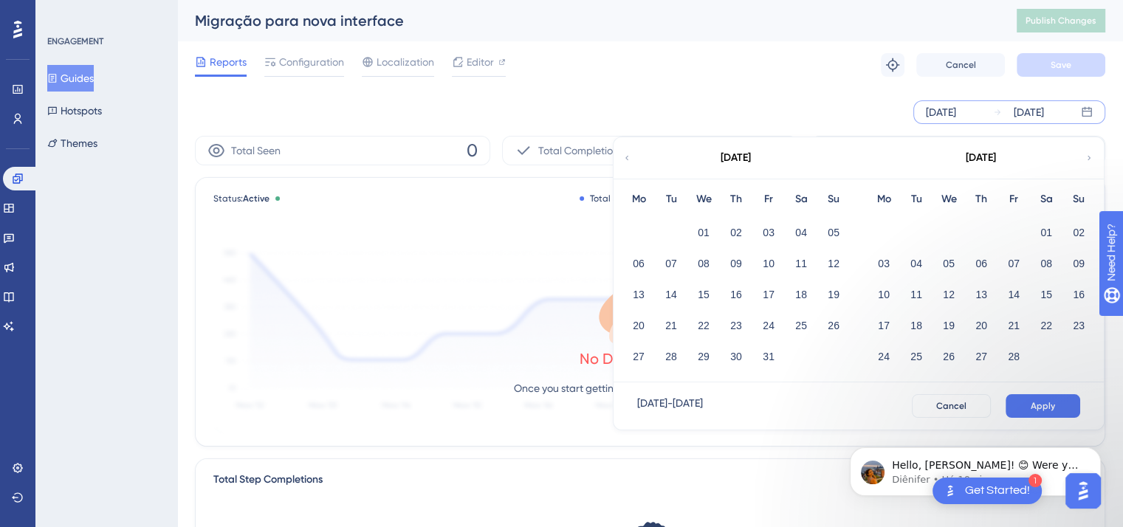
click at [625, 157] on icon at bounding box center [627, 157] width 9 height 13
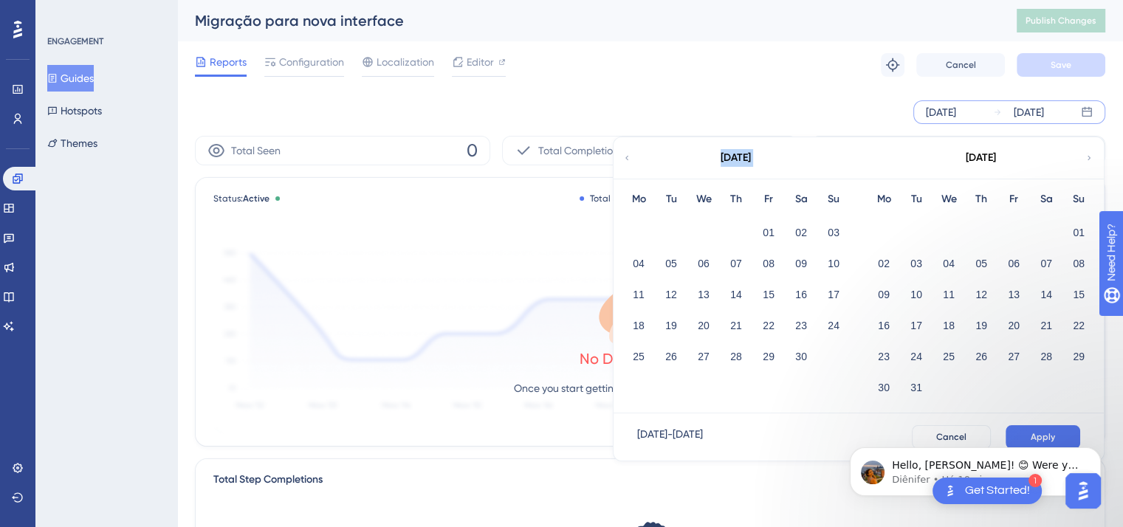
click at [625, 157] on icon at bounding box center [627, 157] width 9 height 13
click at [753, 231] on button "01" at bounding box center [833, 232] width 25 height 25
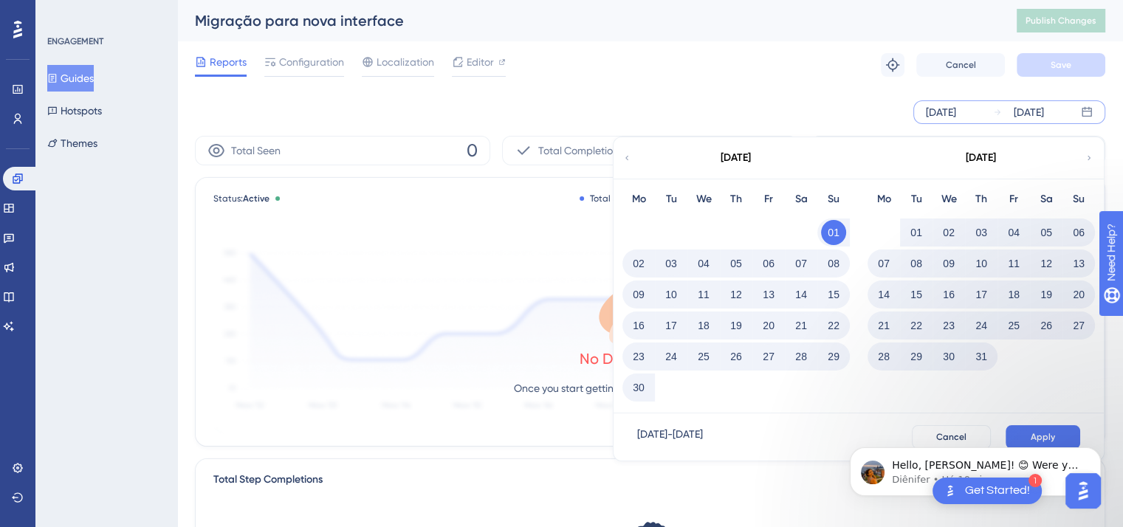
click at [753, 440] on body "Hello, Yasmin! 😊 Were you able to check my last message? Please let me know if …" at bounding box center [976, 468] width 284 height 92
click at [753, 432] on body "Hello, Yasmin! 😊 Were you able to check my last message? Please let me know if …" at bounding box center [976, 468] width 284 height 92
click at [753, 433] on body "Hello, Yasmin! 😊 Were you able to check my last message? Please let me know if …" at bounding box center [976, 468] width 284 height 92
click at [753, 442] on body "Hello, Yasmin! 😊 Were you able to check my last message? Please let me know if …" at bounding box center [976, 468] width 284 height 92
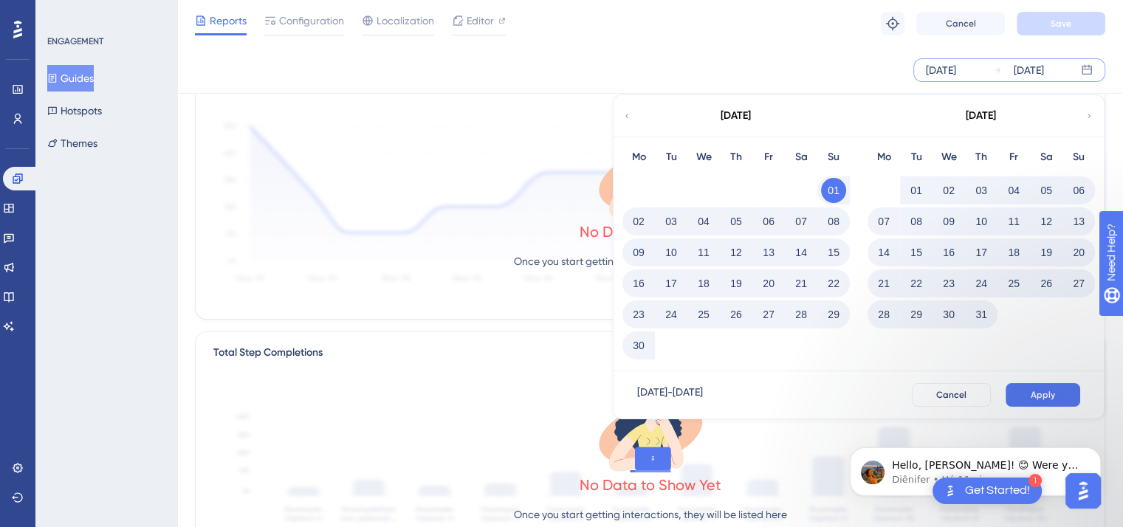
scroll to position [148, 0]
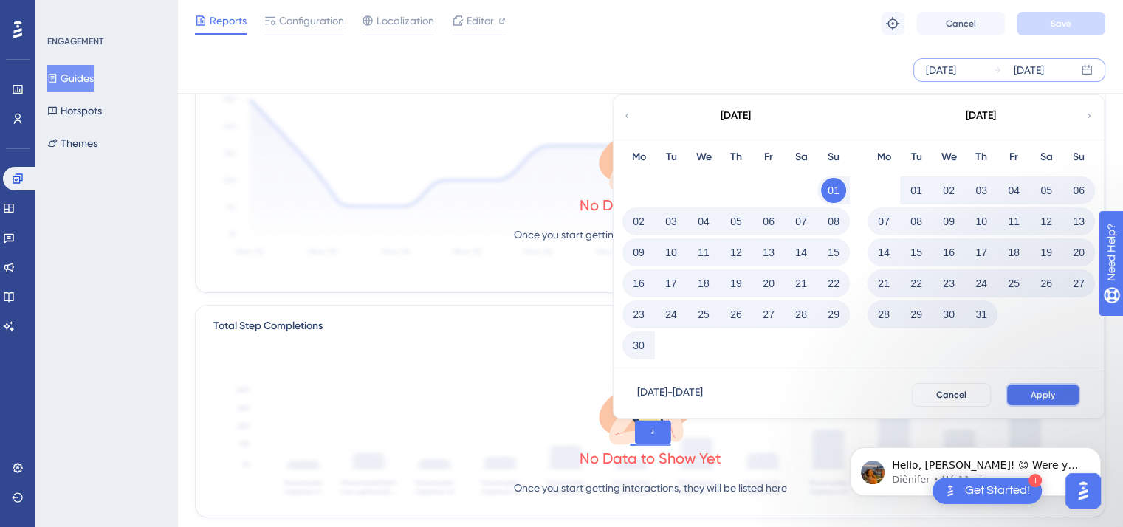
click at [753, 394] on span "Apply" at bounding box center [1043, 395] width 24 height 12
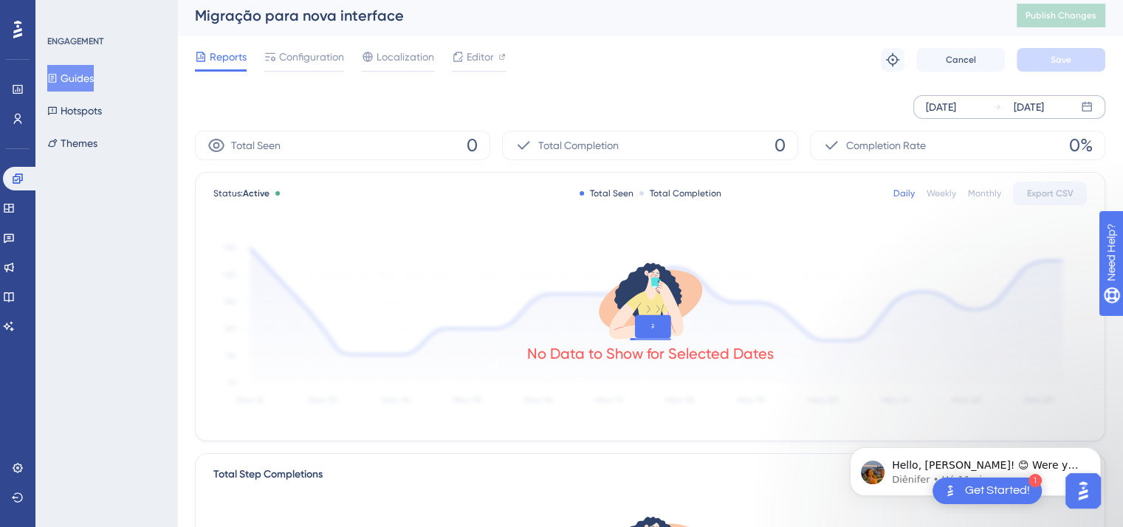
scroll to position [0, 0]
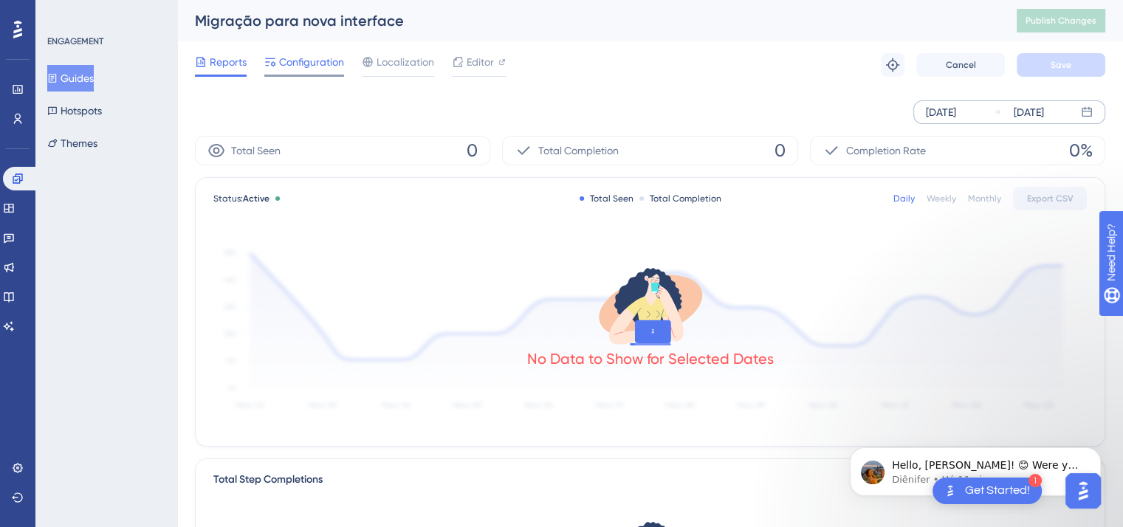
click at [310, 70] on span "Configuration" at bounding box center [311, 62] width 65 height 18
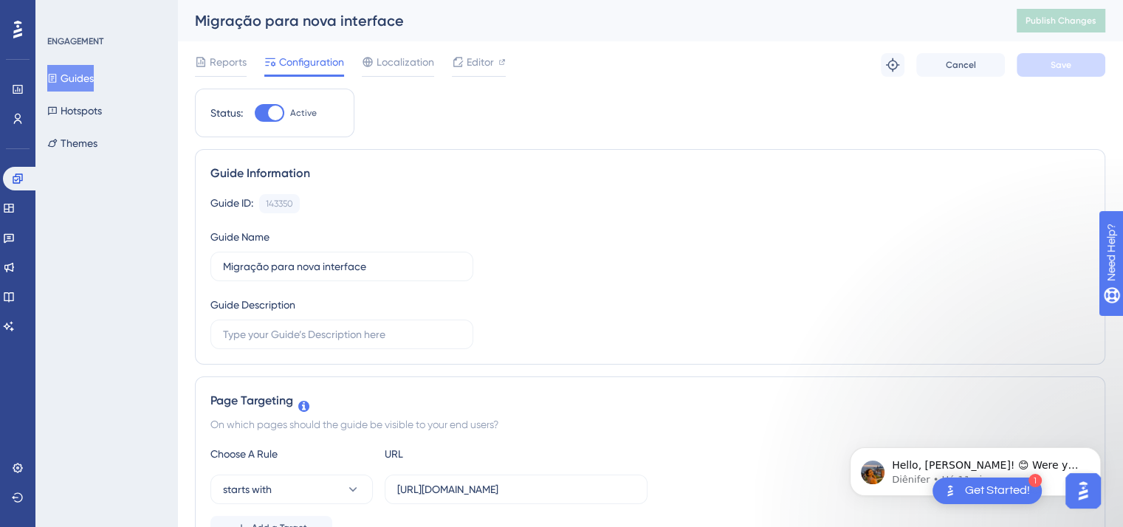
click at [267, 109] on div at bounding box center [270, 113] width 30 height 18
click at [255, 113] on input "Active" at bounding box center [254, 113] width 1 height 1
checkbox input "false"
click at [753, 63] on button "Save" at bounding box center [1061, 65] width 89 height 24
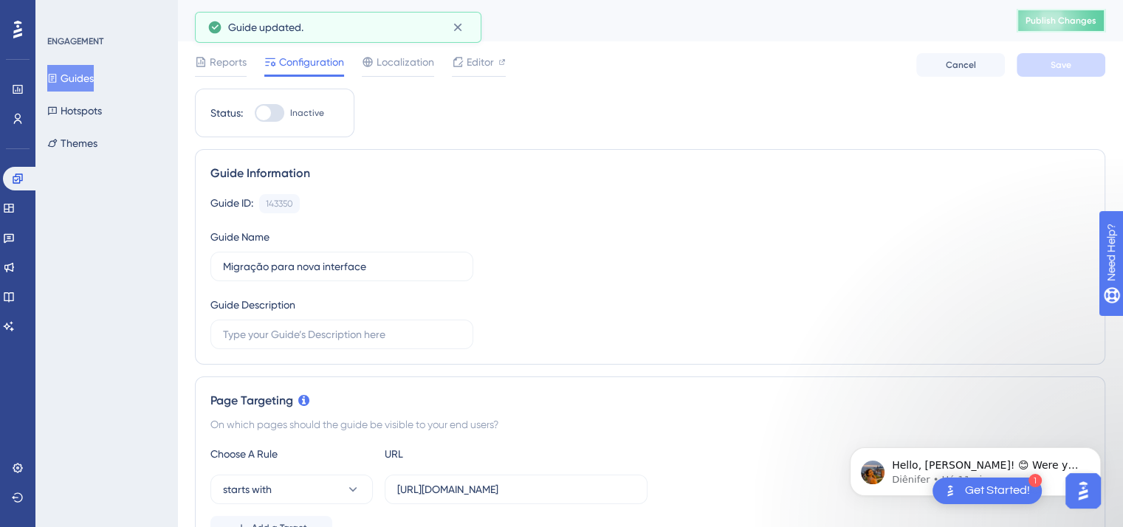
click at [753, 21] on span "Publish Changes" at bounding box center [1061, 21] width 71 height 12
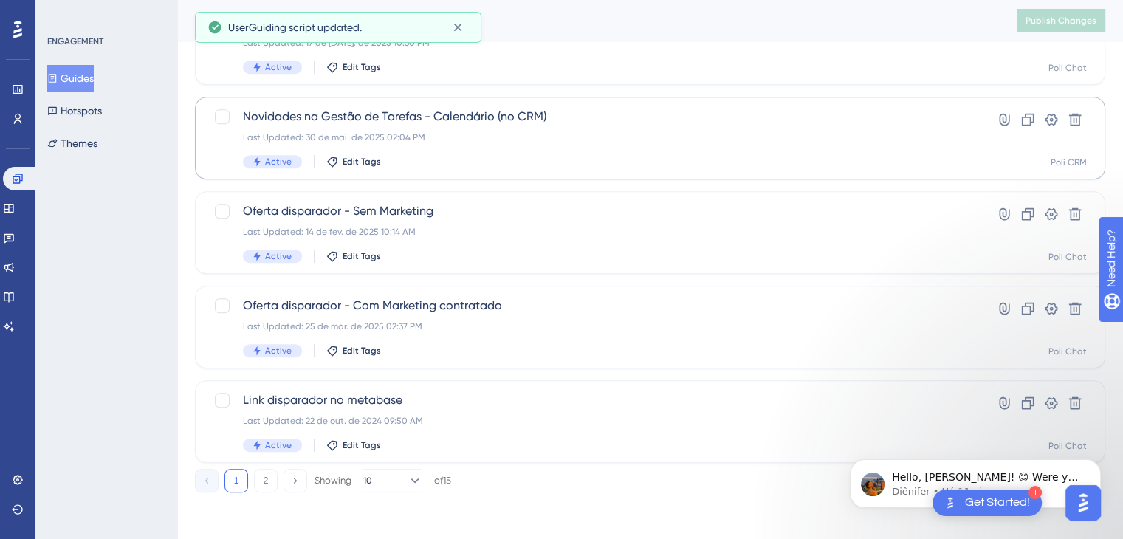
scroll to position [642, 0]
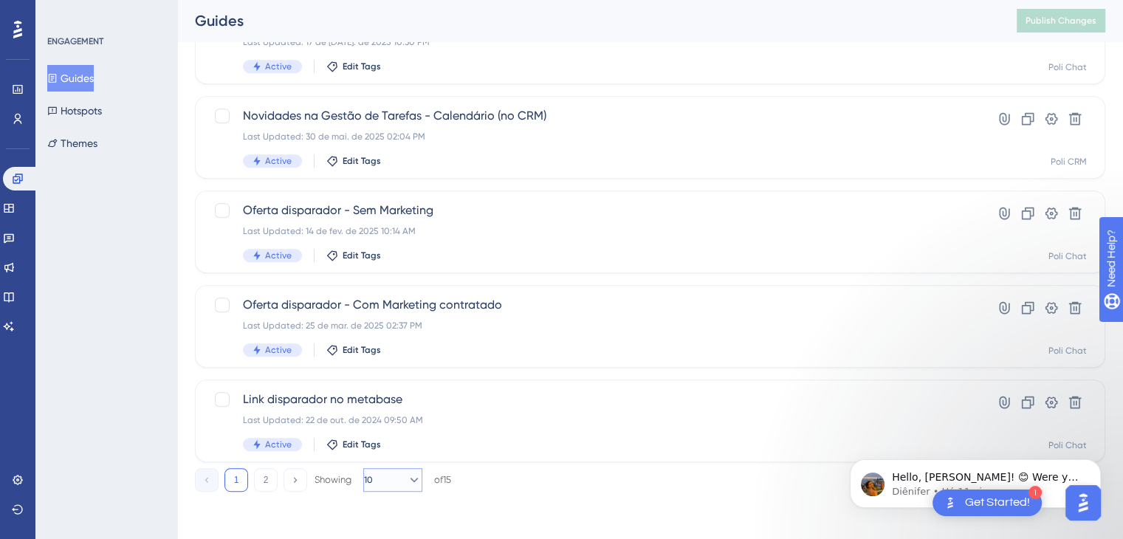
click at [411, 480] on icon at bounding box center [415, 480] width 8 height 4
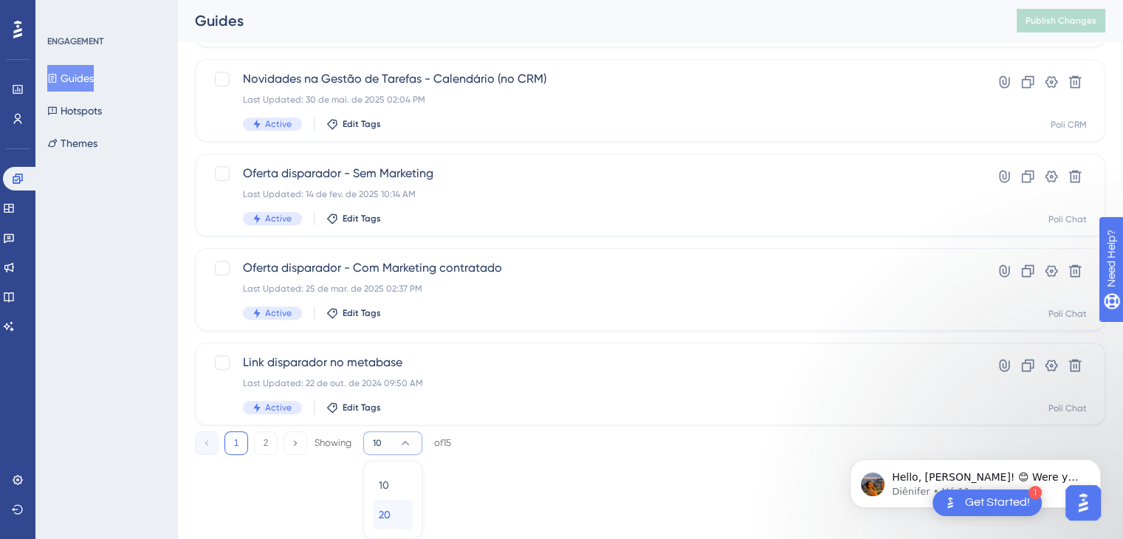
click at [403, 519] on div "20 20" at bounding box center [393, 515] width 28 height 30
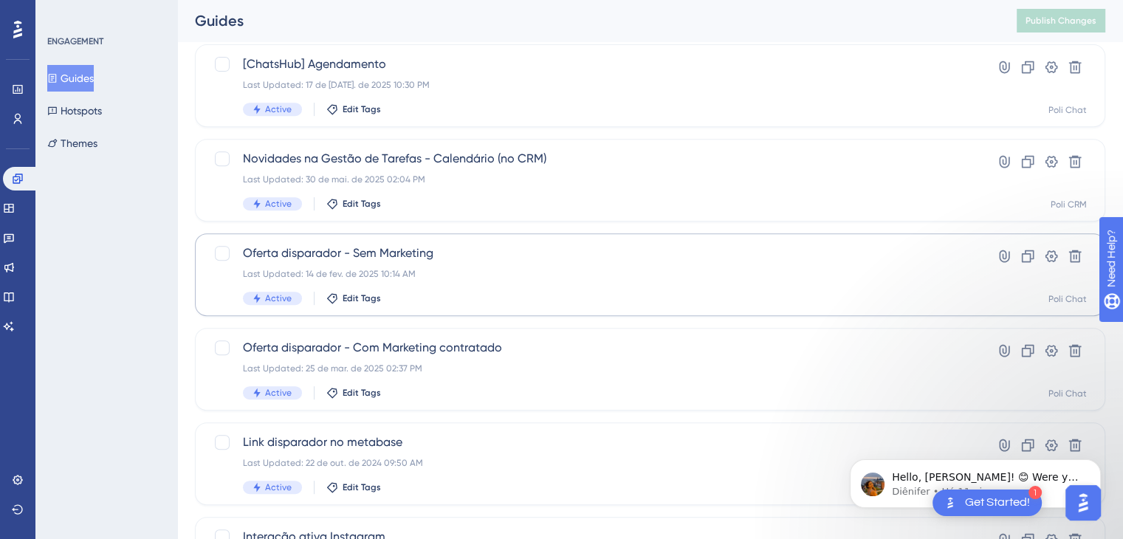
scroll to position [606, 0]
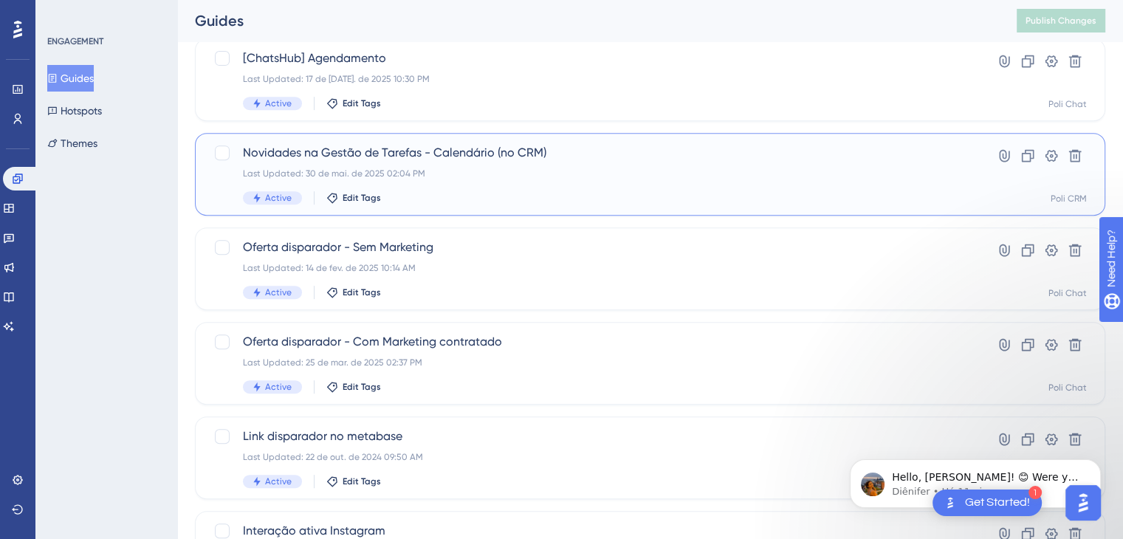
click at [459, 171] on div "Last Updated: 30 de mai. de 2025 02:04 PM" at bounding box center [591, 174] width 696 height 12
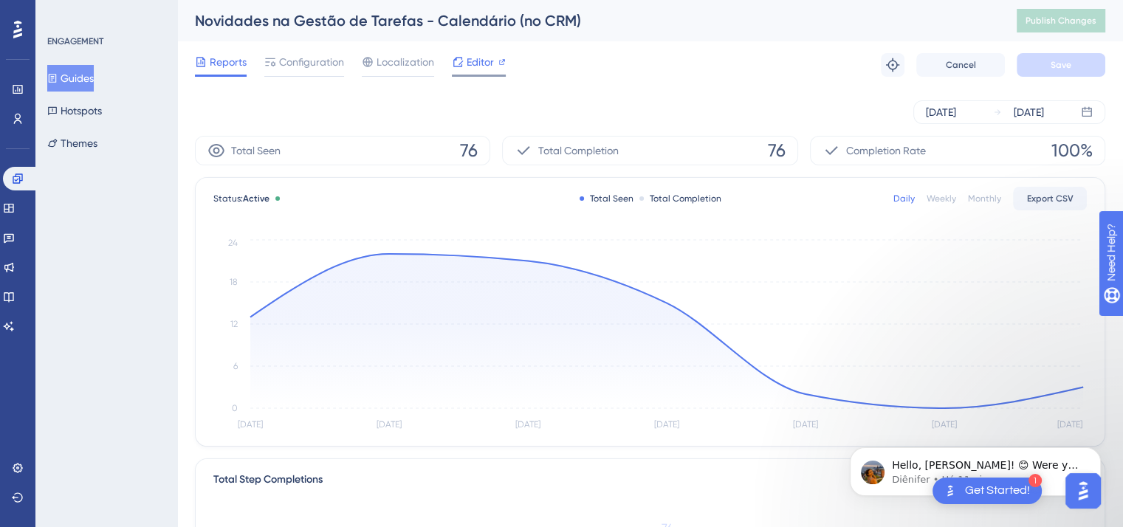
click at [480, 58] on span "Editor" at bounding box center [480, 62] width 27 height 18
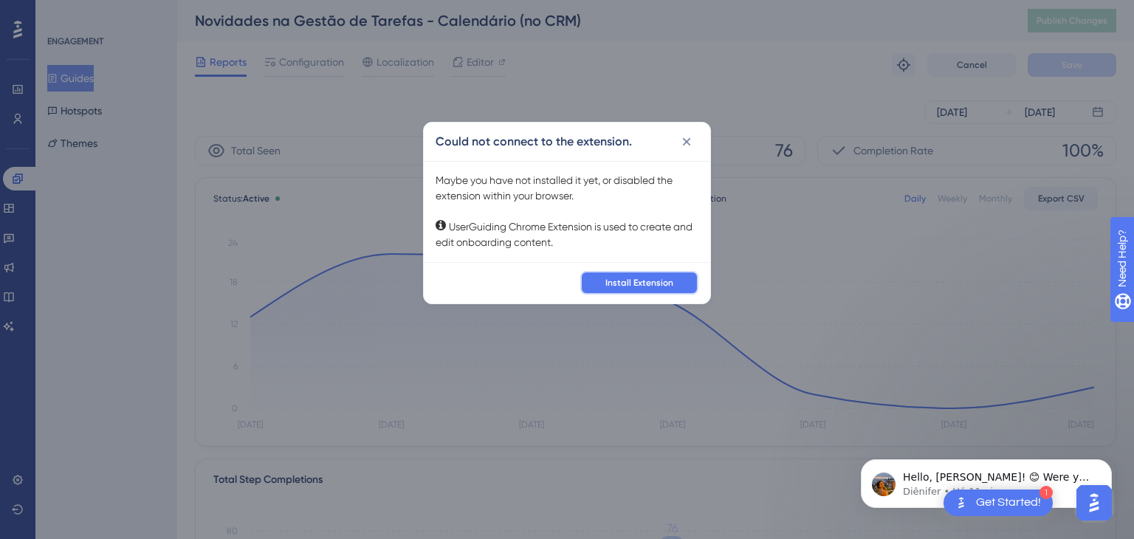
click at [652, 278] on span "Install Extension" at bounding box center [640, 283] width 68 height 12
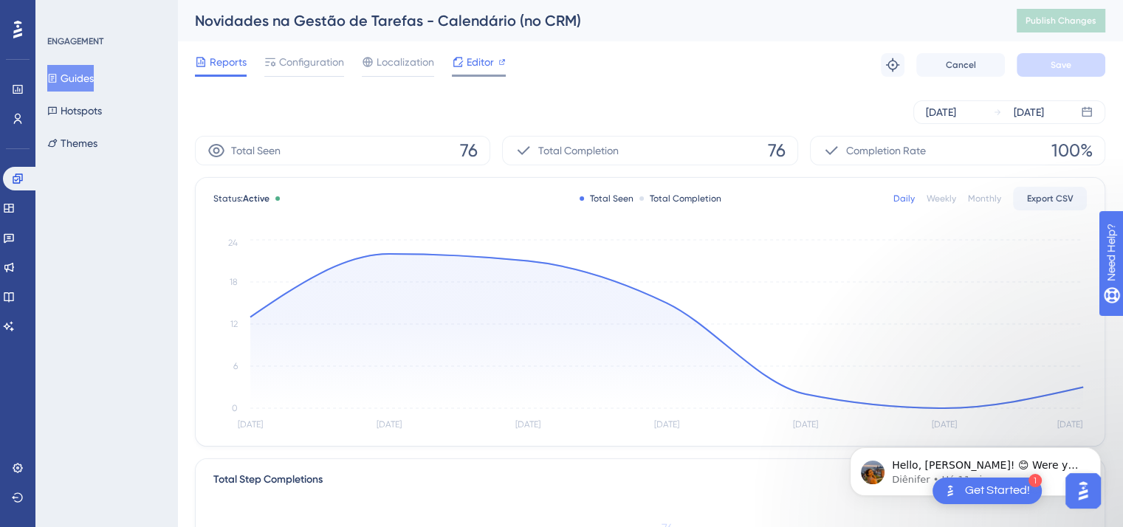
click at [480, 67] on span "Editor" at bounding box center [480, 62] width 27 height 18
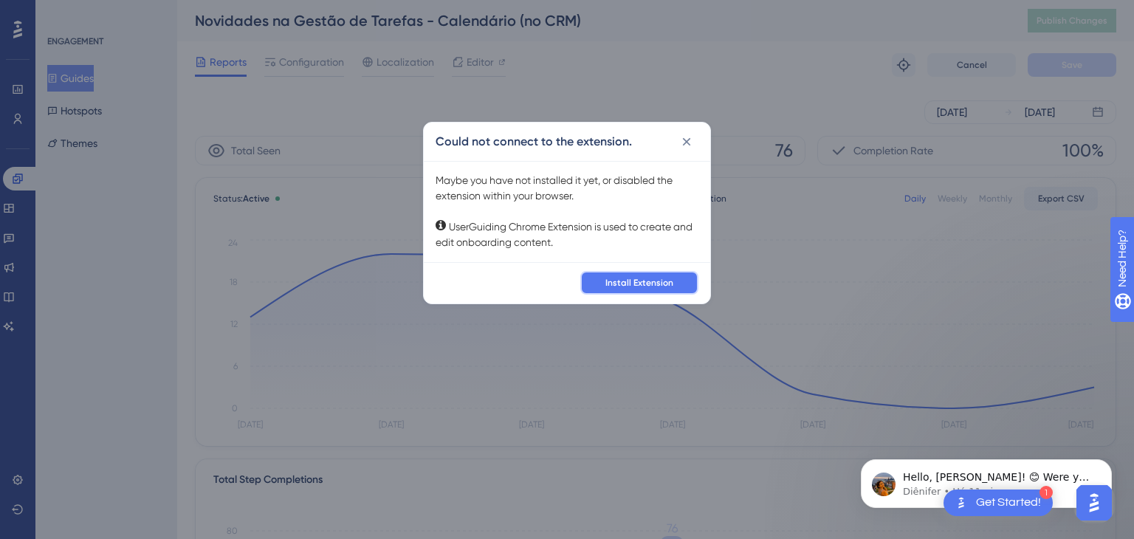
click at [636, 283] on span "Install Extension" at bounding box center [640, 283] width 68 height 12
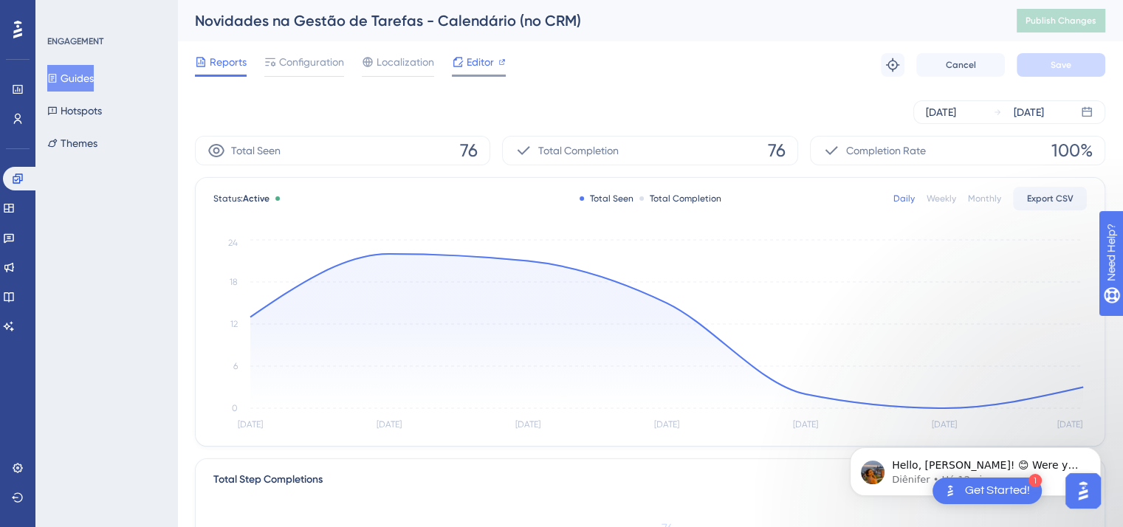
click at [484, 66] on span "Editor" at bounding box center [480, 62] width 27 height 18
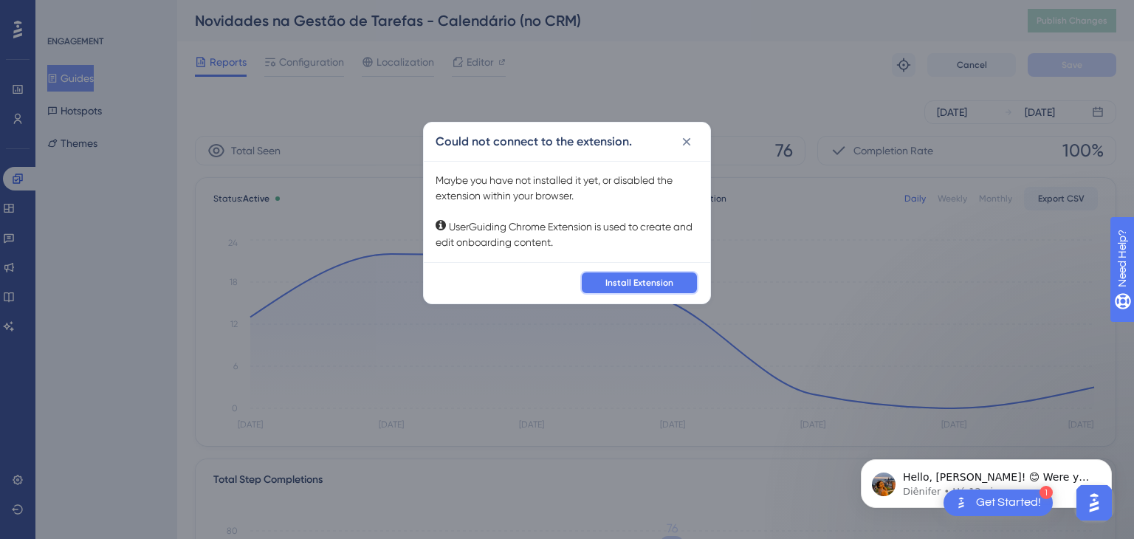
click at [654, 285] on span "Install Extension" at bounding box center [640, 283] width 68 height 12
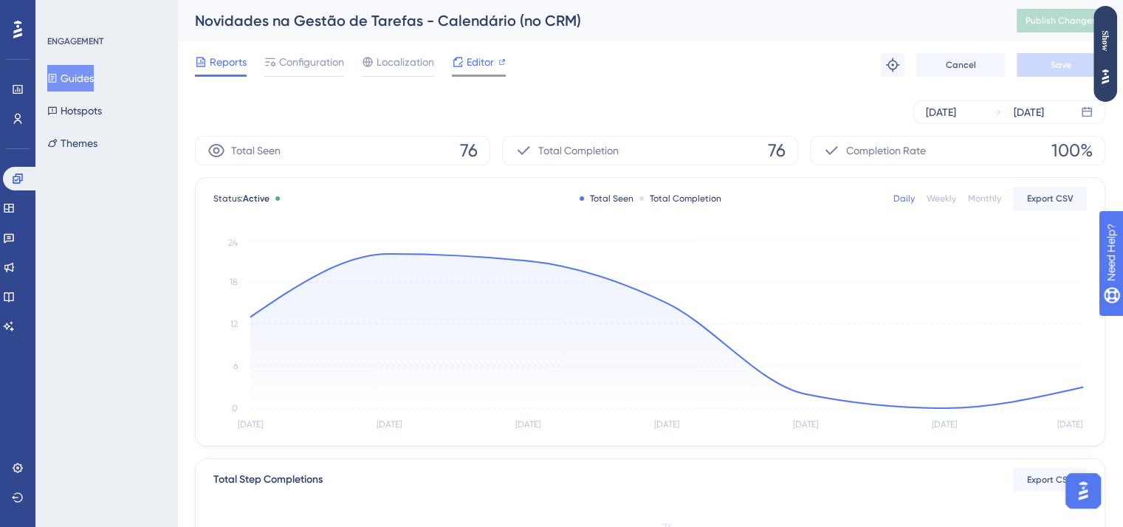
click at [478, 62] on span "Editor" at bounding box center [480, 62] width 27 height 18
click at [58, 80] on icon at bounding box center [52, 78] width 10 height 10
